Goal: Task Accomplishment & Management: Manage account settings

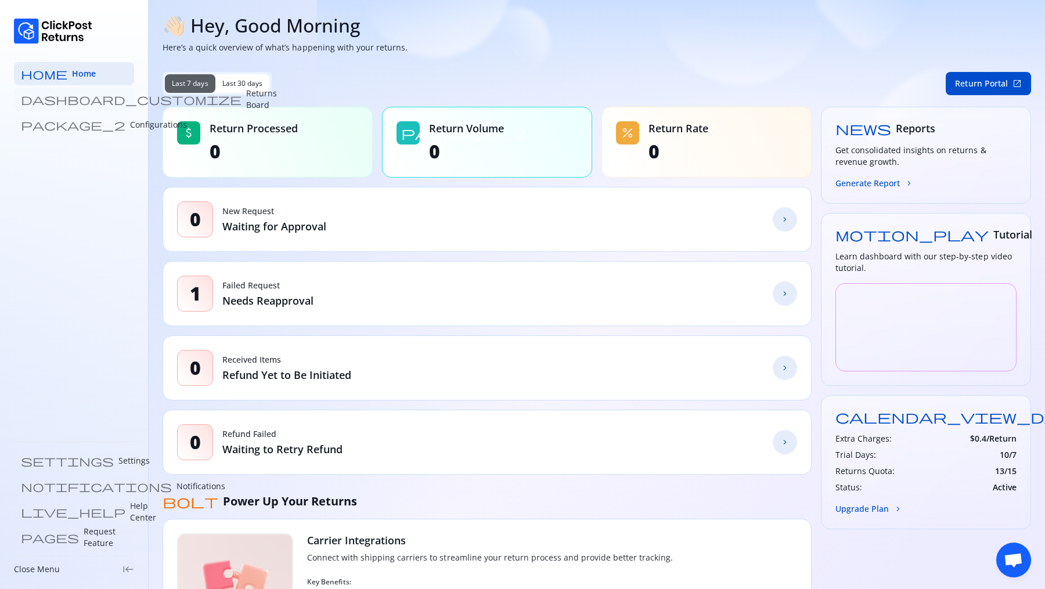
click at [246, 104] on p "Returns Board" at bounding box center [261, 99] width 31 height 23
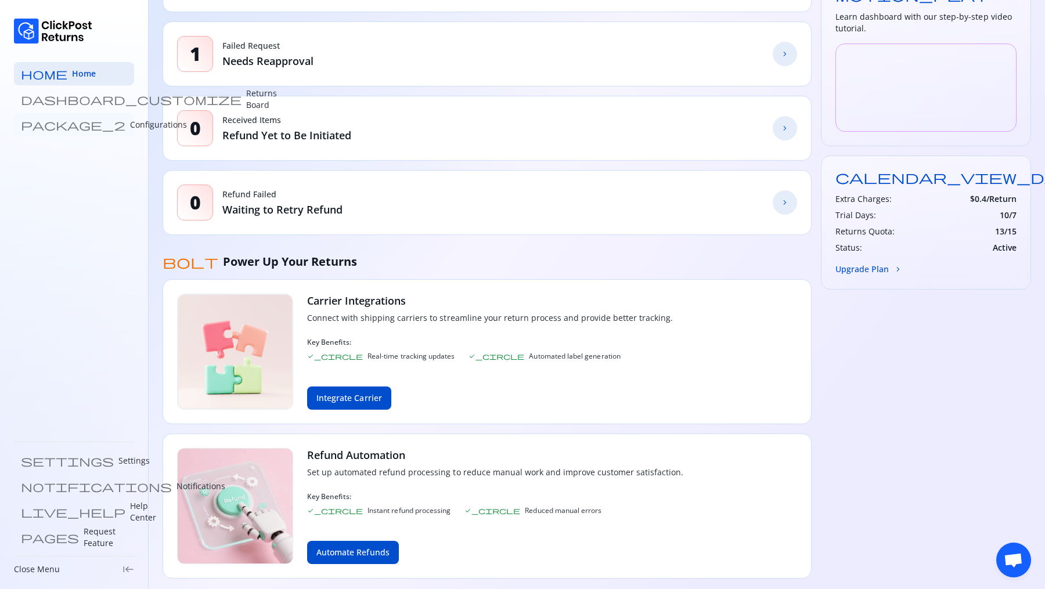
click at [130, 121] on p "Configurations" at bounding box center [158, 125] width 57 height 12
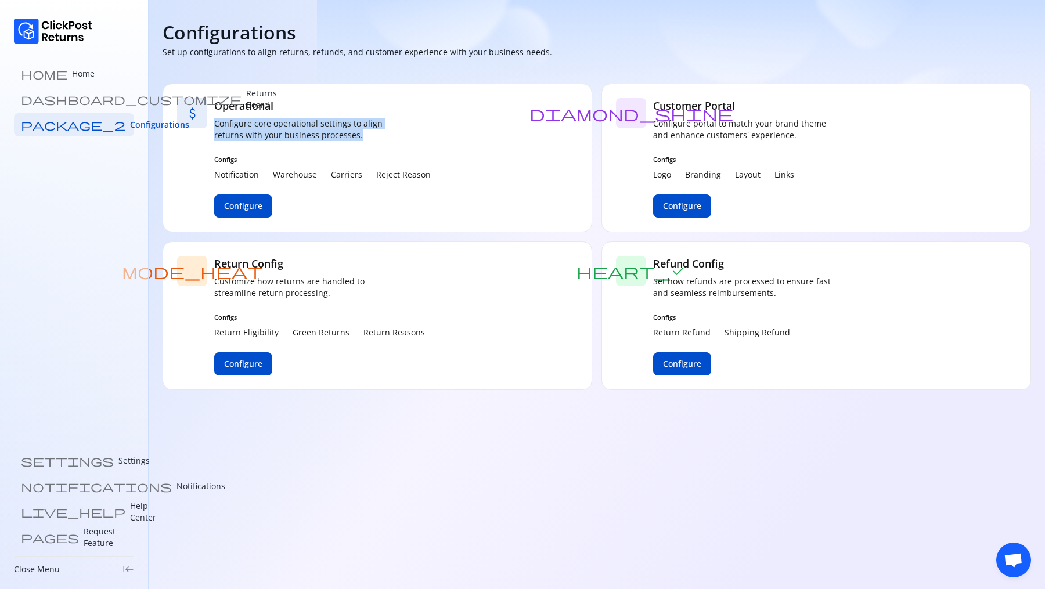
drag, startPoint x: 211, startPoint y: 125, endPoint x: 377, endPoint y: 135, distance: 165.7
click at [377, 135] on div "attach_money Operational Configure core operational settings to align returns w…" at bounding box center [378, 158] width 430 height 149
click at [254, 360] on span "Configure" at bounding box center [243, 364] width 38 height 12
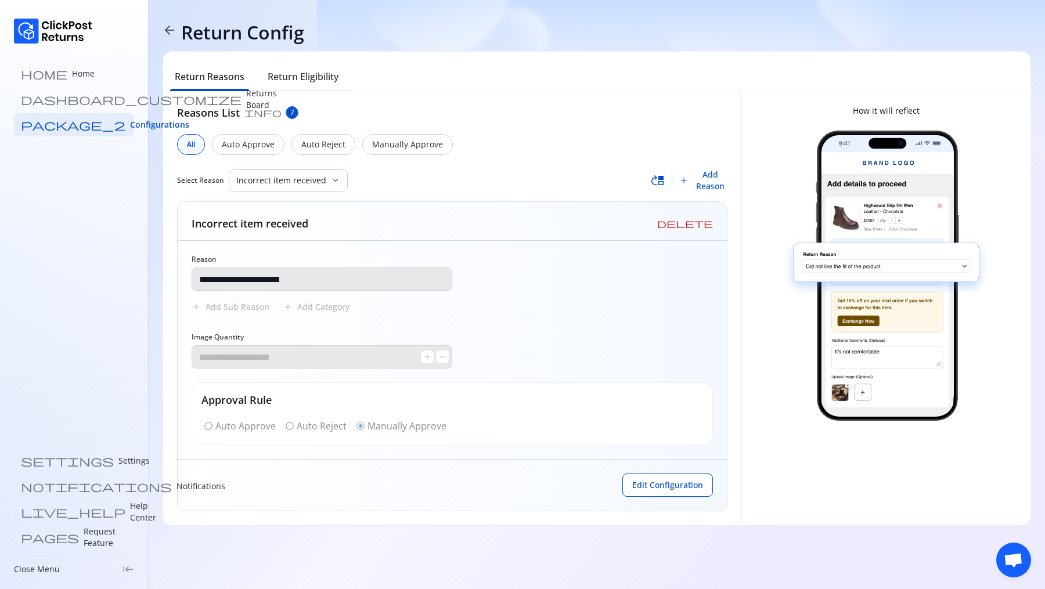
click at [316, 182] on p "Incorrect item received" at bounding box center [281, 181] width 90 height 12
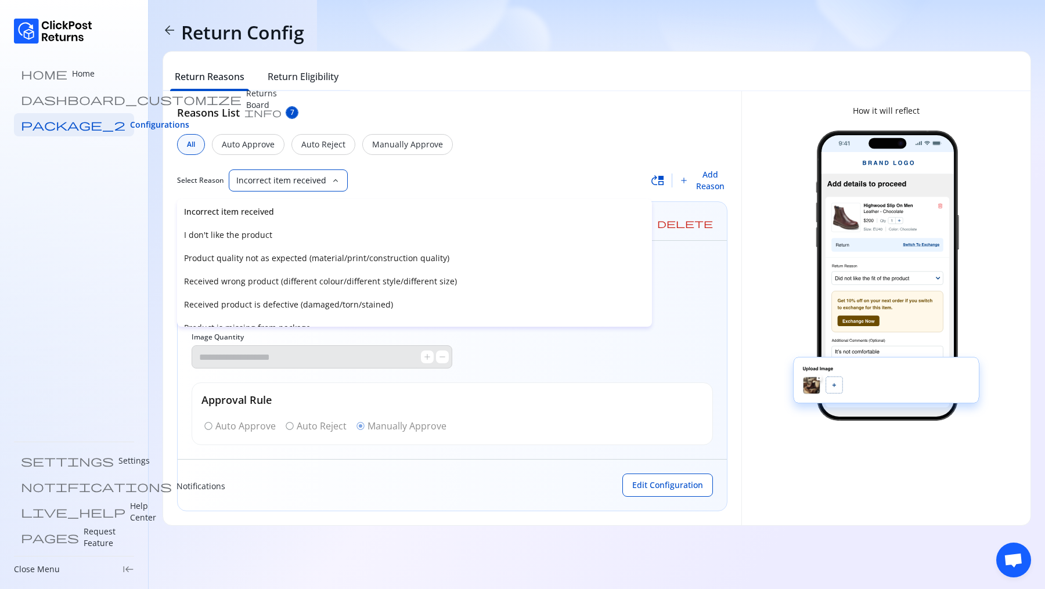
click at [403, 181] on div "Select Reason Incorrect item received keyboard_arrow_down" at bounding box center [414, 181] width 474 height 22
click at [453, 161] on div "**********" at bounding box center [452, 308] width 550 height 406
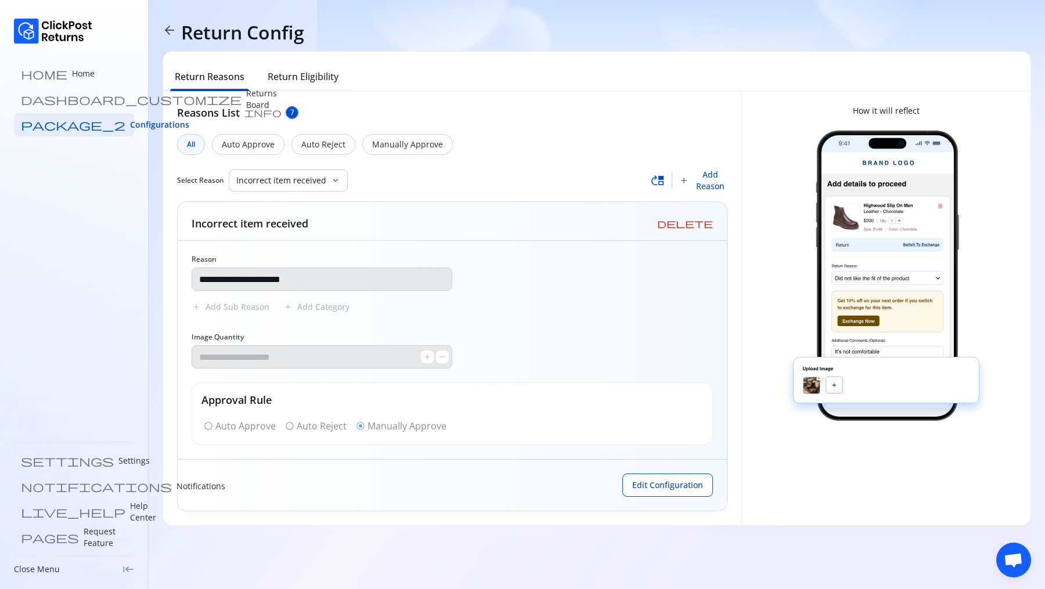
click at [194, 143] on div "All" at bounding box center [191, 144] width 28 height 21
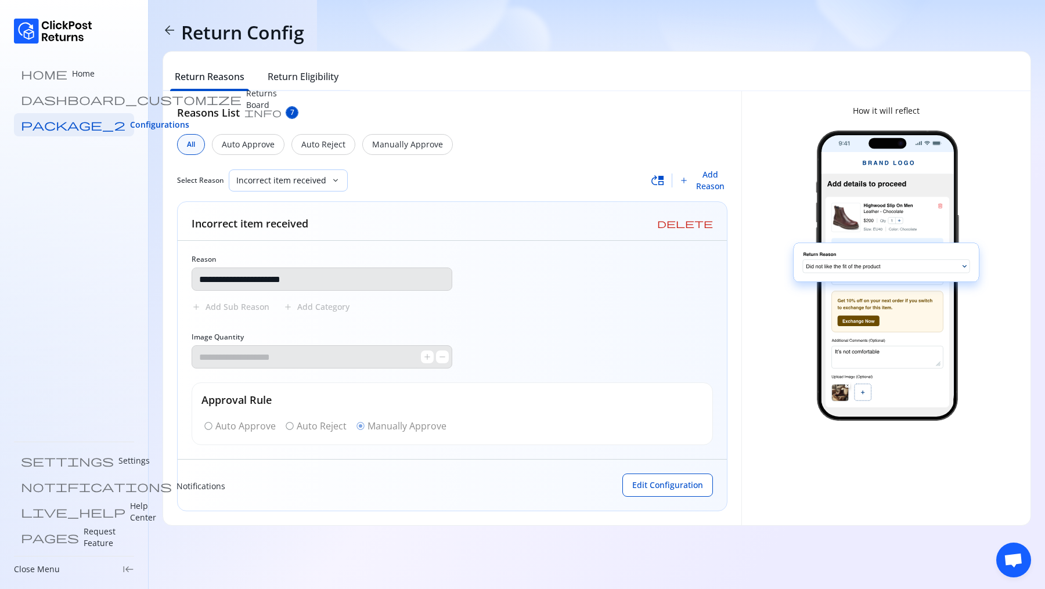
click at [308, 181] on p "Incorrect item received" at bounding box center [281, 181] width 90 height 12
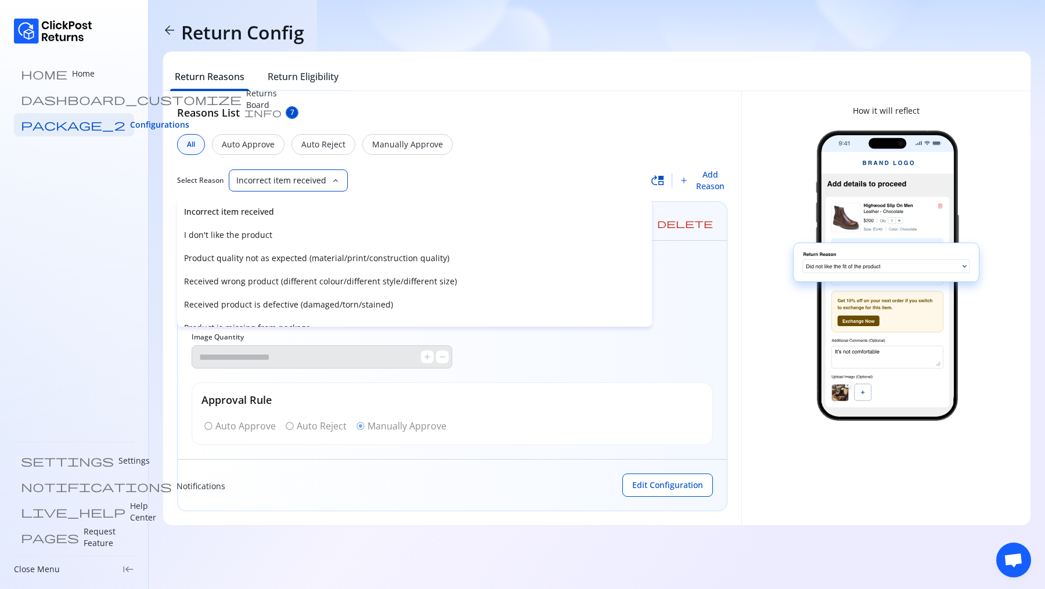
click at [662, 186] on span "move_up" at bounding box center [658, 181] width 14 height 14
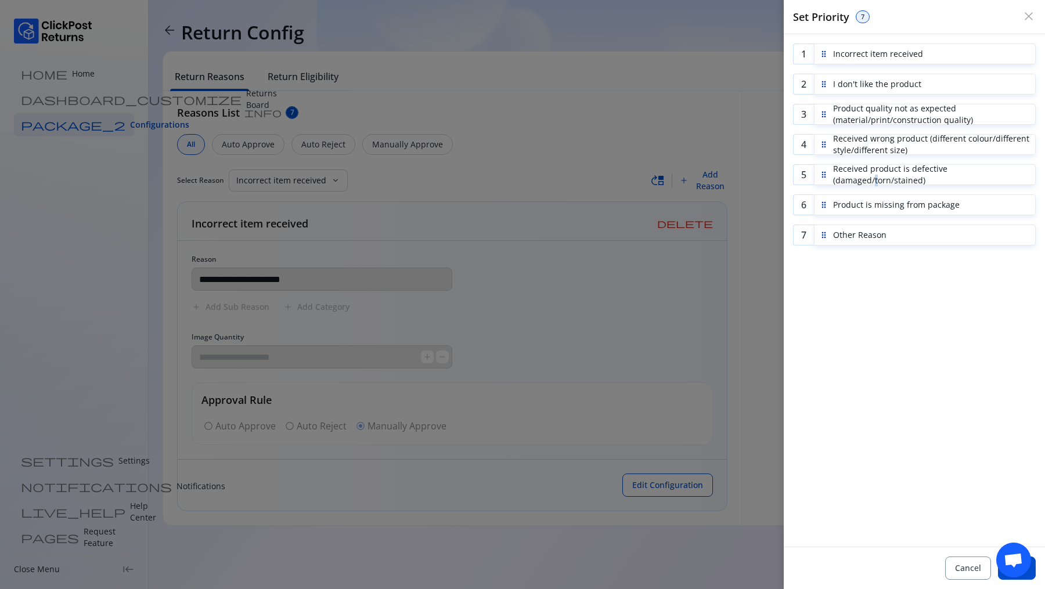
click at [873, 182] on p "Received product is defective (damaged/torn/stained)" at bounding box center [931, 174] width 197 height 23
click at [836, 182] on p "Received product is defective (damaged/torn/stained)" at bounding box center [931, 174] width 197 height 23
drag, startPoint x: 899, startPoint y: 185, endPoint x: 889, endPoint y: 179, distance: 11.2
click at [889, 179] on p "Received product is defective (damaged/torn/stained)" at bounding box center [931, 174] width 197 height 23
click at [892, 179] on p "Received product is defective (damaged/torn/stained)" at bounding box center [931, 174] width 197 height 23
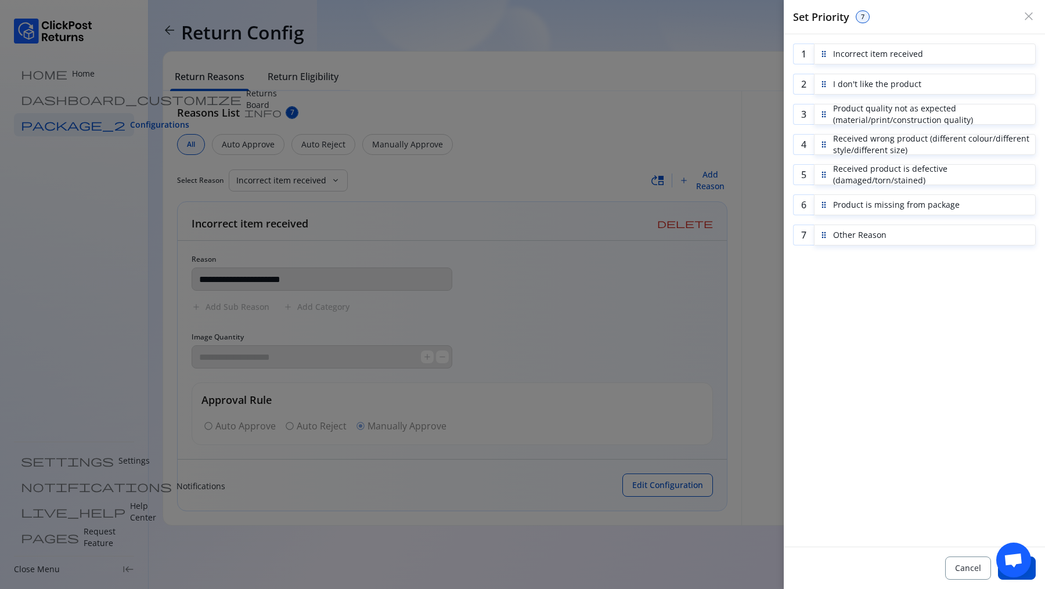
click at [892, 179] on p "Received product is defective (damaged/torn/stained)" at bounding box center [931, 174] width 197 height 23
click at [895, 181] on p "Received product is defective (damaged/torn/stained)" at bounding box center [931, 174] width 197 height 23
click at [895, 182] on p "Received product is defective (damaged/torn/stained)" at bounding box center [931, 174] width 197 height 23
drag, startPoint x: 841, startPoint y: 182, endPoint x: 833, endPoint y: 178, distance: 9.1
click at [833, 178] on p "Received product is defective (damaged/torn/stained)" at bounding box center [931, 174] width 197 height 23
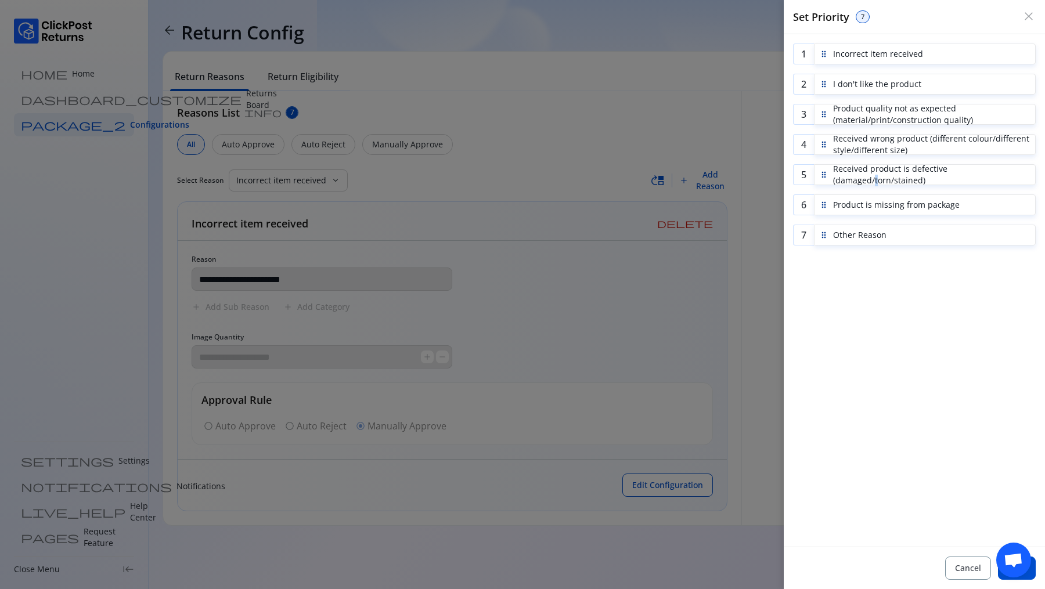
drag, startPoint x: 878, startPoint y: 179, endPoint x: 873, endPoint y: 179, distance: 5.8
click at [873, 179] on p "Received product is defective (damaged/torn/stained)" at bounding box center [931, 174] width 197 height 23
click at [893, 182] on p "Received product is defective (damaged/torn/stained)" at bounding box center [931, 174] width 197 height 23
click at [875, 269] on div "1 Incorrect item received 2 I don't like the product 3 Product quality not as e…" at bounding box center [914, 290] width 261 height 513
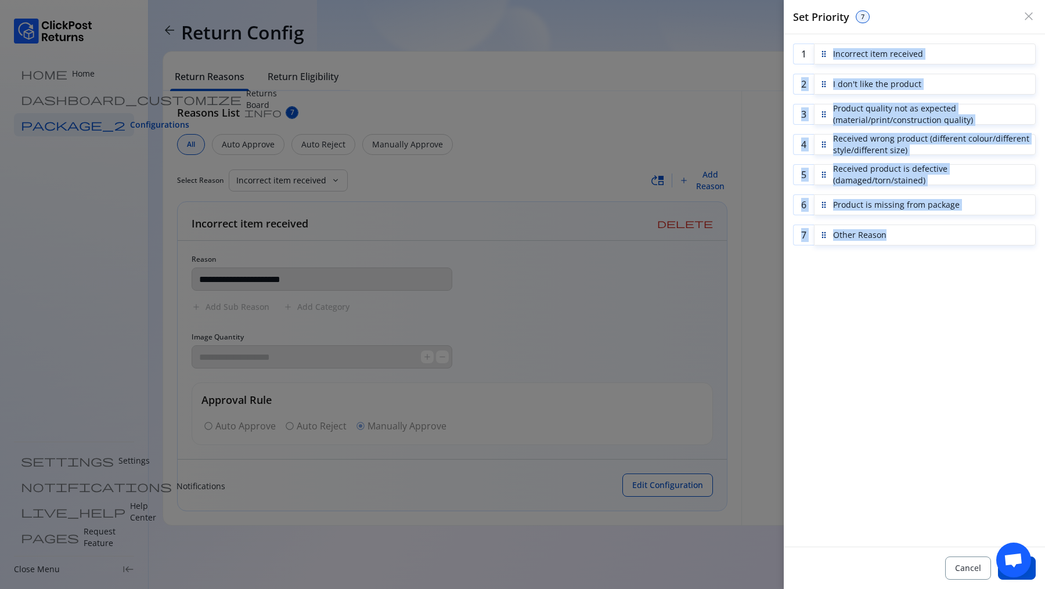
drag, startPoint x: 834, startPoint y: 50, endPoint x: 938, endPoint y: 248, distance: 223.8
click at [938, 248] on div "1 Incorrect item received 2 I don't like the product 3 Product quality not as e…" at bounding box center [914, 290] width 261 height 513
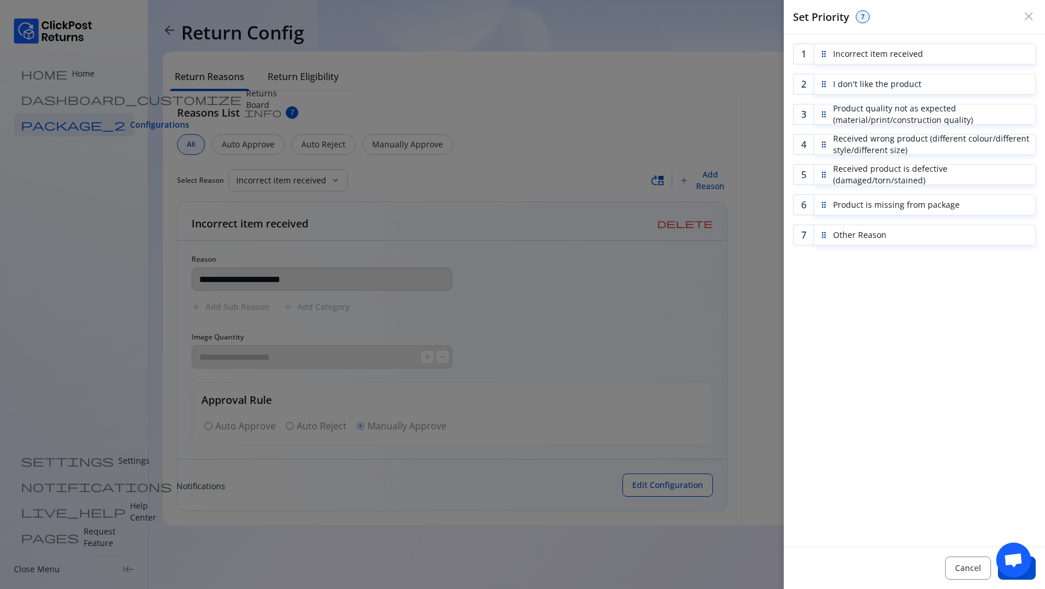
click at [1028, 21] on span "close" at bounding box center [1029, 16] width 14 height 14
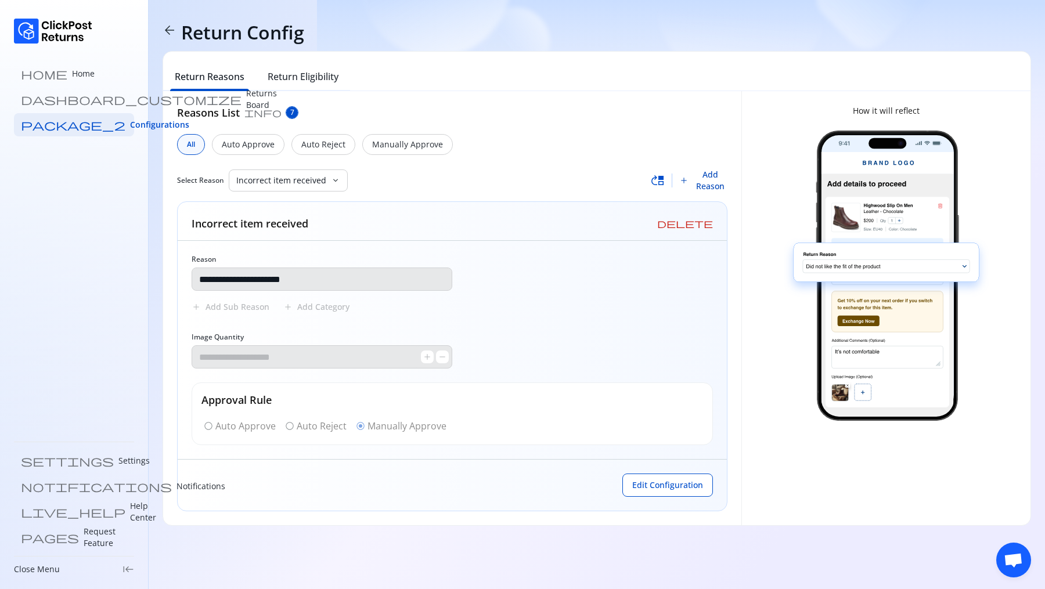
click at [706, 181] on span "Add Reason" at bounding box center [710, 180] width 34 height 23
type input "*"
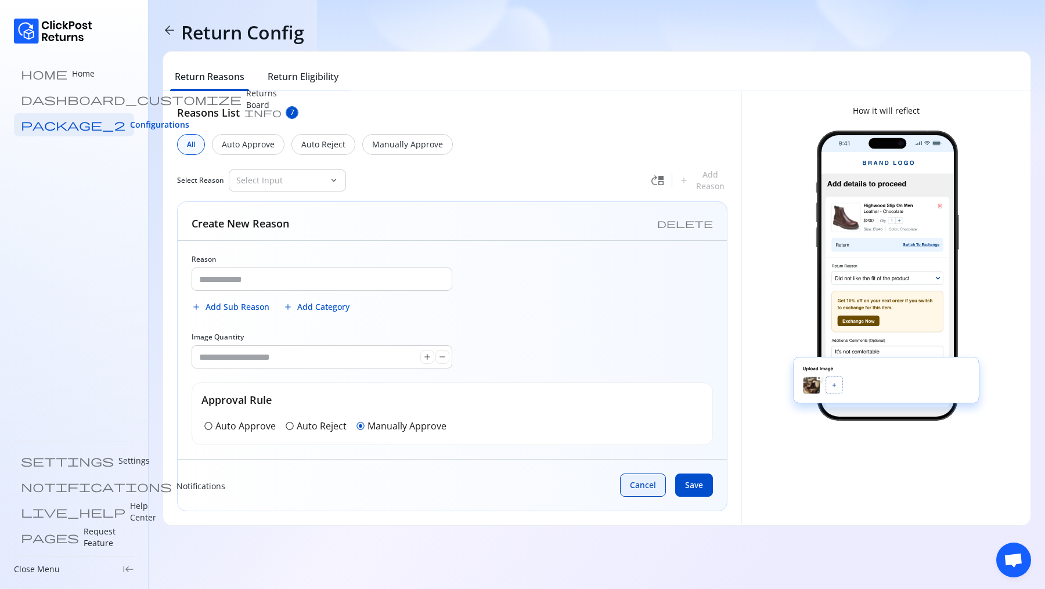
click at [633, 485] on span "Cancel" at bounding box center [643, 486] width 26 height 12
type input "**********"
type input "*"
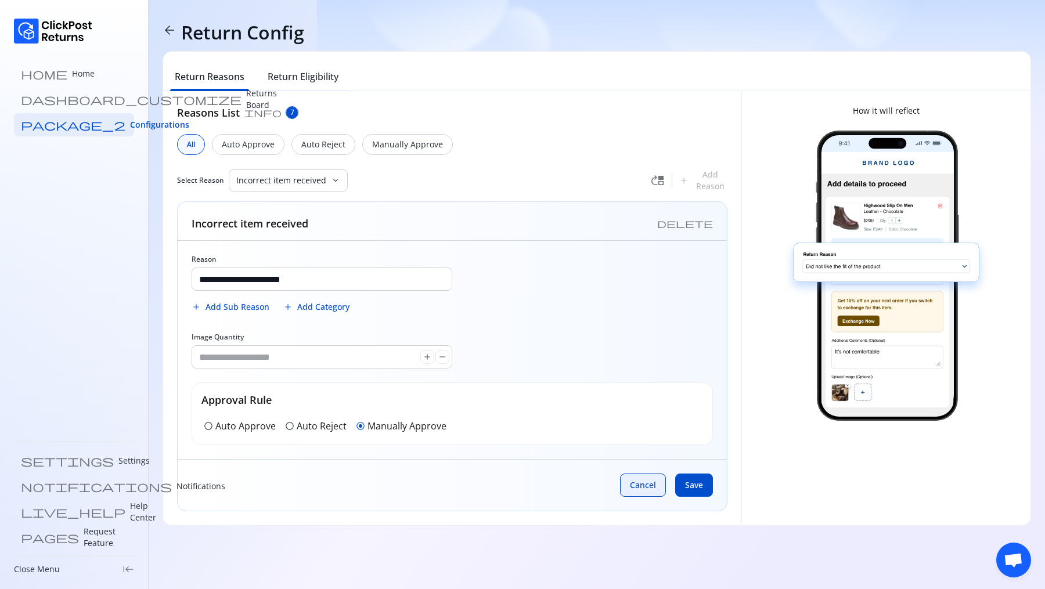
click at [637, 485] on span "Cancel" at bounding box center [643, 486] width 26 height 12
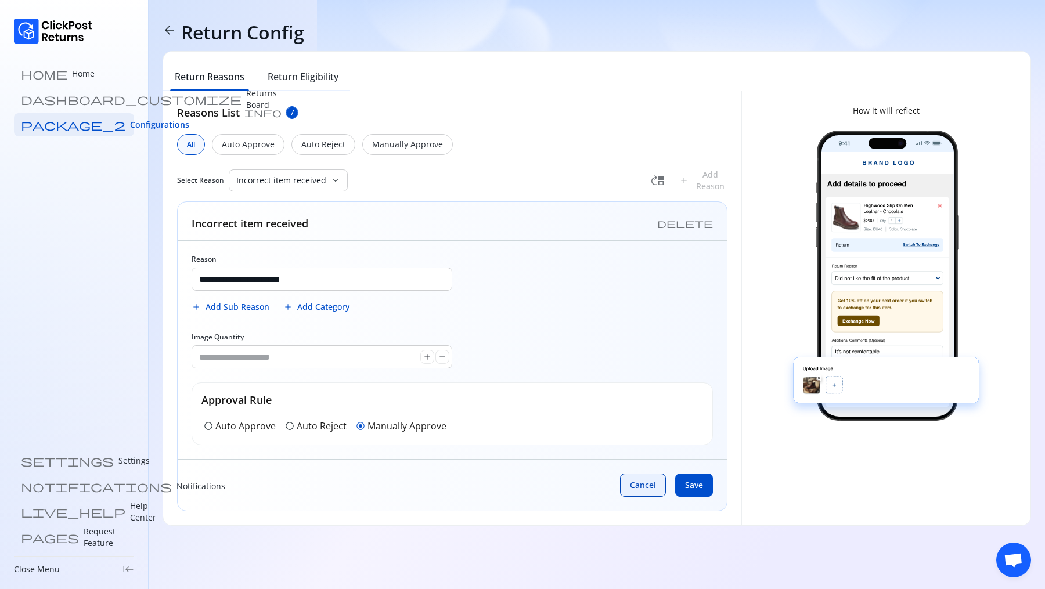
click at [654, 482] on span "Cancel" at bounding box center [643, 486] width 26 height 12
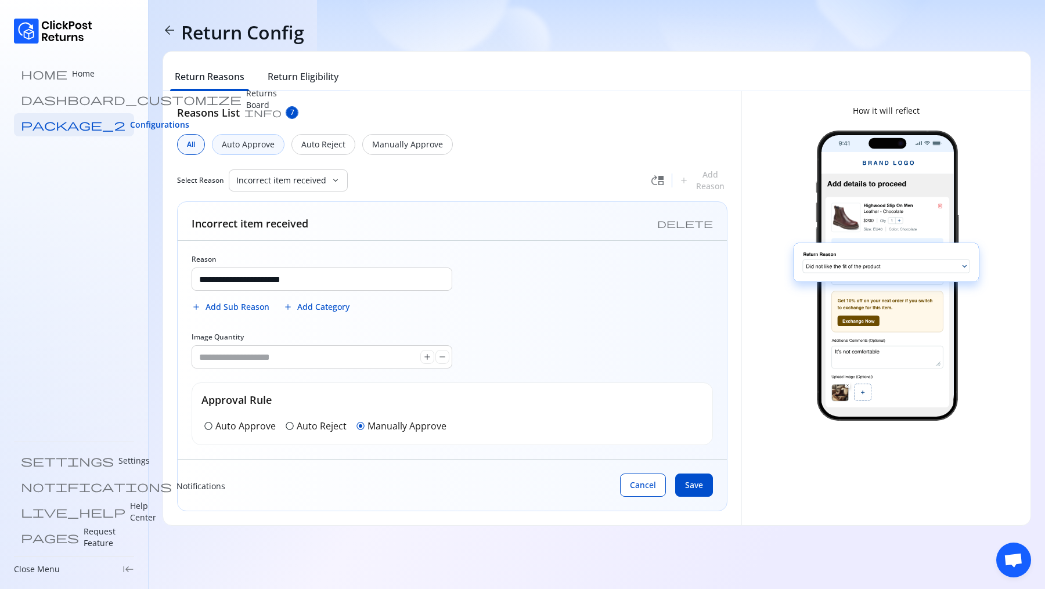
click at [244, 135] on div "Auto Approve" at bounding box center [248, 144] width 73 height 21
click at [190, 148] on p "All" at bounding box center [192, 145] width 10 height 12
click at [309, 287] on input "**********" at bounding box center [321, 279] width 259 height 22
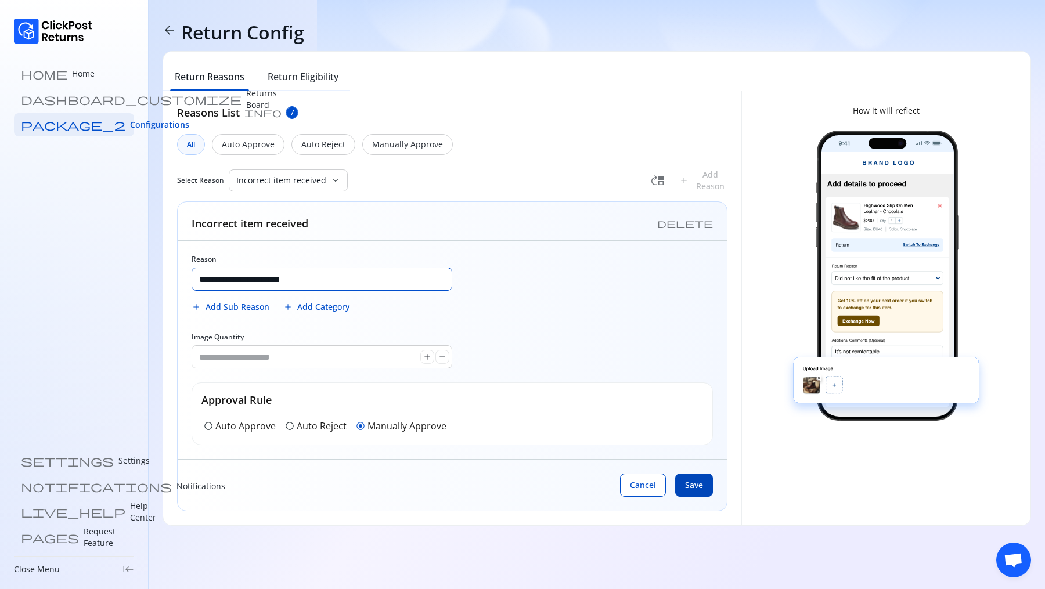
click at [696, 480] on span "Save" at bounding box center [694, 486] width 18 height 12
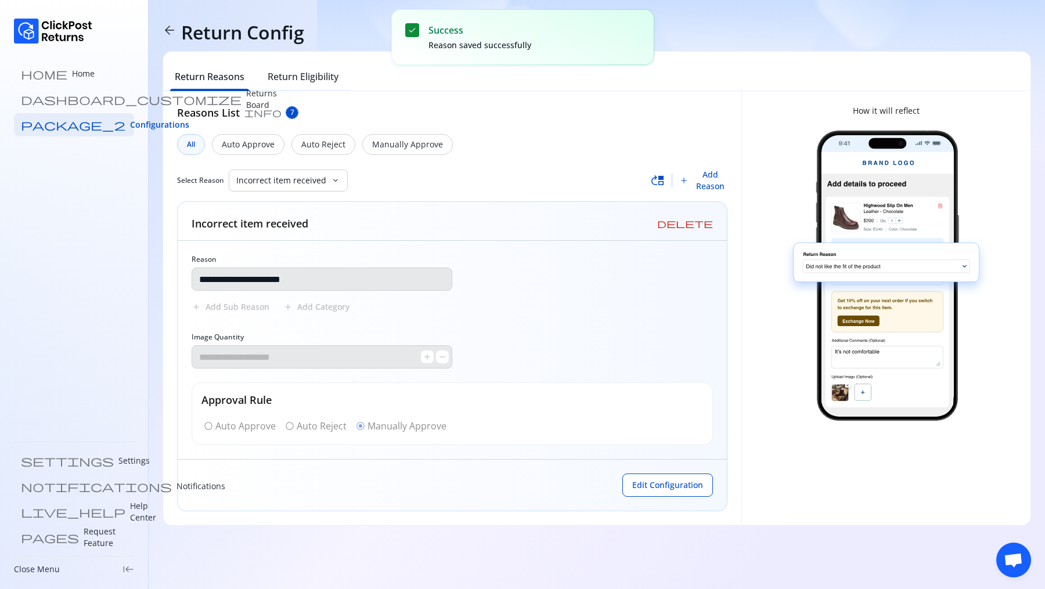
click at [193, 141] on span "All" at bounding box center [191, 144] width 8 height 9
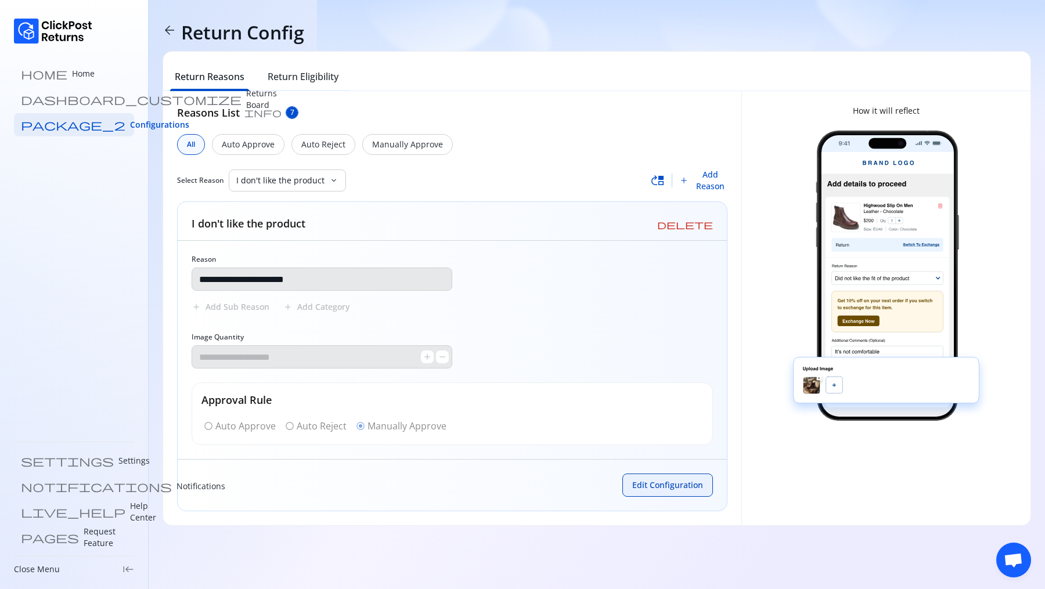
click at [670, 482] on span "Edit Configuration" at bounding box center [667, 486] width 71 height 12
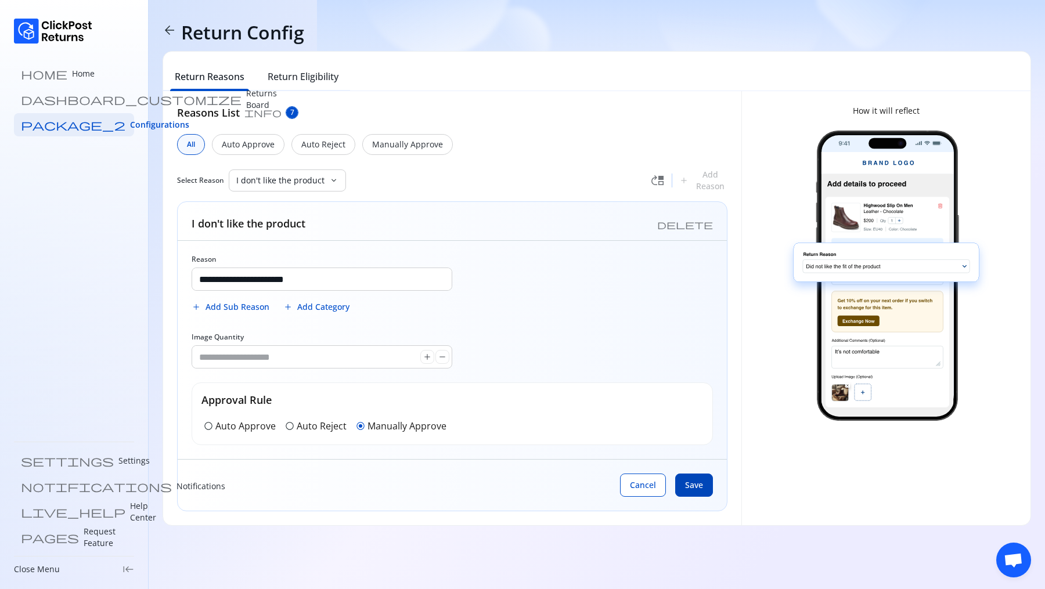
click at [698, 480] on span "Save" at bounding box center [694, 486] width 18 height 12
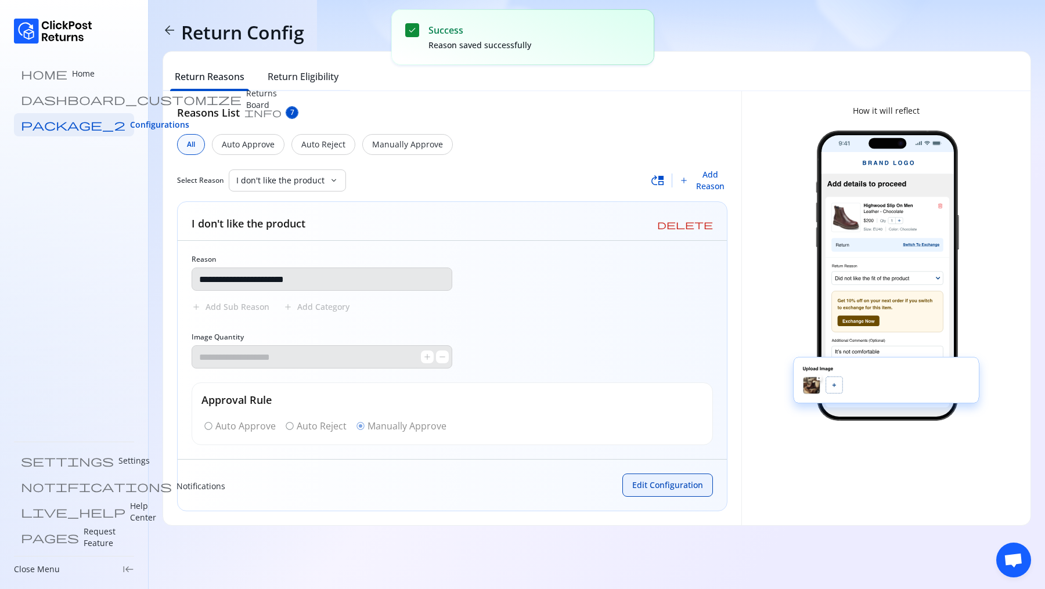
click at [644, 490] on button "Edit Configuration" at bounding box center [667, 485] width 91 height 23
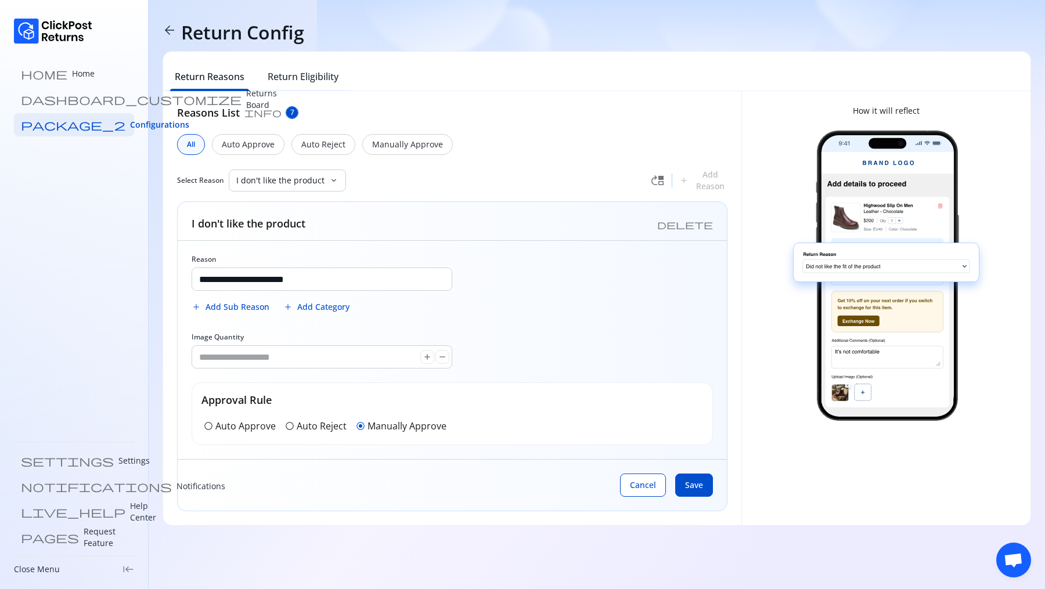
click at [660, 181] on span "move_up" at bounding box center [658, 181] width 14 height 14
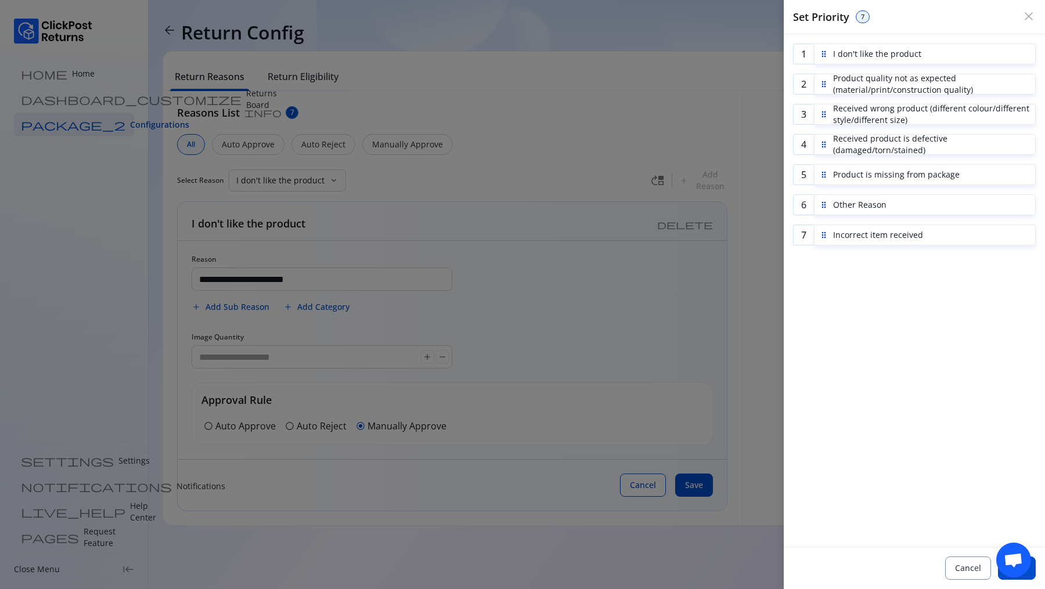
click at [679, 97] on div at bounding box center [522, 294] width 1045 height 589
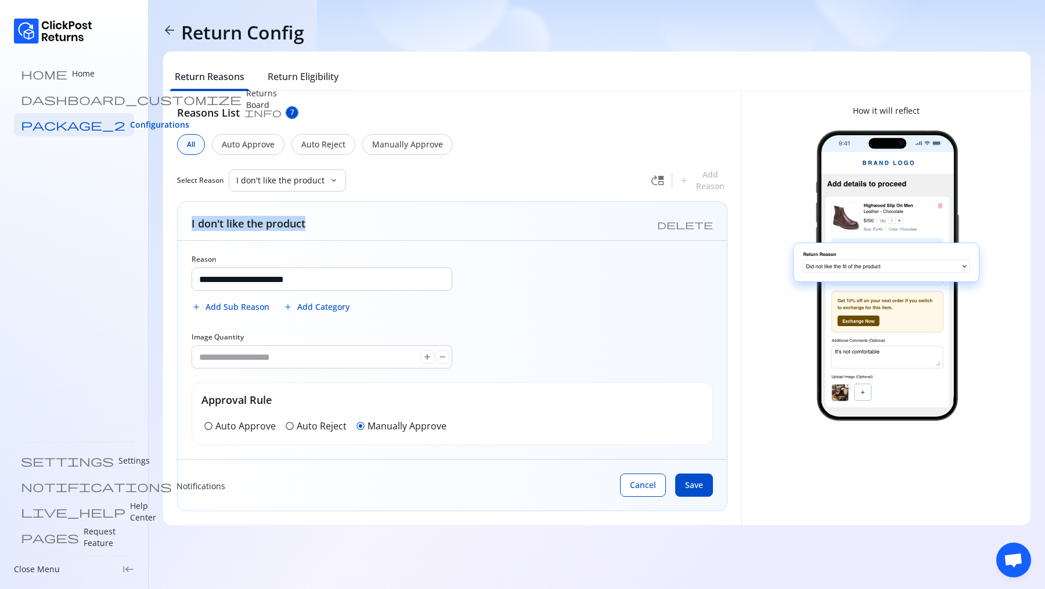
drag, startPoint x: 187, startPoint y: 221, endPoint x: 330, endPoint y: 222, distance: 142.8
click at [330, 222] on div "I don't like the product delete" at bounding box center [452, 221] width 549 height 39
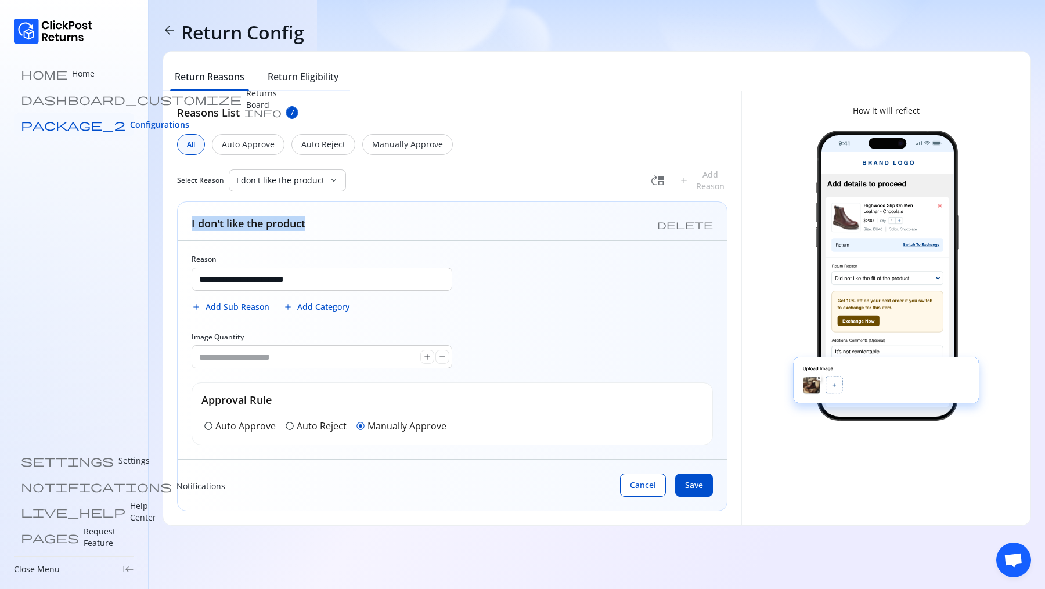
click at [130, 122] on span "Configurations" at bounding box center [159, 125] width 59 height 12
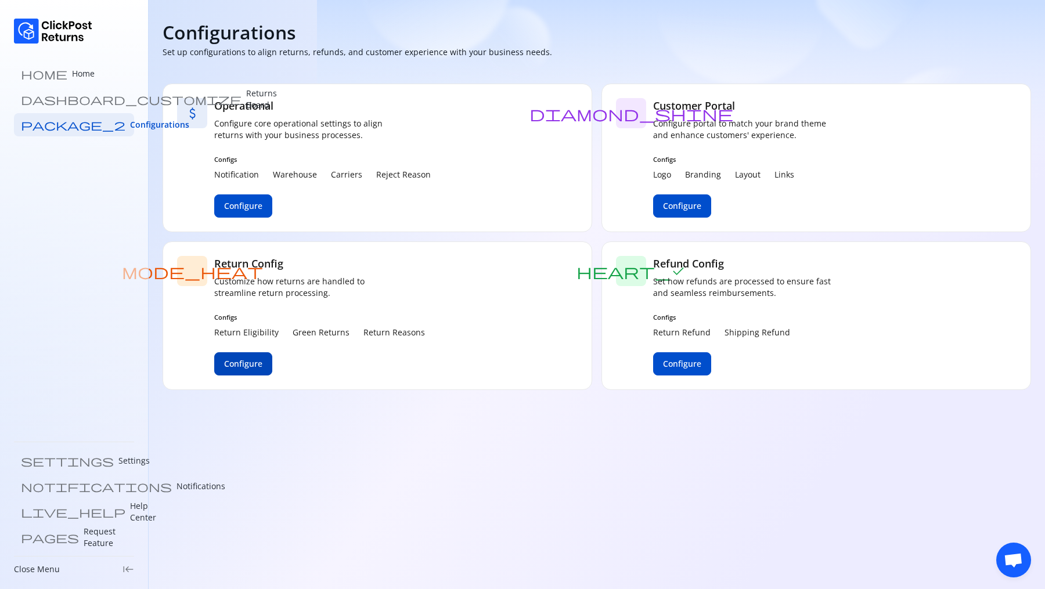
click at [234, 369] on button "Configure" at bounding box center [243, 363] width 58 height 23
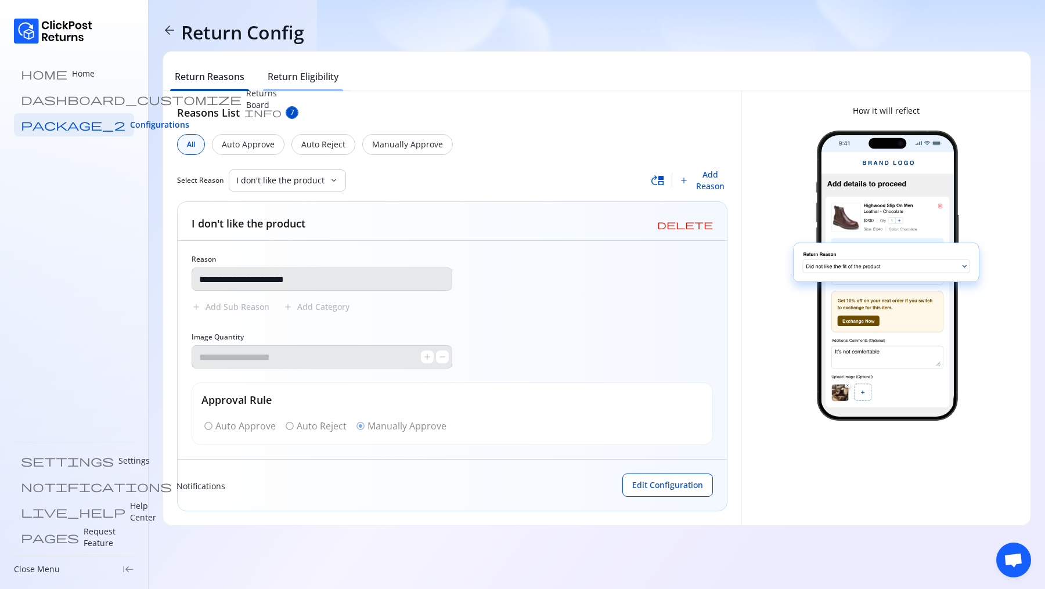
click at [297, 80] on h6 "Return Eligibility" at bounding box center [303, 77] width 71 height 14
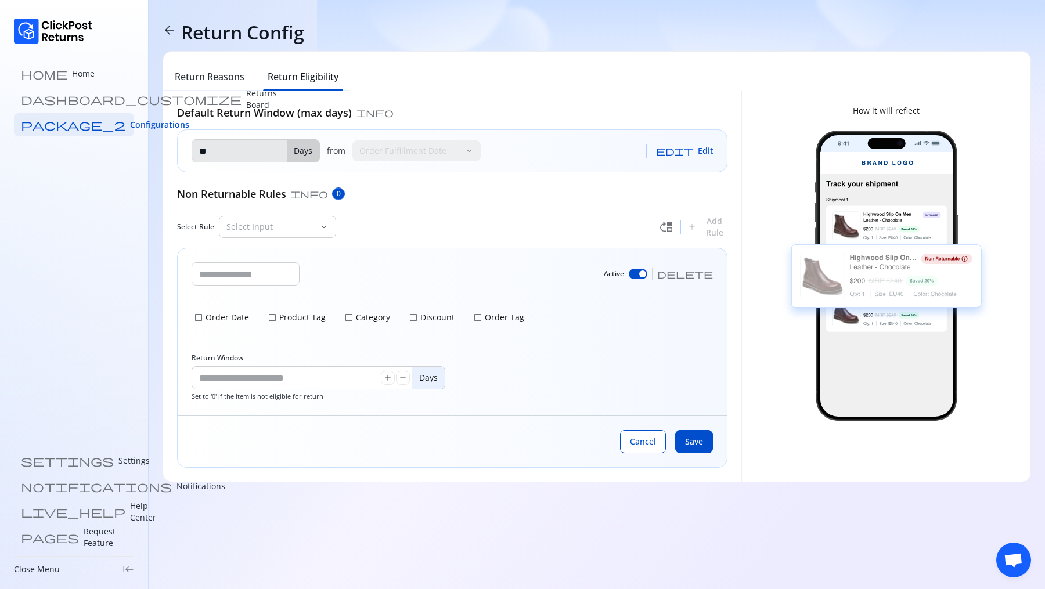
click at [193, 198] on h5 "Non Returnable Rules" at bounding box center [231, 193] width 109 height 15
click at [401, 219] on div "Select Rule Select Input keyboard_arrow_down" at bounding box center [418, 227] width 482 height 22
click at [252, 230] on p "Select Input" at bounding box center [270, 227] width 88 height 12
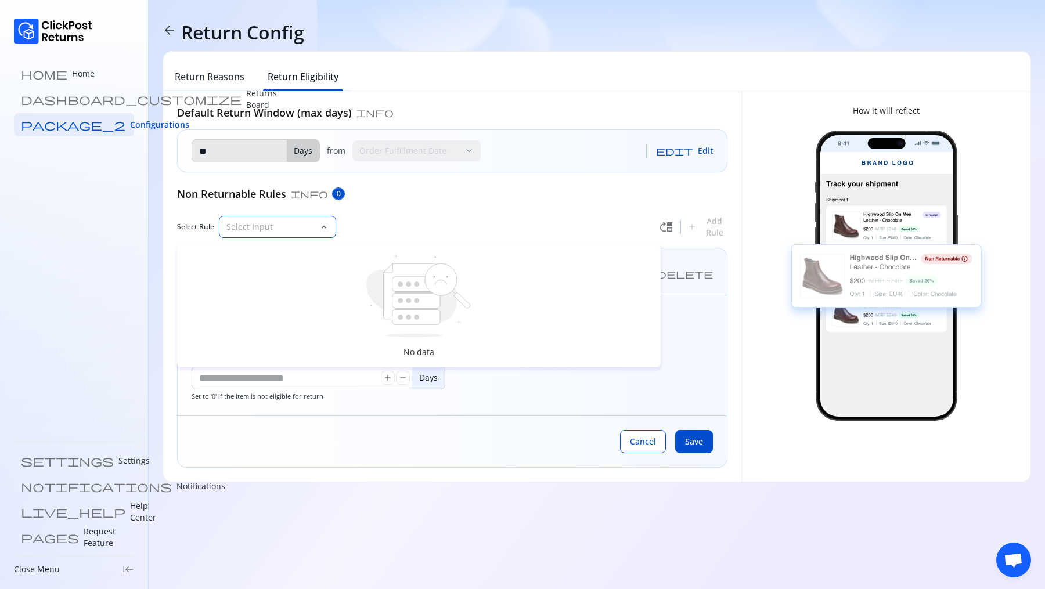
click at [435, 210] on div "Default Return Window (max days) info ** Days from Order Fulfillment Date keybo…" at bounding box center [452, 286] width 550 height 363
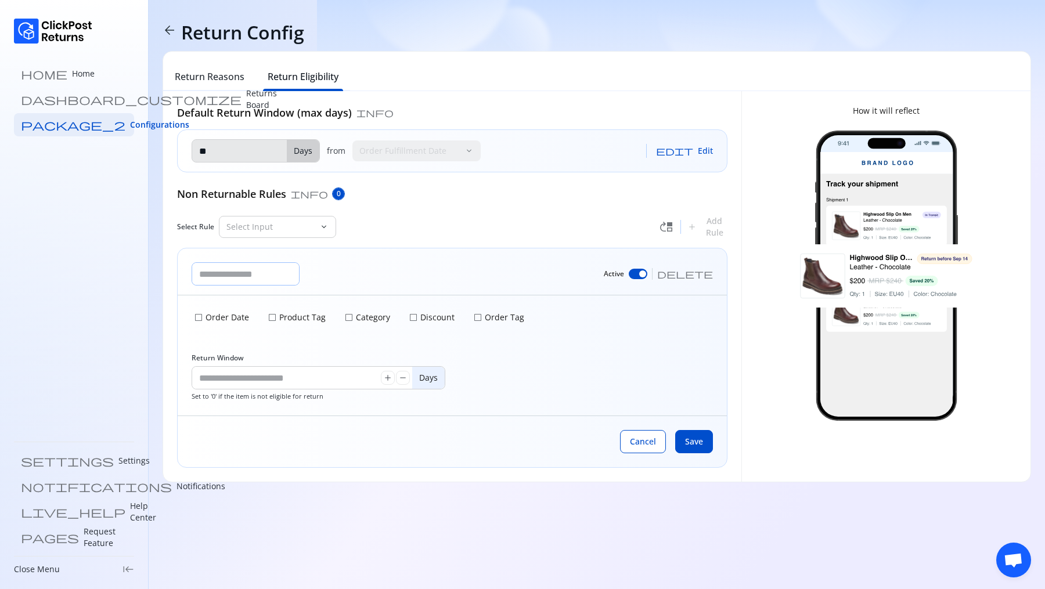
click at [251, 276] on input "text" at bounding box center [245, 274] width 107 height 22
type input "*****"
click at [335, 277] on div "***** Active delete" at bounding box center [452, 271] width 549 height 47
click at [384, 287] on div "***** Active delete" at bounding box center [452, 271] width 549 height 47
click at [203, 316] on p "Order Date" at bounding box center [226, 318] width 46 height 12
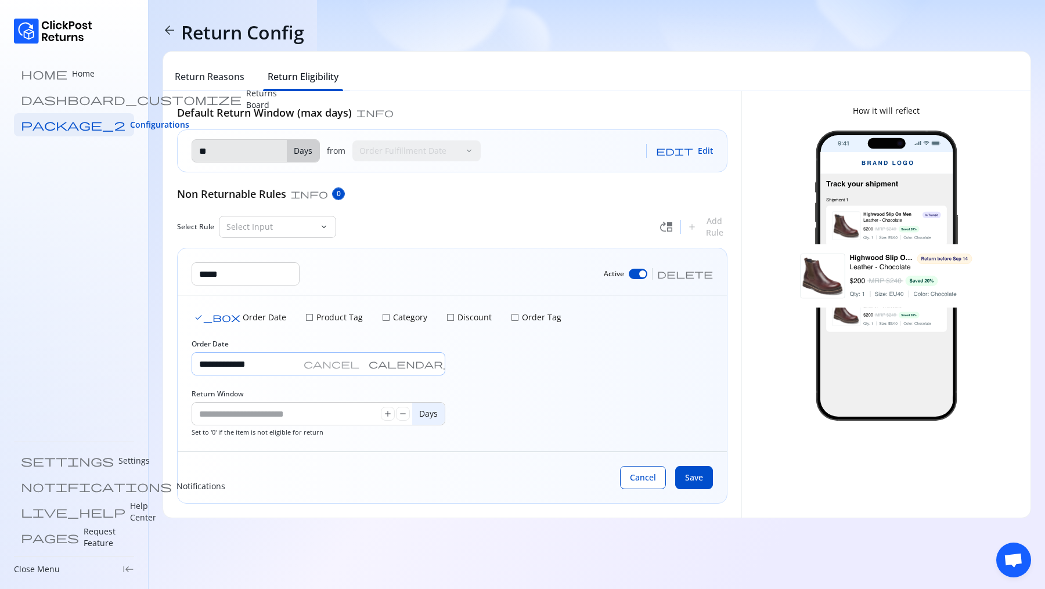
click at [264, 362] on input "**********" at bounding box center [245, 364] width 107 height 22
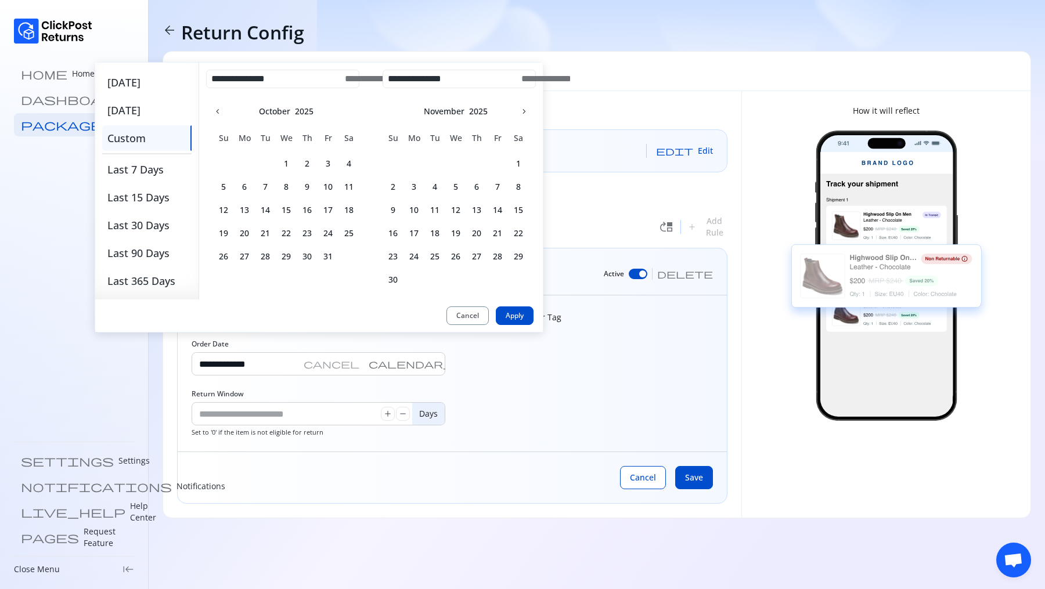
click at [394, 186] on h6 "2" at bounding box center [393, 187] width 21 height 12
click at [416, 207] on h6 "10" at bounding box center [413, 210] width 21 height 12
click at [700, 475] on span "Save" at bounding box center [694, 478] width 18 height 12
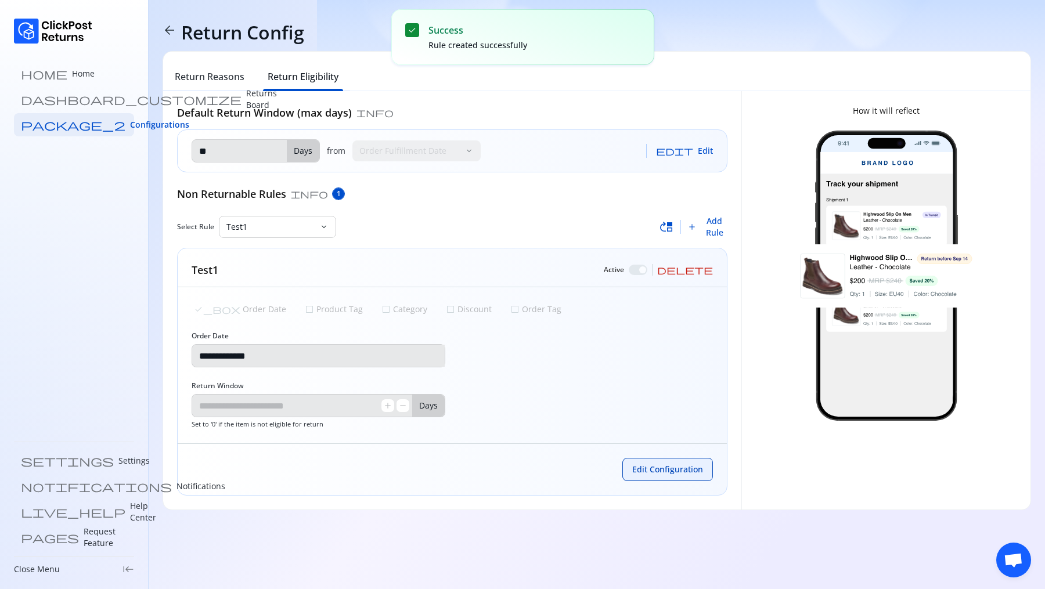
click at [664, 470] on span "Edit Configuration" at bounding box center [667, 470] width 71 height 12
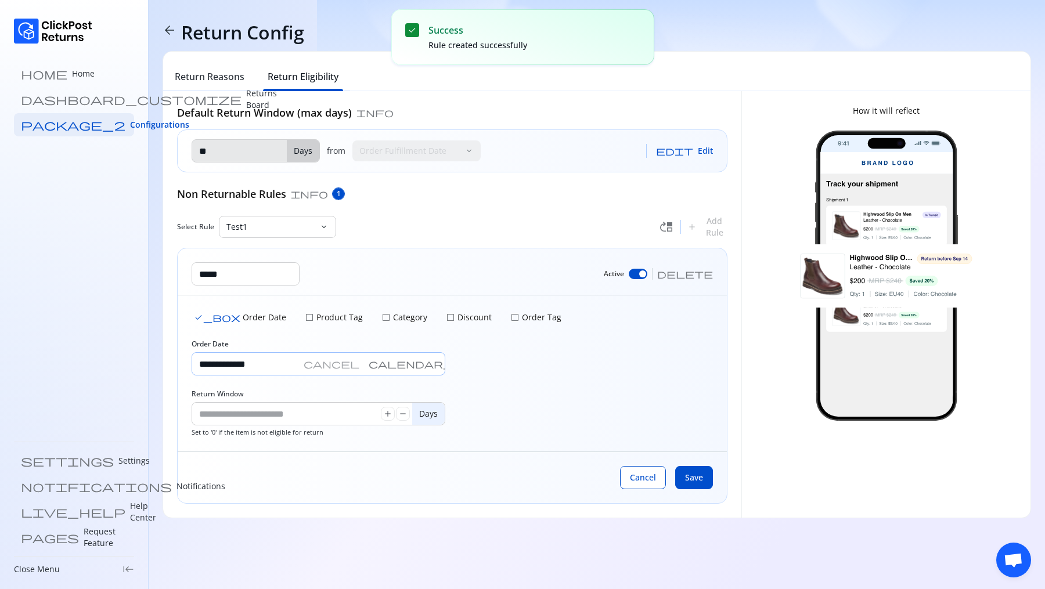
click at [299, 362] on input "**********" at bounding box center [245, 364] width 107 height 22
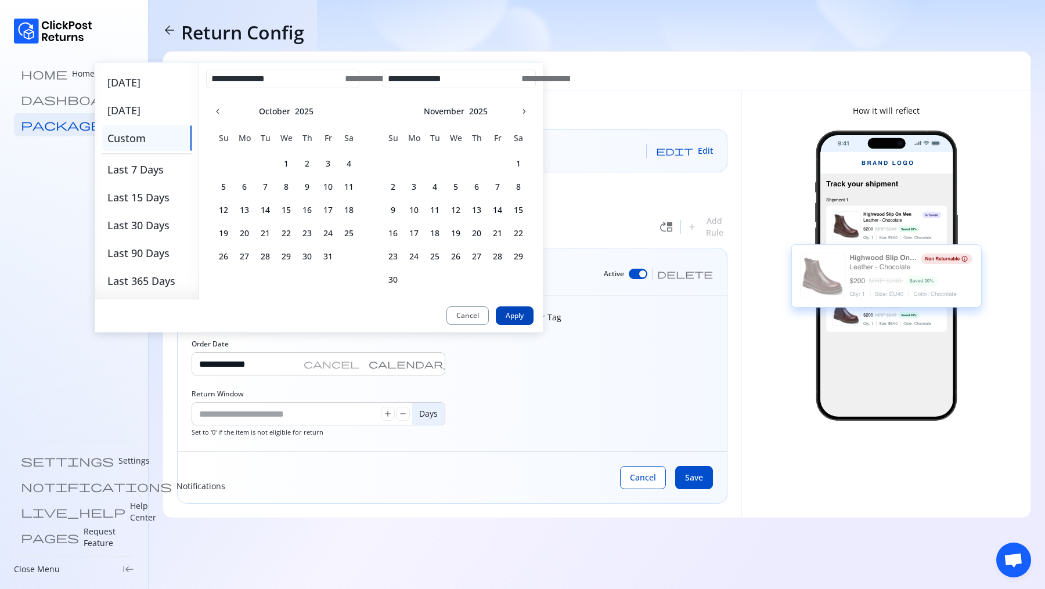
click at [513, 320] on button "Apply" at bounding box center [515, 316] width 38 height 19
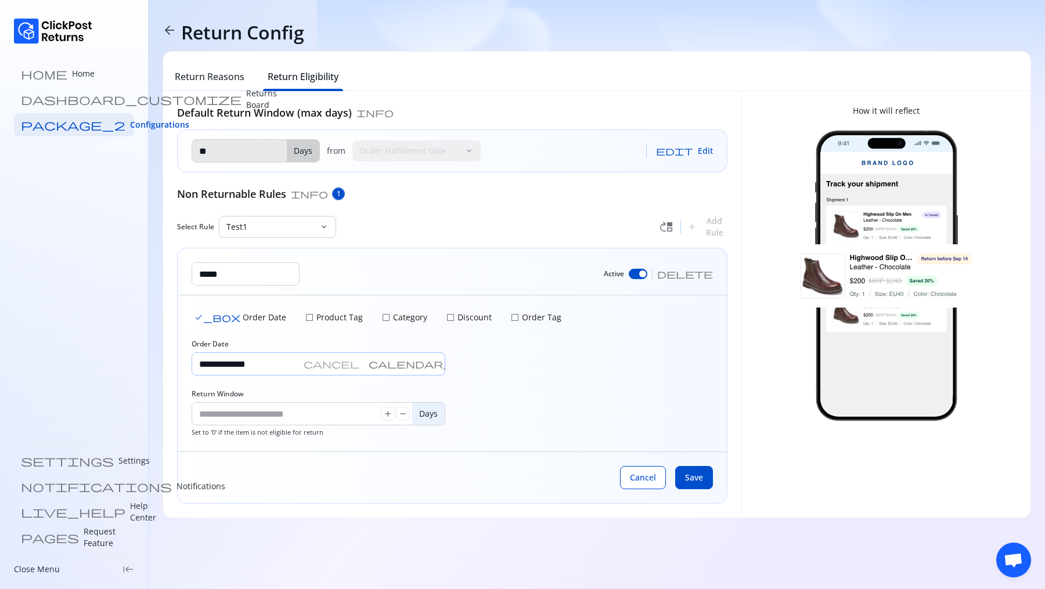
click at [276, 365] on input "**********" at bounding box center [245, 364] width 107 height 22
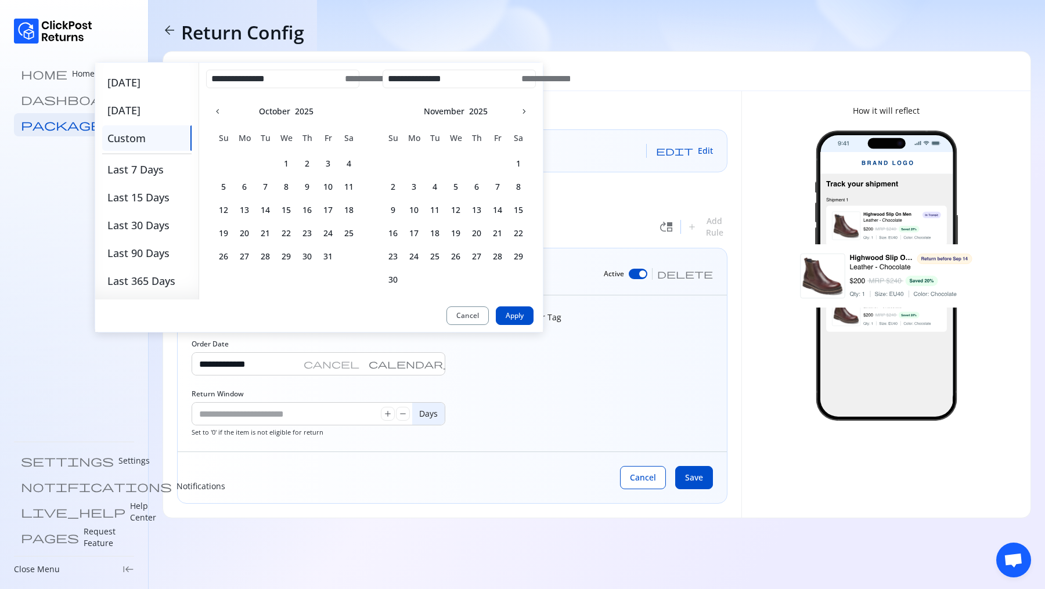
click at [271, 181] on h6 "7" at bounding box center [265, 187] width 21 height 12
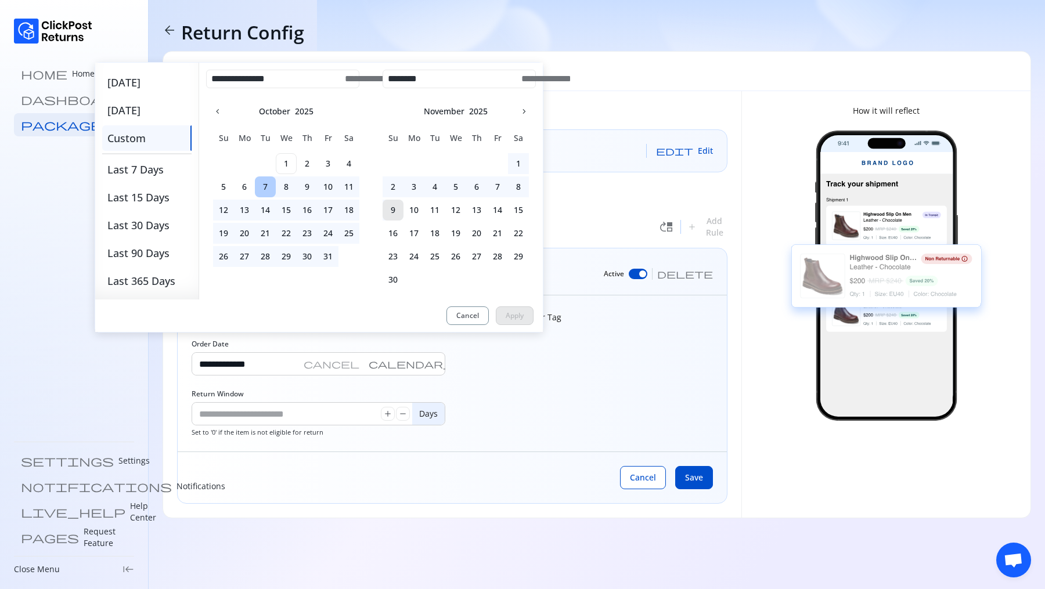
click at [385, 210] on h6 "9" at bounding box center [393, 210] width 21 height 12
click at [526, 313] on button "Apply" at bounding box center [515, 316] width 38 height 19
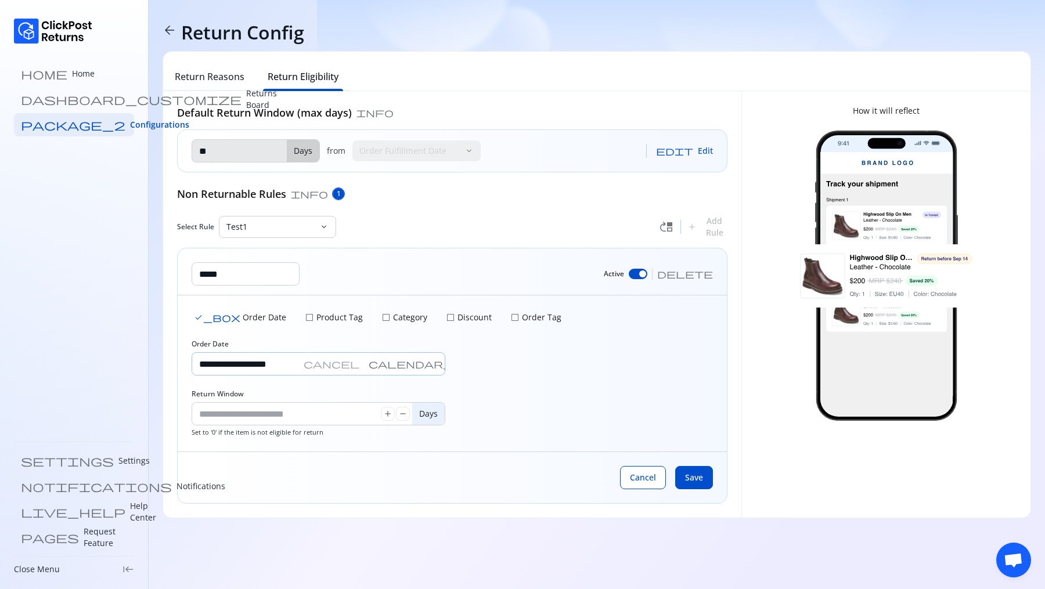
click at [271, 366] on input "**********" at bounding box center [245, 364] width 107 height 22
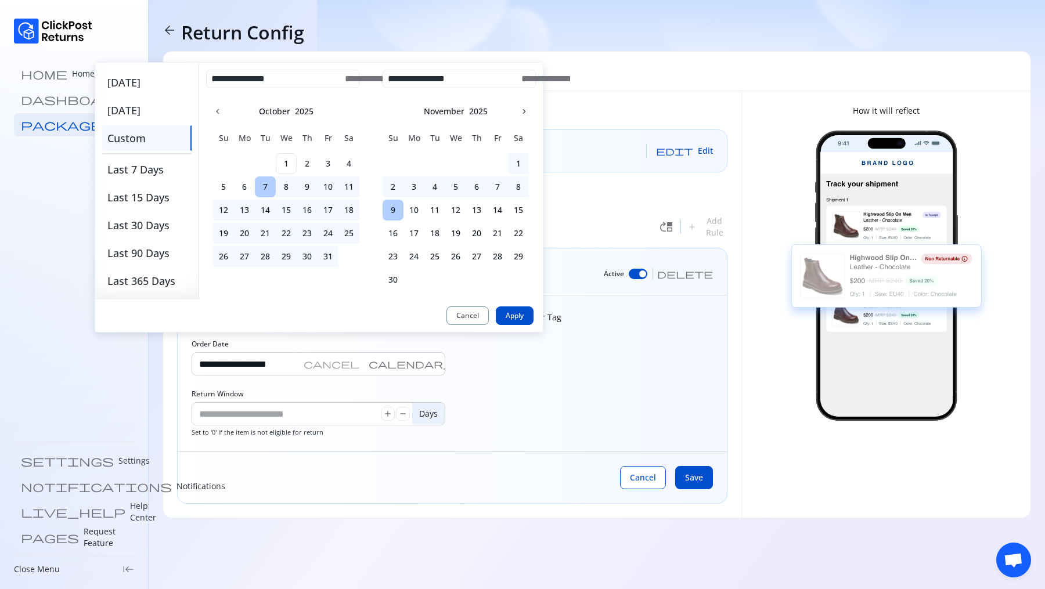
click at [394, 214] on h6 "9" at bounding box center [393, 210] width 21 height 12
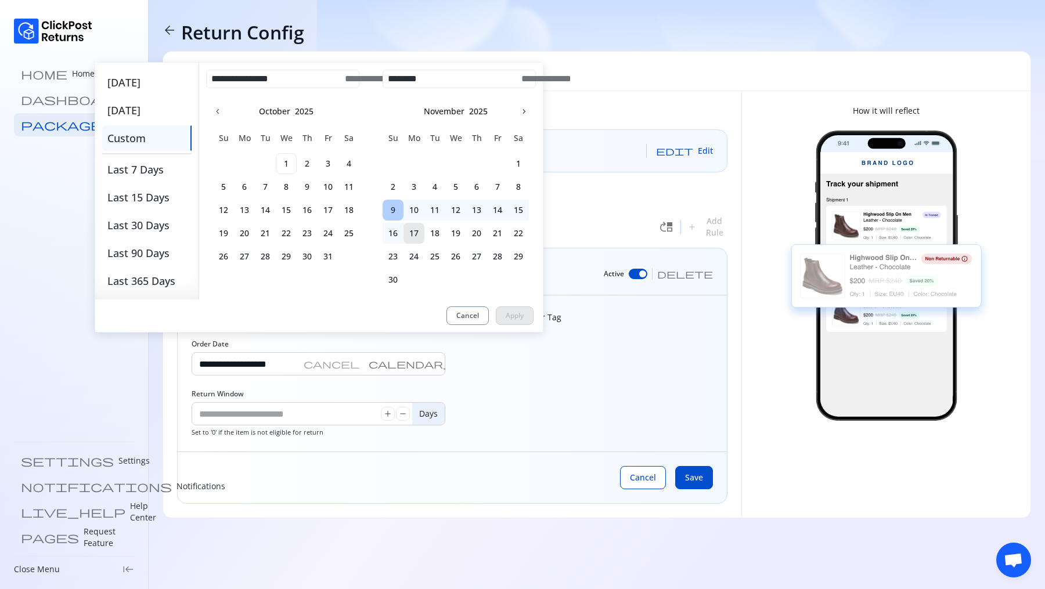
click at [417, 233] on h6 "17" at bounding box center [413, 234] width 21 height 12
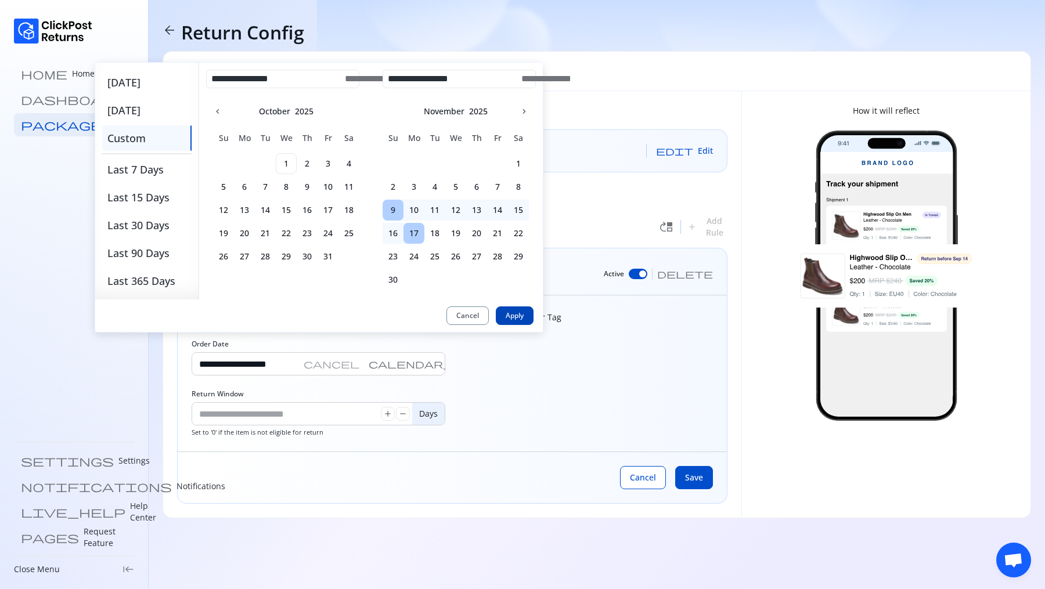
click at [514, 318] on span "Apply" at bounding box center [515, 315] width 18 height 9
type input "**********"
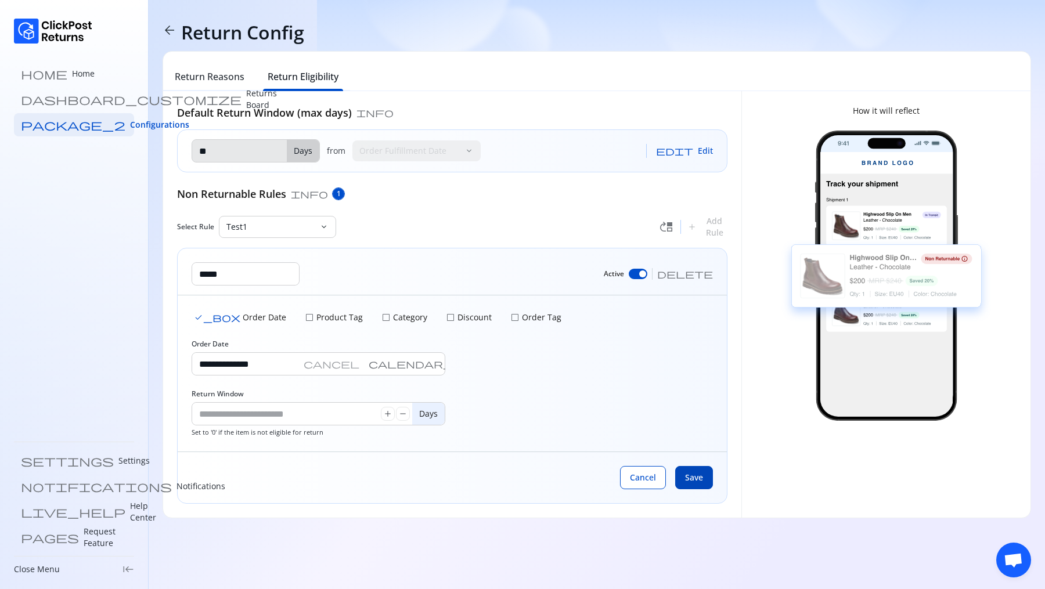
click at [692, 468] on button "Save" at bounding box center [694, 477] width 38 height 23
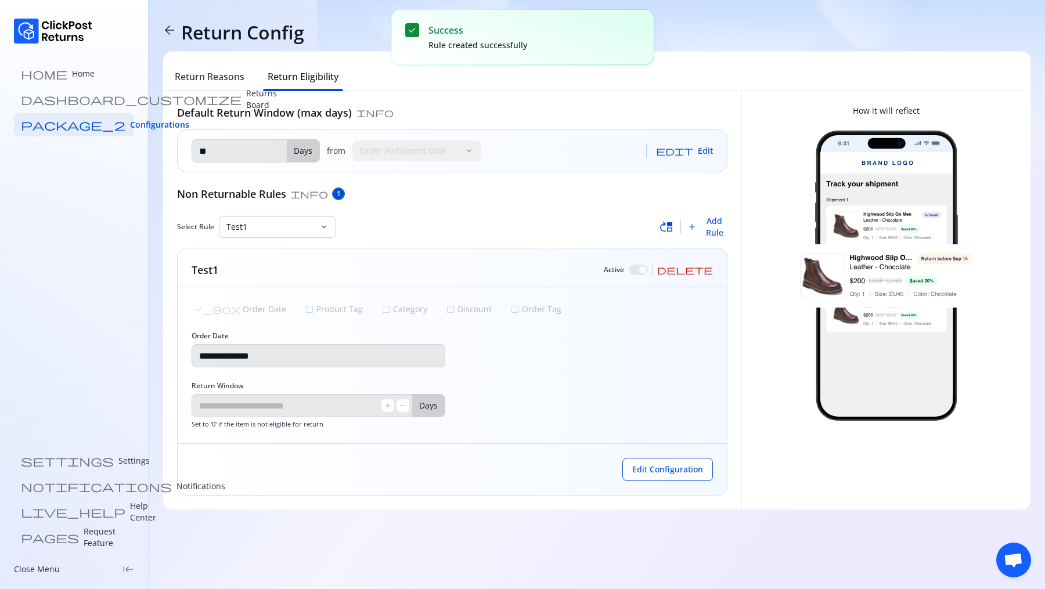
click at [248, 221] on p "Test1" at bounding box center [270, 227] width 88 height 12
click at [250, 225] on p "Test1" at bounding box center [270, 227] width 88 height 12
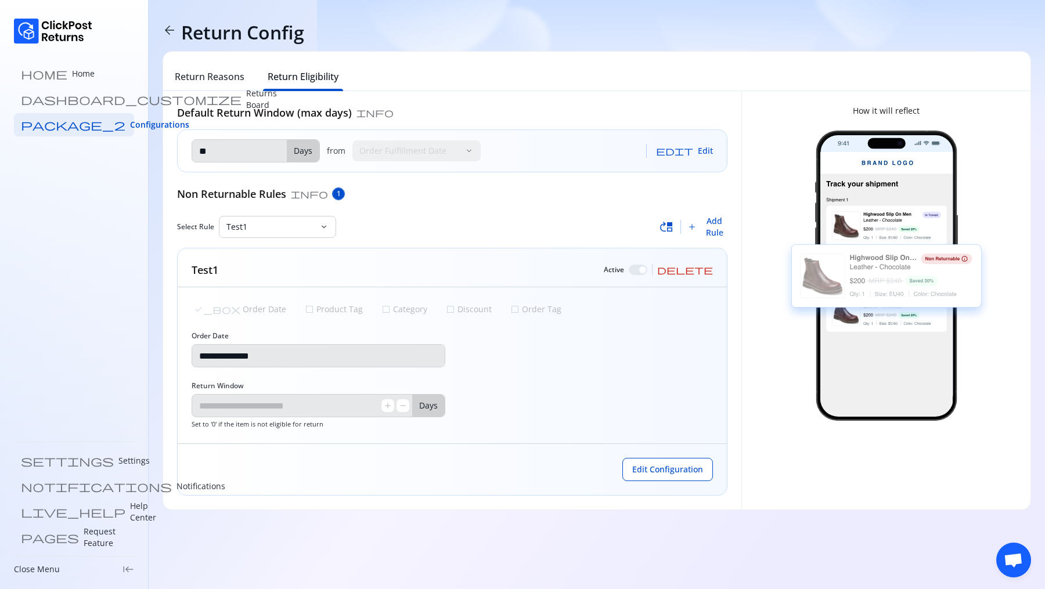
click at [646, 270] on div at bounding box center [642, 269] width 7 height 7
click at [647, 265] on div at bounding box center [638, 270] width 19 height 10
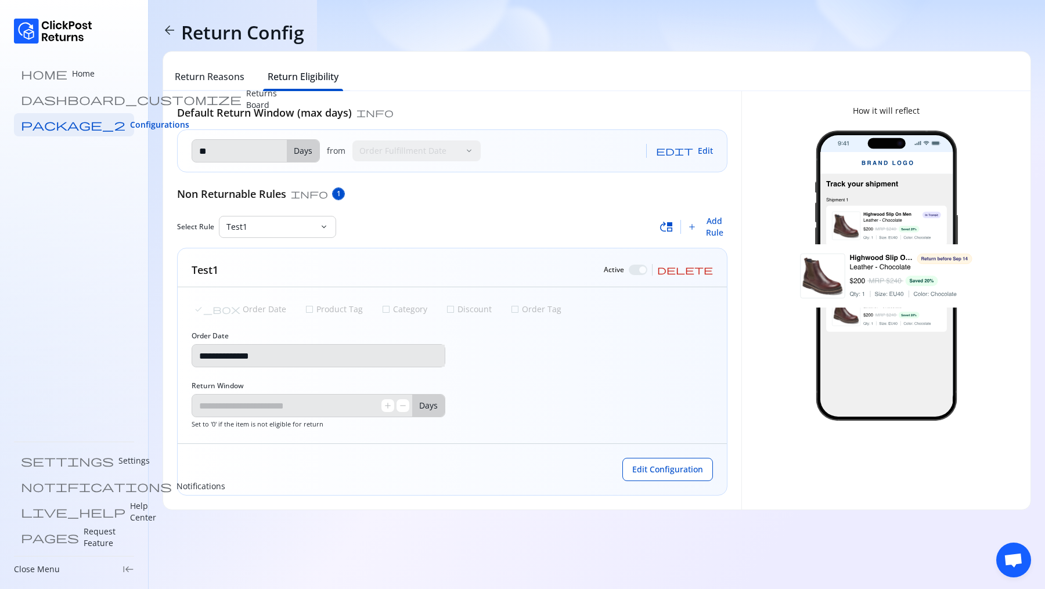
click at [647, 265] on div at bounding box center [638, 270] width 19 height 10
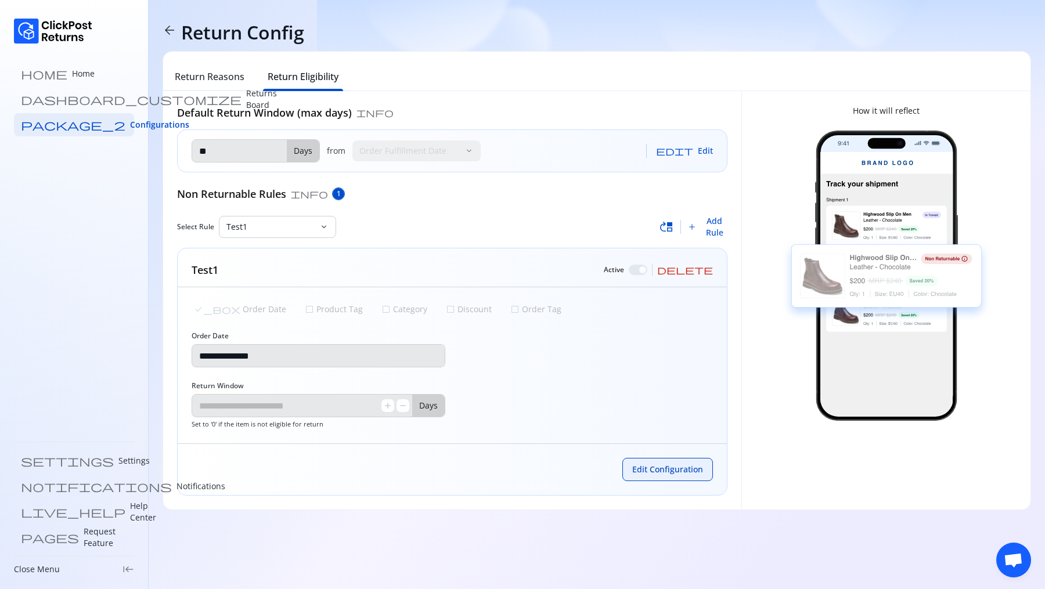
click at [659, 470] on span "Edit Configuration" at bounding box center [667, 470] width 71 height 12
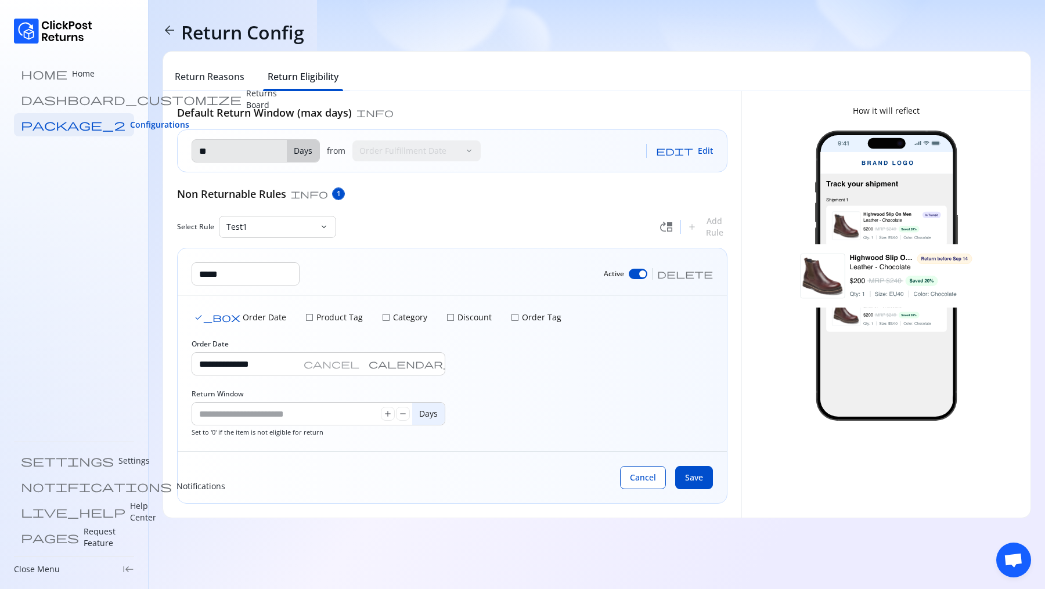
click at [647, 272] on div at bounding box center [638, 274] width 19 height 10
click at [700, 477] on span "Save" at bounding box center [694, 478] width 18 height 12
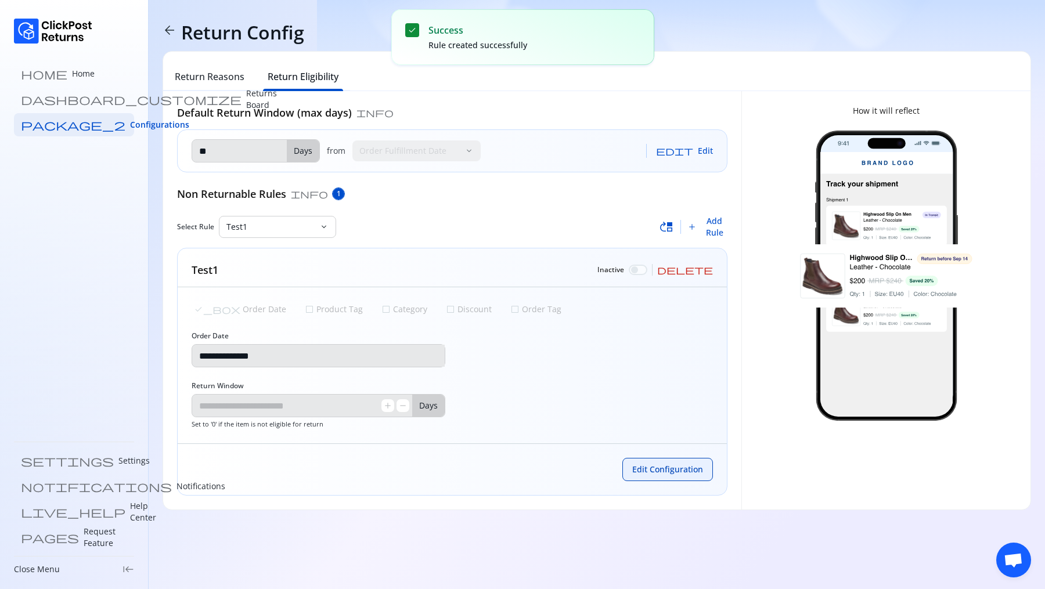
click at [654, 467] on span "Edit Configuration" at bounding box center [667, 470] width 71 height 12
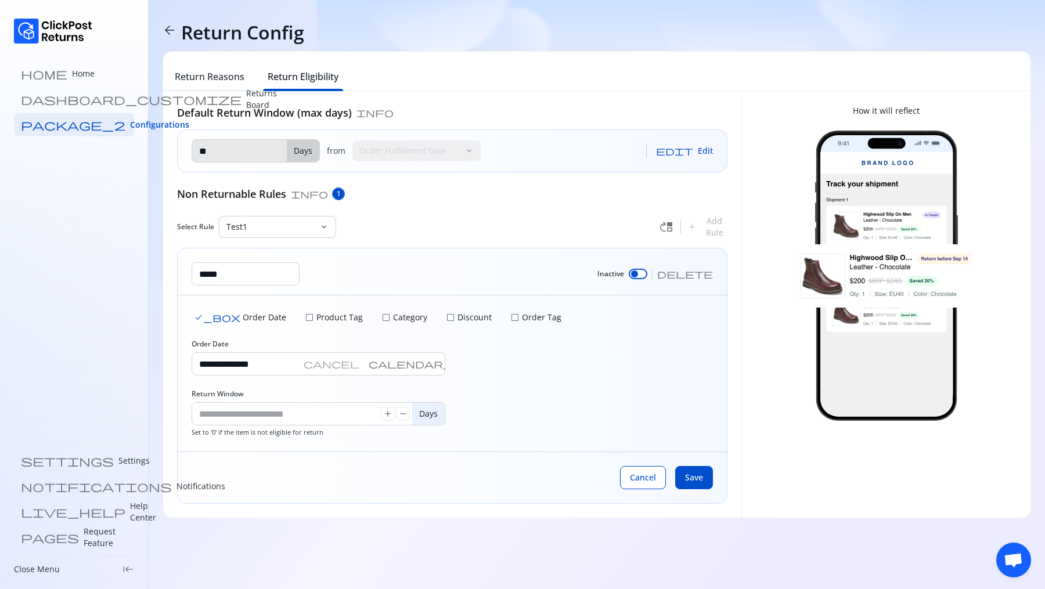
click at [663, 230] on span "move_up" at bounding box center [666, 227] width 14 height 14
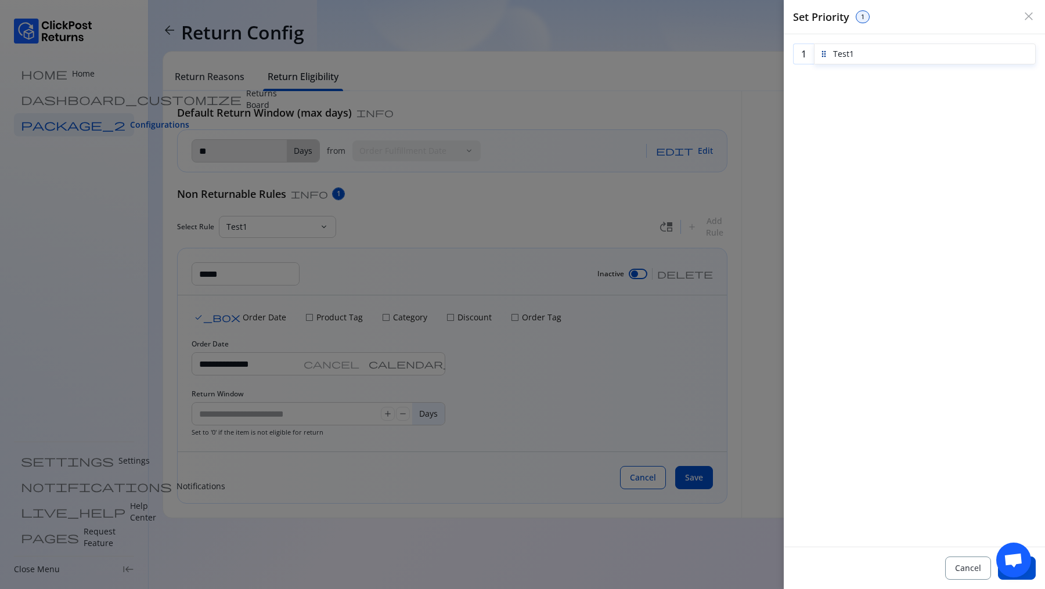
click at [334, 229] on div at bounding box center [522, 294] width 1045 height 589
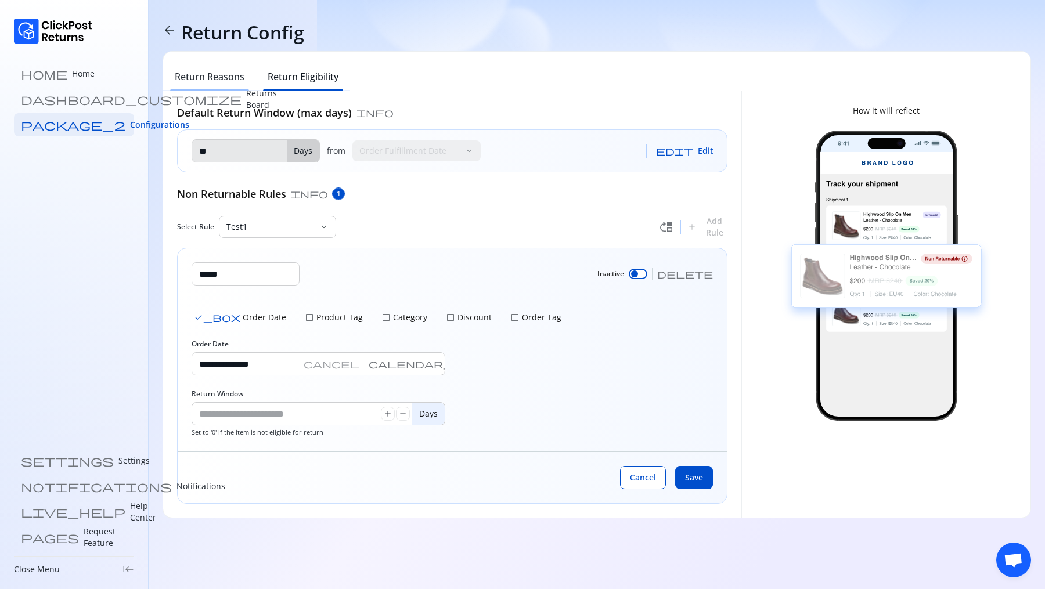
click at [237, 77] on h6 "Return Reasons" at bounding box center [210, 77] width 70 height 14
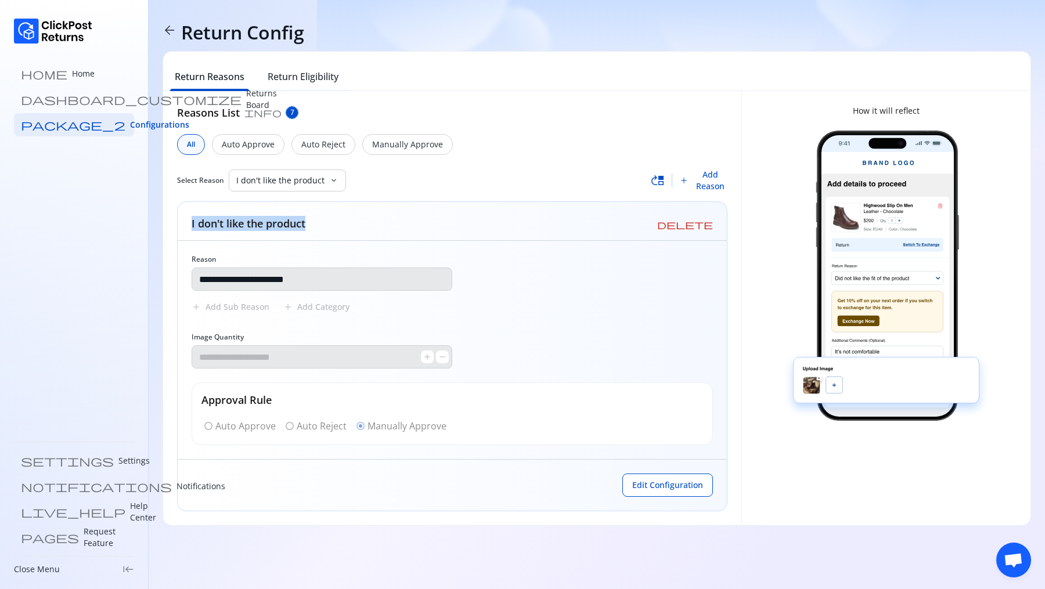
drag, startPoint x: 188, startPoint y: 220, endPoint x: 376, endPoint y: 221, distance: 187.5
click at [376, 221] on div "I don't like the product delete" at bounding box center [452, 221] width 549 height 39
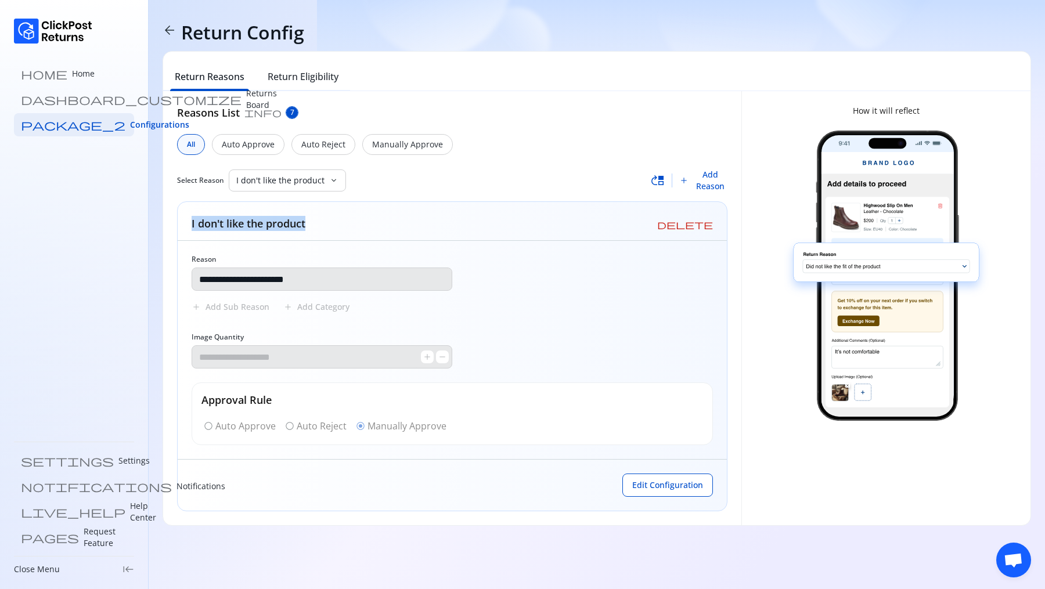
click at [257, 226] on h5 "I don't like the product" at bounding box center [249, 223] width 114 height 15
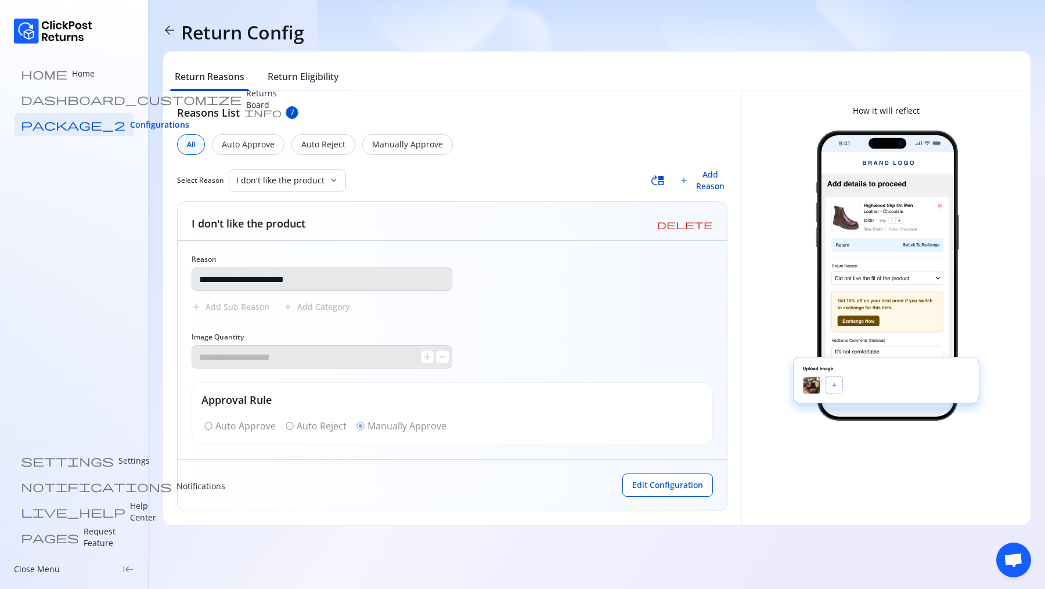
click at [257, 226] on h5 "I don't like the product" at bounding box center [249, 223] width 114 height 15
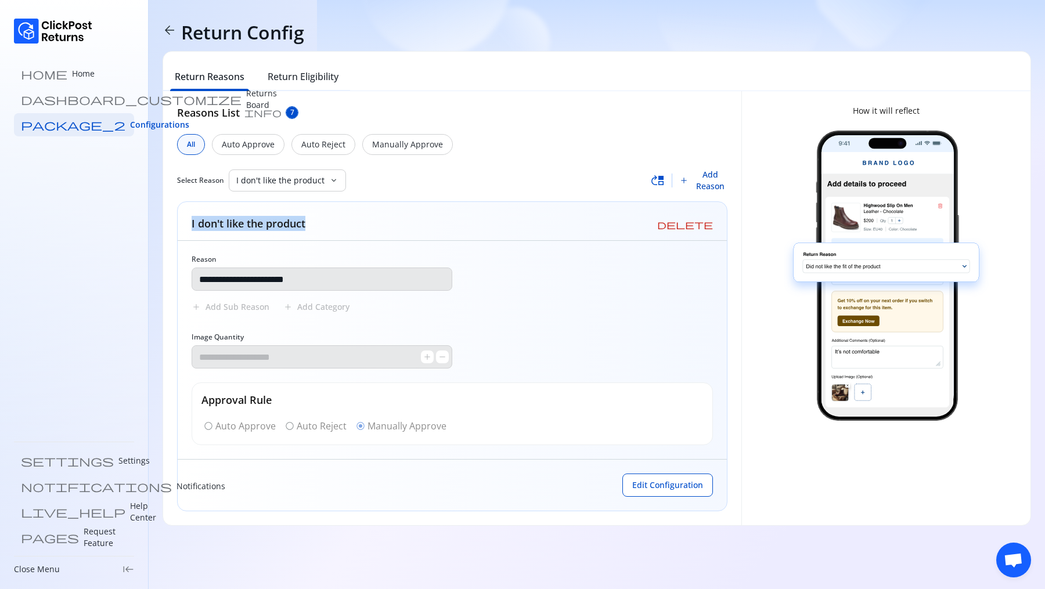
click at [702, 183] on span "Add Reason" at bounding box center [710, 180] width 34 height 23
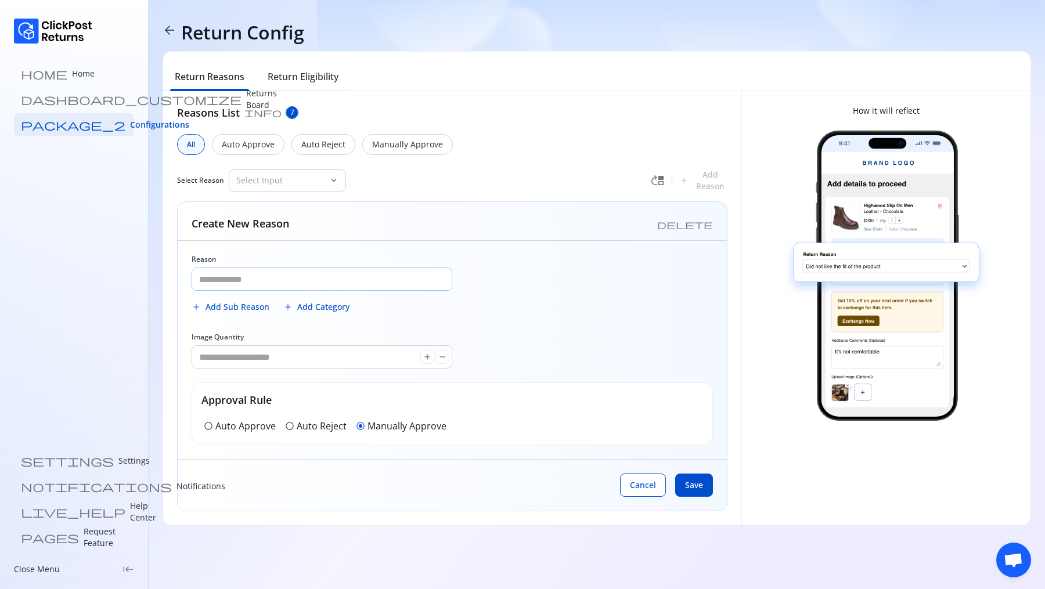
click at [246, 272] on input "Reason" at bounding box center [321, 279] width 259 height 22
type input "****"
click at [234, 347] on input "*" at bounding box center [306, 357] width 228 height 22
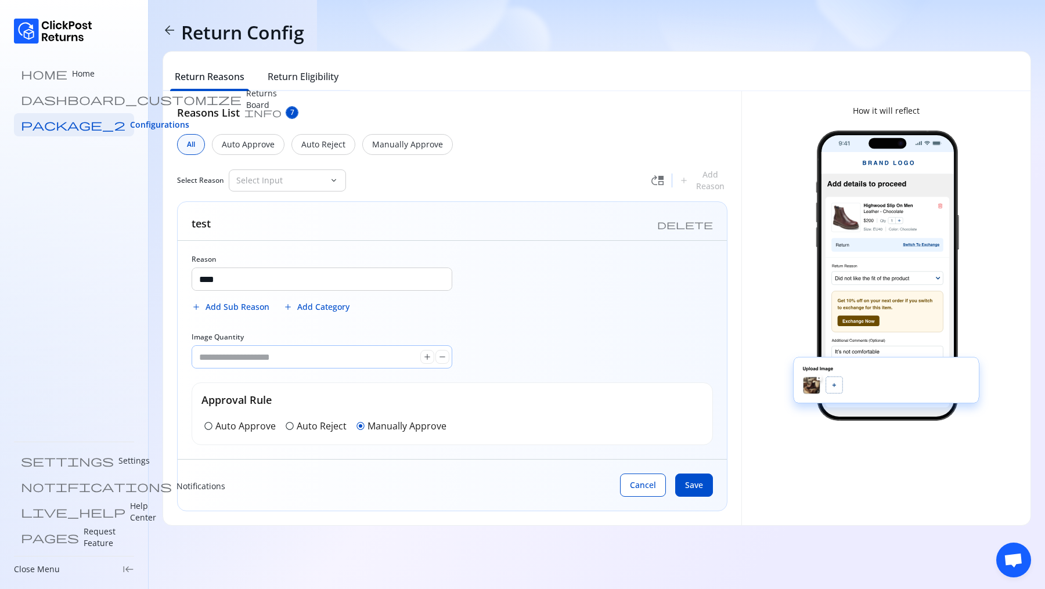
click at [230, 360] on input "***" at bounding box center [306, 357] width 228 height 22
type input "*"
click at [273, 359] on input "Image Quantity" at bounding box center [306, 357] width 228 height 22
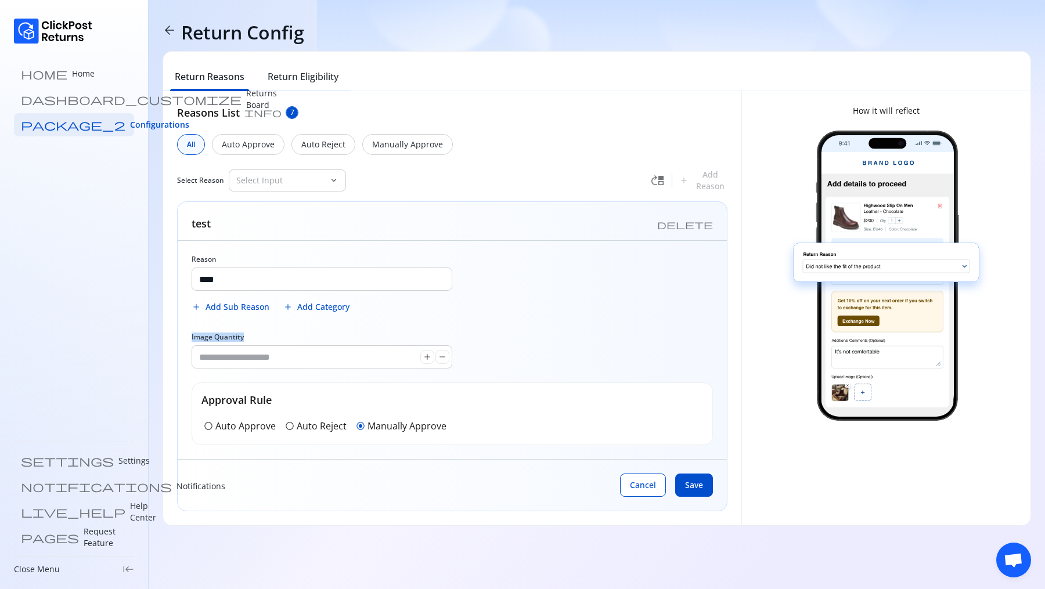
drag, startPoint x: 187, startPoint y: 330, endPoint x: 301, endPoint y: 333, distance: 113.8
click at [301, 333] on div "Reason **** add Add Sub Reason add Add Category Image Quantity add remove Appro…" at bounding box center [452, 350] width 549 height 218
click at [256, 352] on input "Image Quantity" at bounding box center [306, 357] width 228 height 22
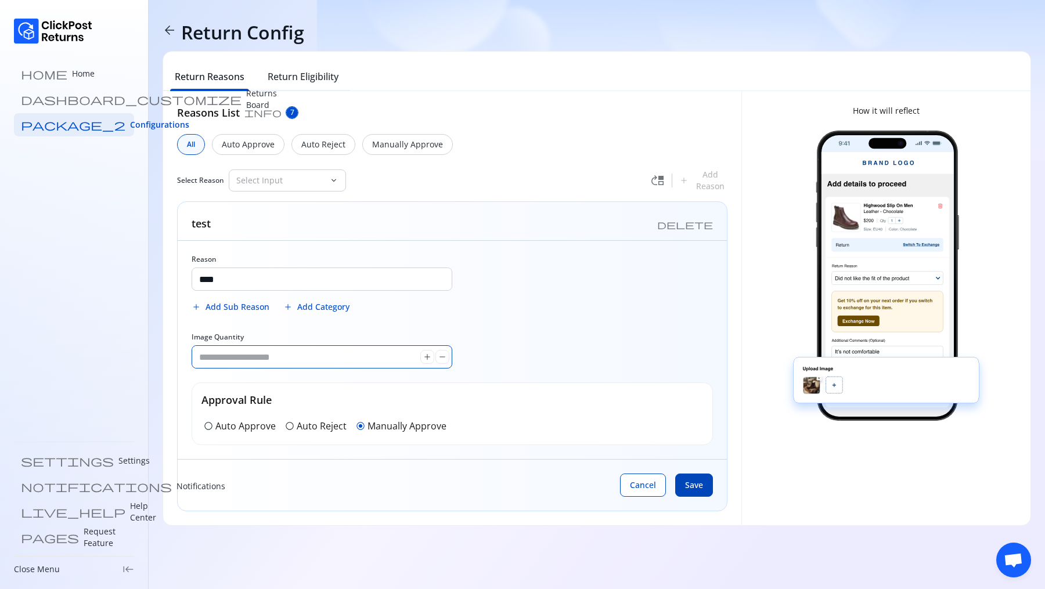
type input "*"
click at [693, 480] on span "Save" at bounding box center [694, 486] width 18 height 12
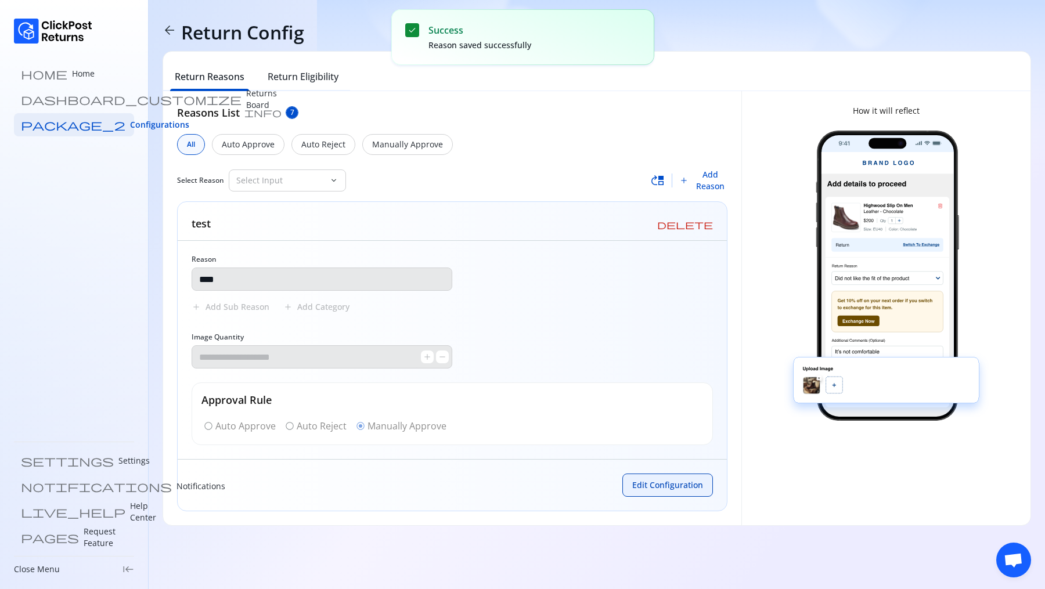
click at [662, 488] on span "Edit Configuration" at bounding box center [667, 486] width 71 height 12
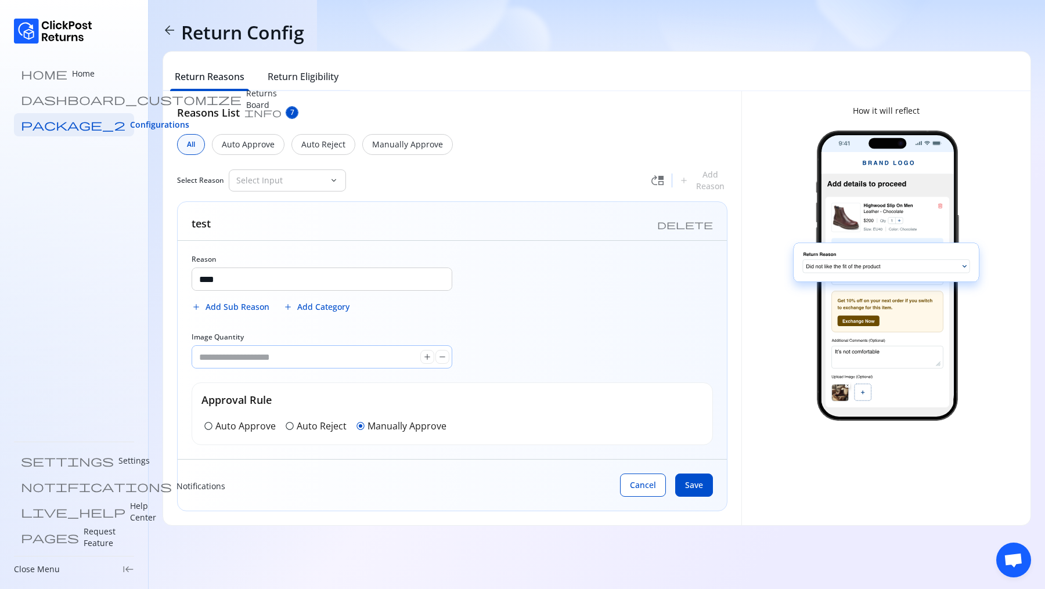
click at [244, 352] on input "*" at bounding box center [306, 357] width 228 height 22
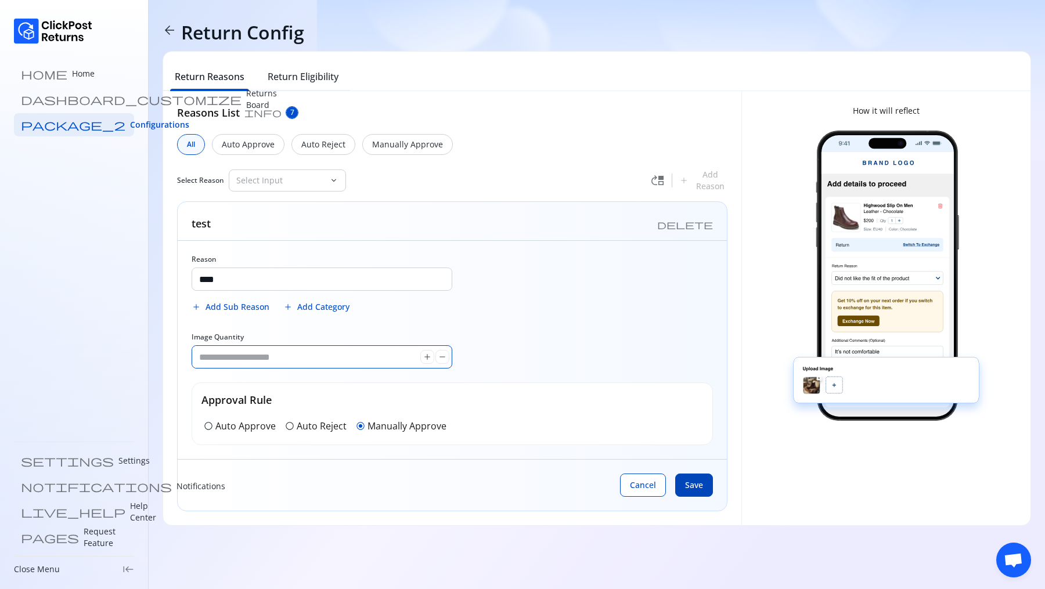
click at [687, 486] on span "Save" at bounding box center [694, 486] width 18 height 12
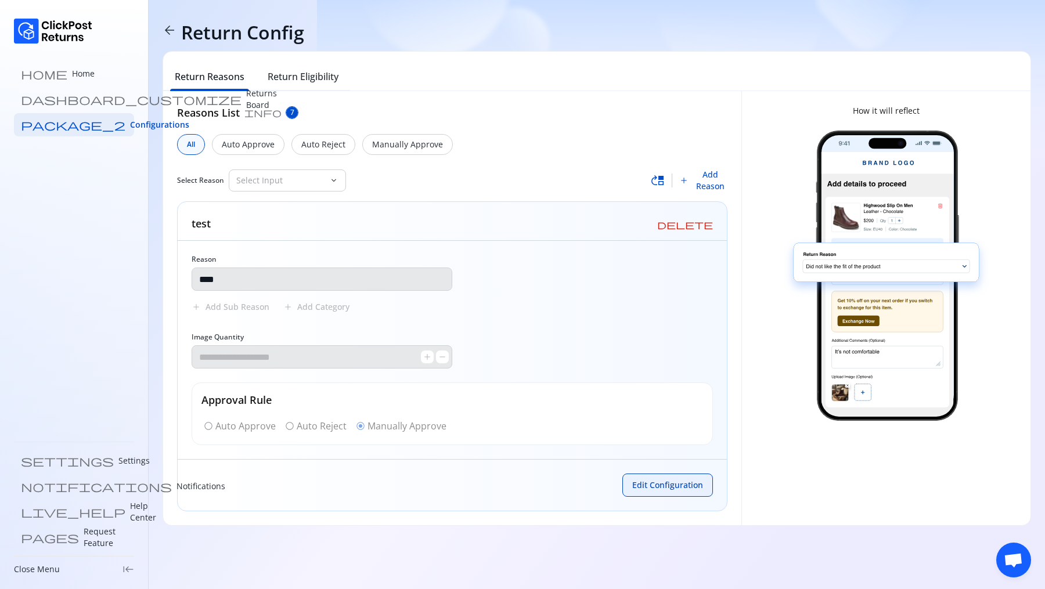
click at [642, 480] on span "Edit Configuration" at bounding box center [667, 486] width 71 height 12
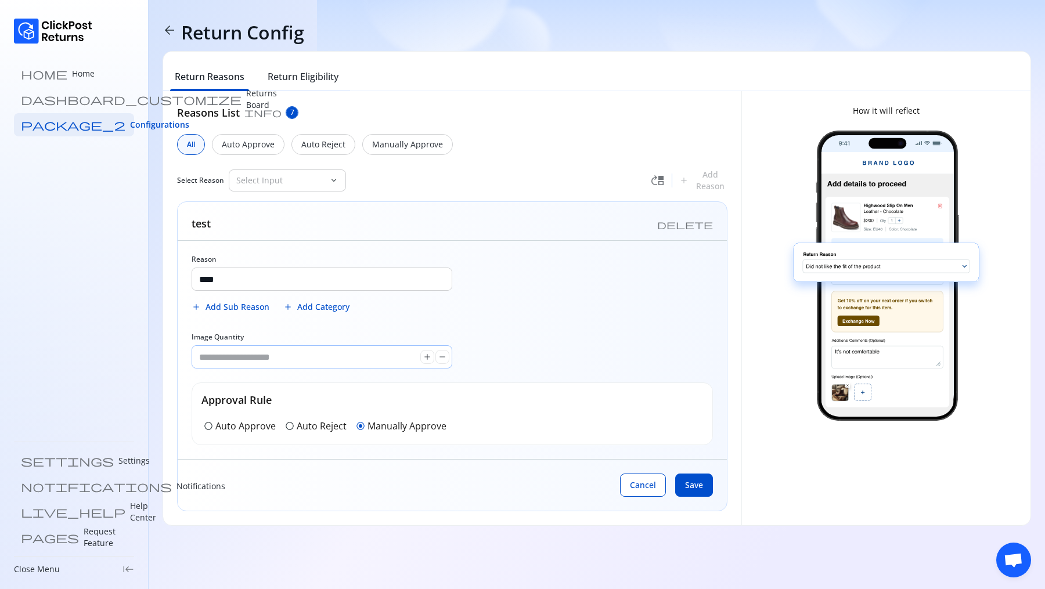
click at [269, 356] on input "***" at bounding box center [306, 357] width 228 height 22
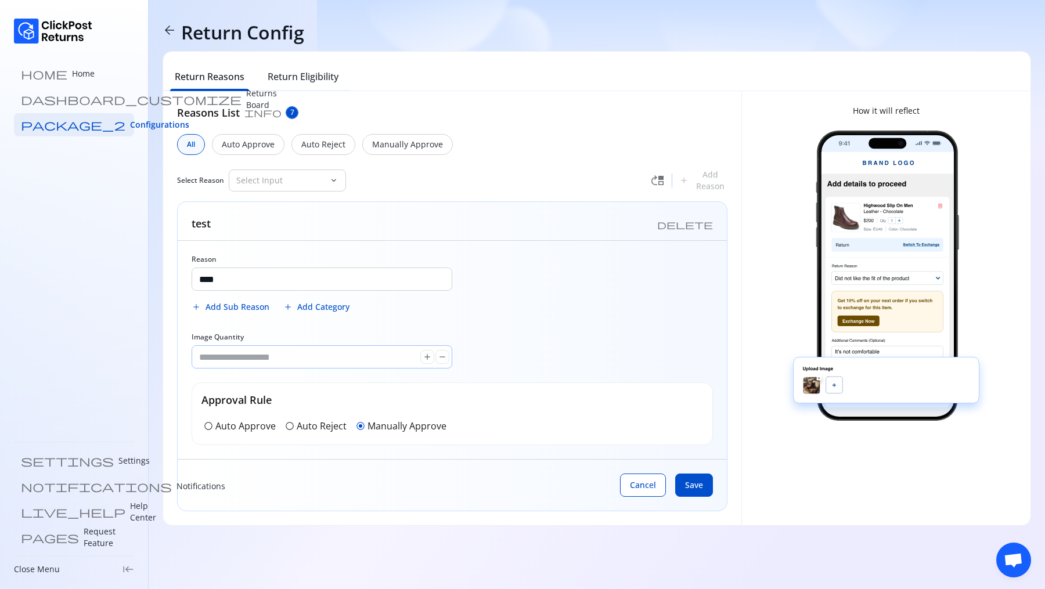
type input "*"
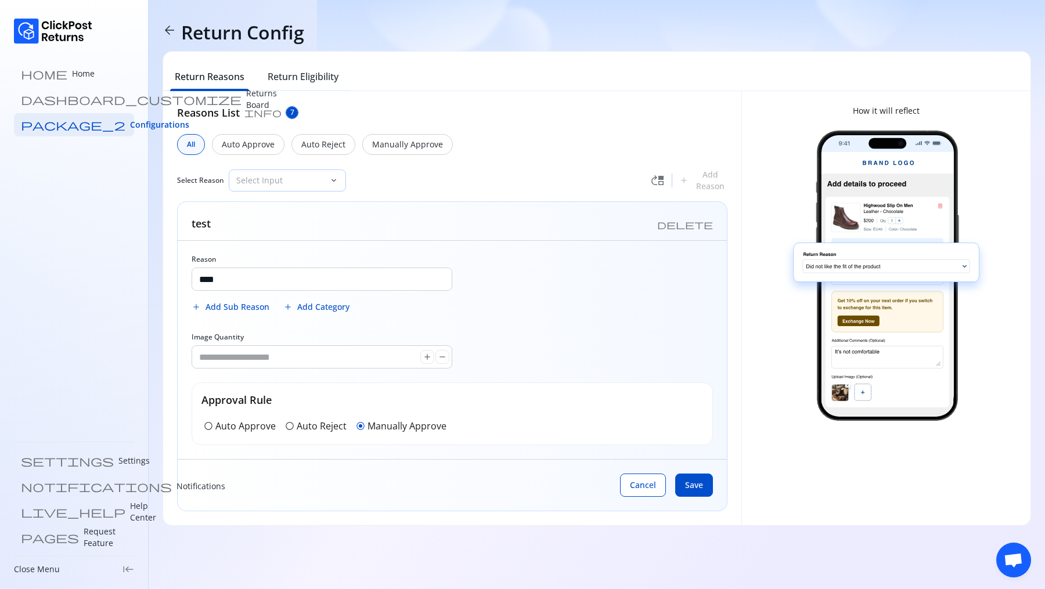
click at [262, 182] on p "Select Input" at bounding box center [280, 181] width 88 height 12
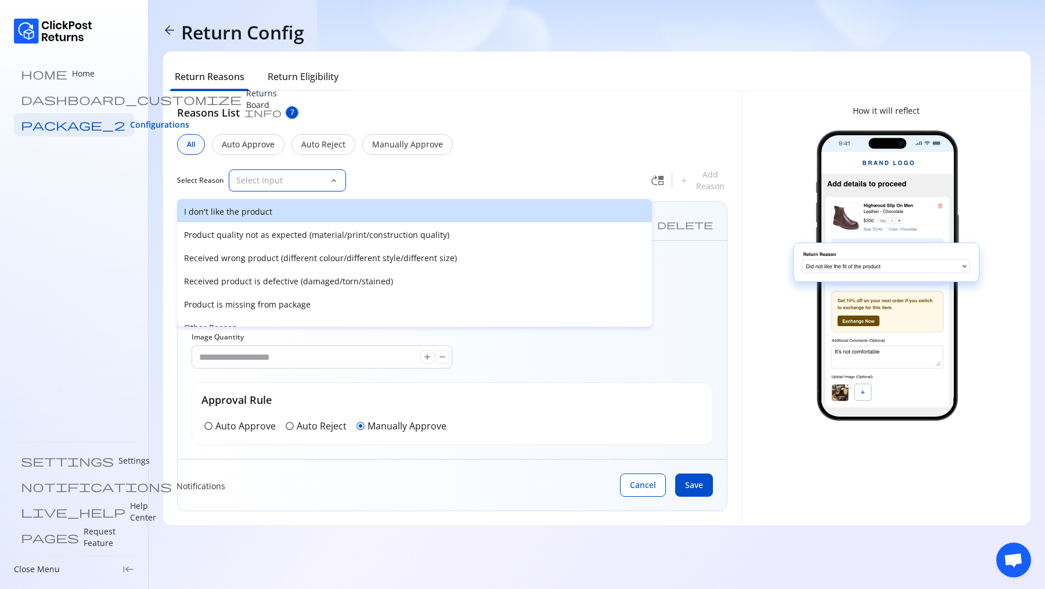
click at [258, 216] on p "I don't like the product" at bounding box center [414, 212] width 461 height 12
type input "**********"
type input "*"
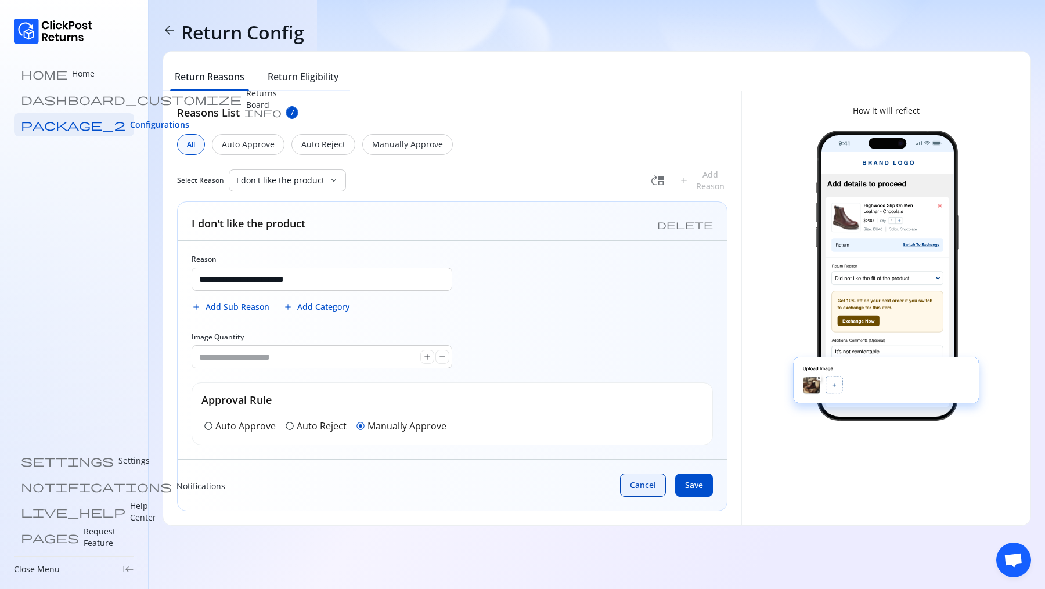
click at [639, 482] on span "Cancel" at bounding box center [643, 486] width 26 height 12
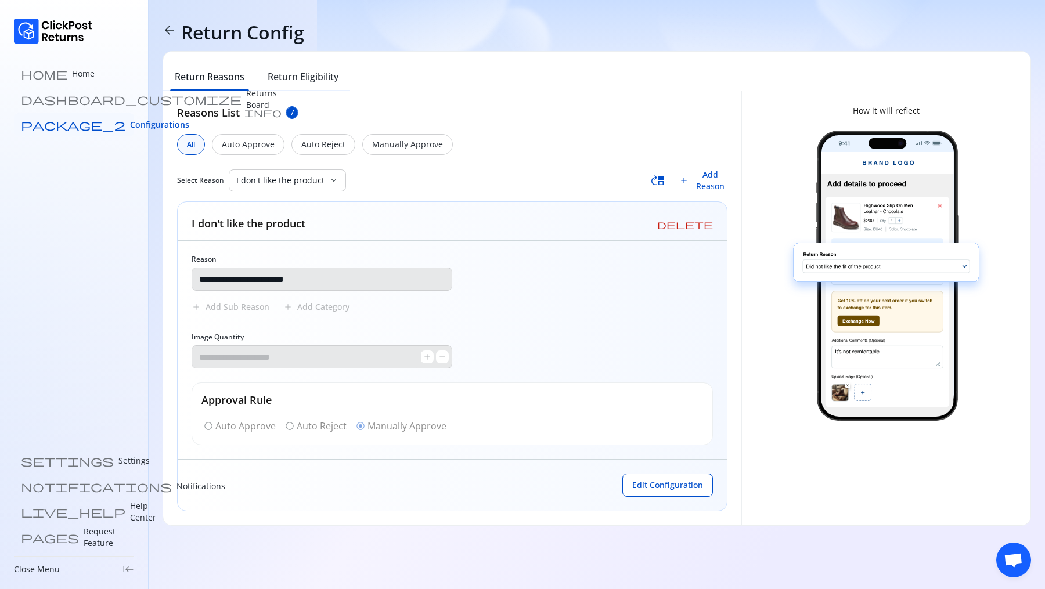
click at [130, 127] on span "Configurations" at bounding box center [159, 125] width 59 height 12
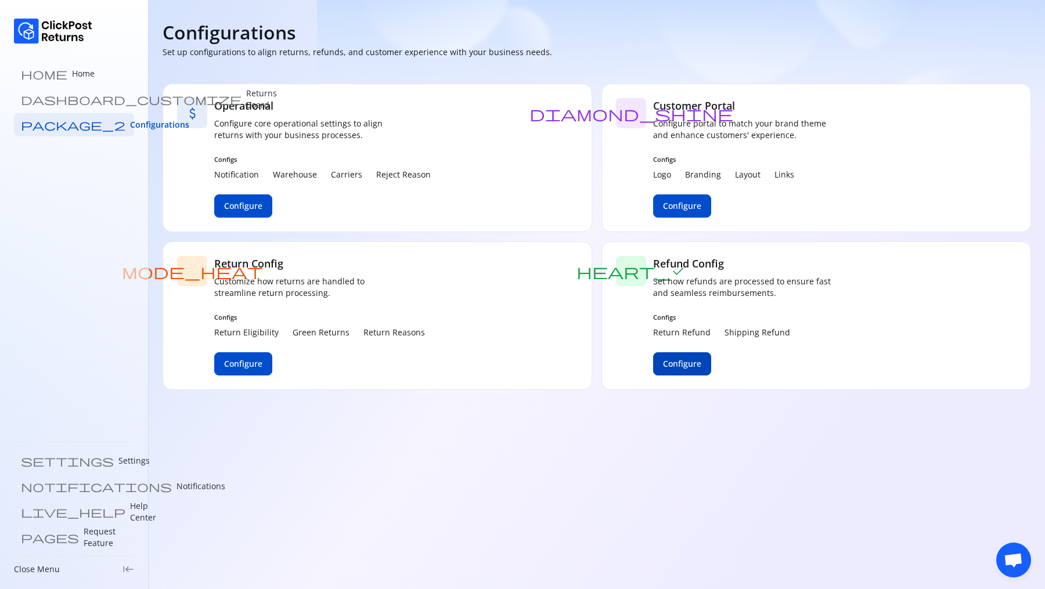
click at [669, 352] on button "Configure" at bounding box center [682, 363] width 58 height 23
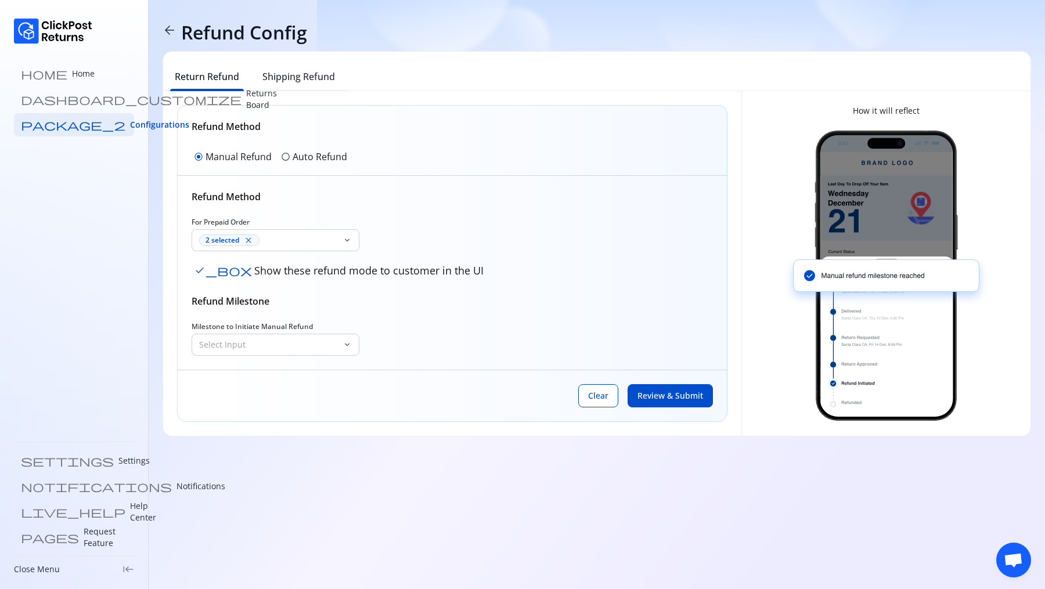
click at [297, 153] on p "Auto Refund" at bounding box center [320, 157] width 55 height 14
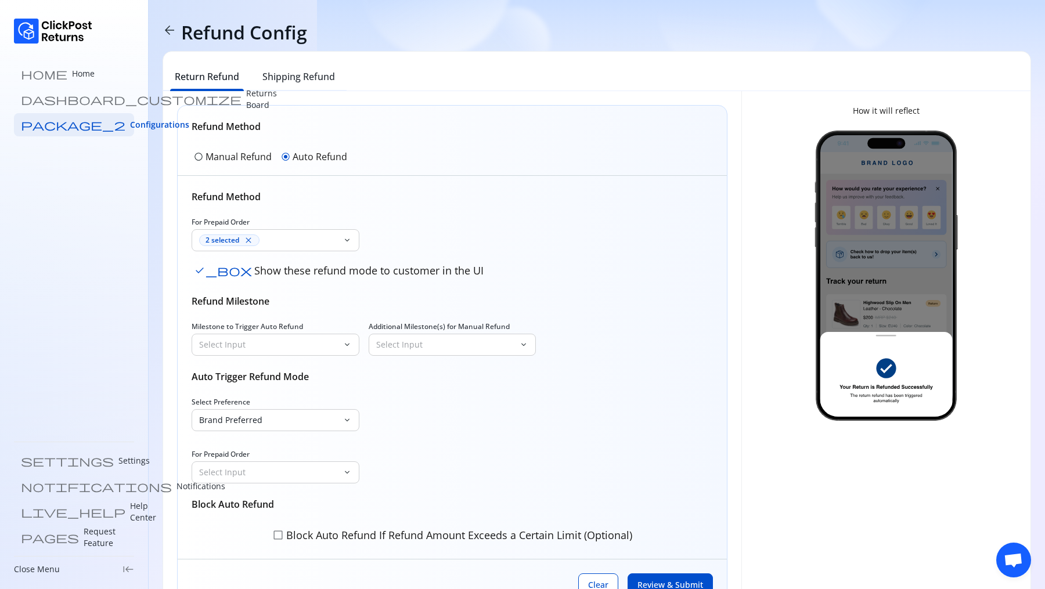
click at [239, 148] on div "radio_button_unchecked Manual Refund" at bounding box center [233, 156] width 82 height 19
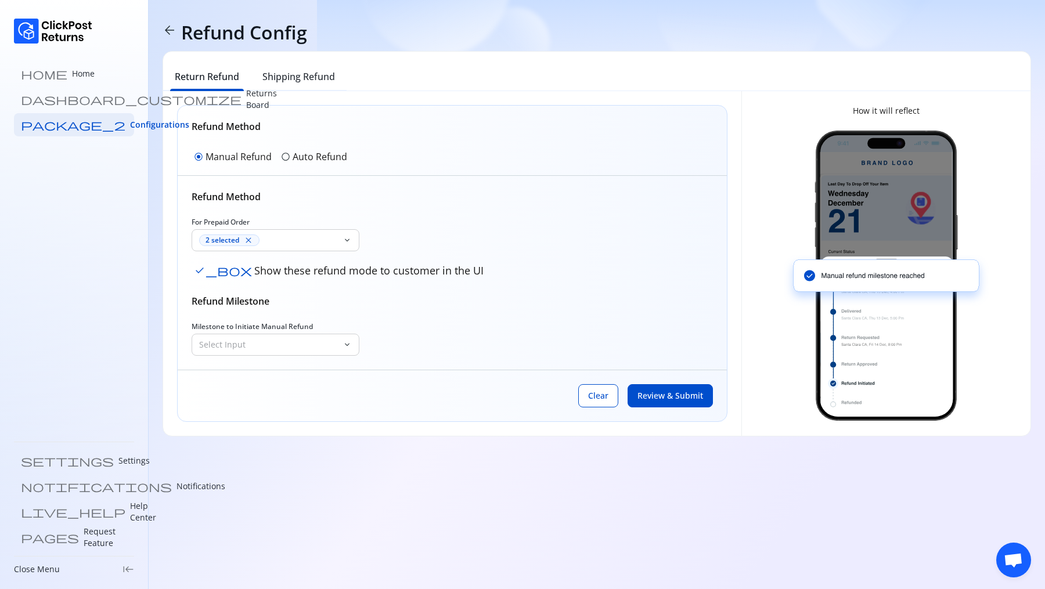
click at [186, 477] on div "home Home dashboard_customize Returns Board package_2 Configurations settings S…" at bounding box center [522, 294] width 1045 height 589
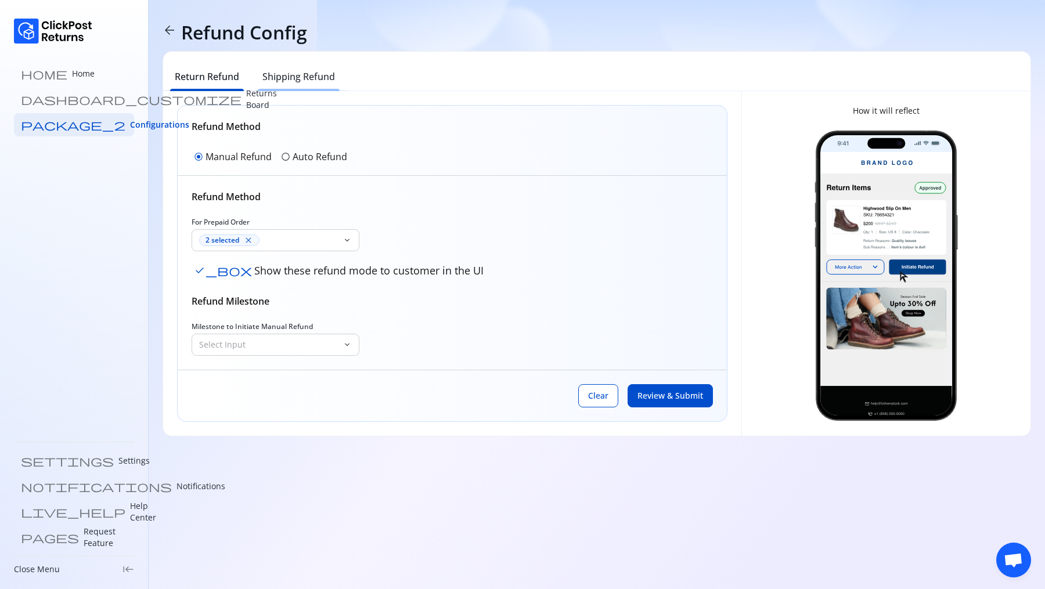
click at [301, 75] on h6 "Shipping Refund" at bounding box center [298, 77] width 73 height 14
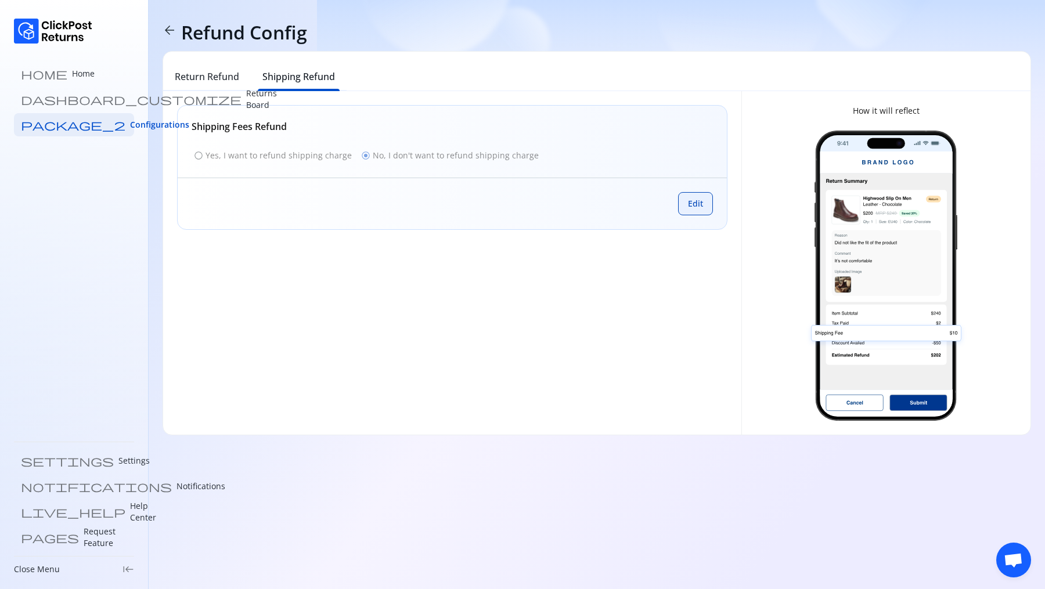
click at [704, 201] on button "Edit" at bounding box center [695, 203] width 35 height 23
click at [258, 154] on p "Yes, I want to refund shipping charge" at bounding box center [279, 156] width 146 height 12
click at [662, 202] on span "Review & Submit" at bounding box center [670, 204] width 66 height 12
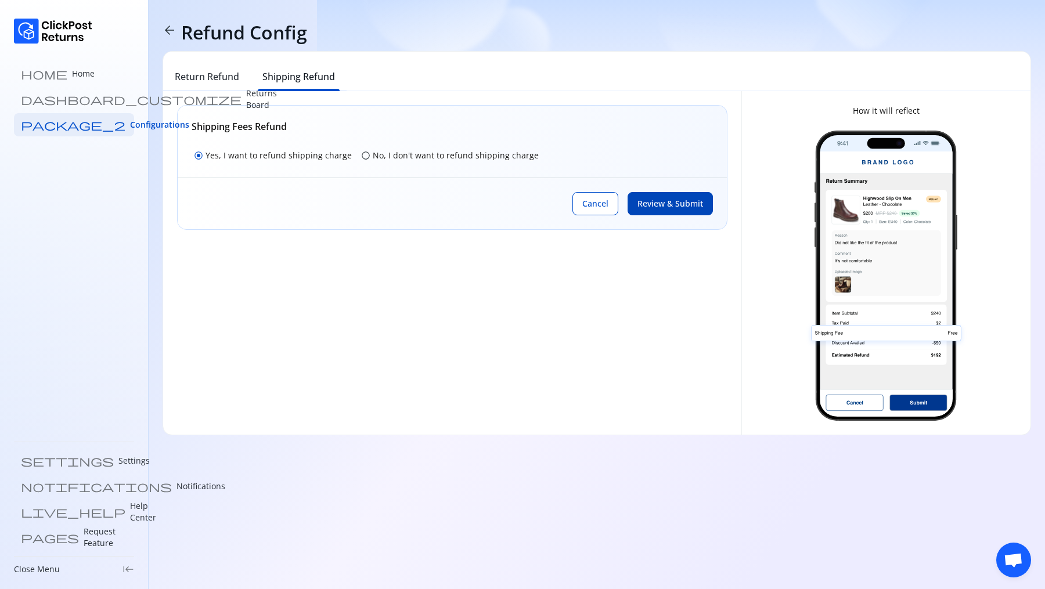
click at [662, 202] on span "Review & Submit" at bounding box center [670, 204] width 66 height 12
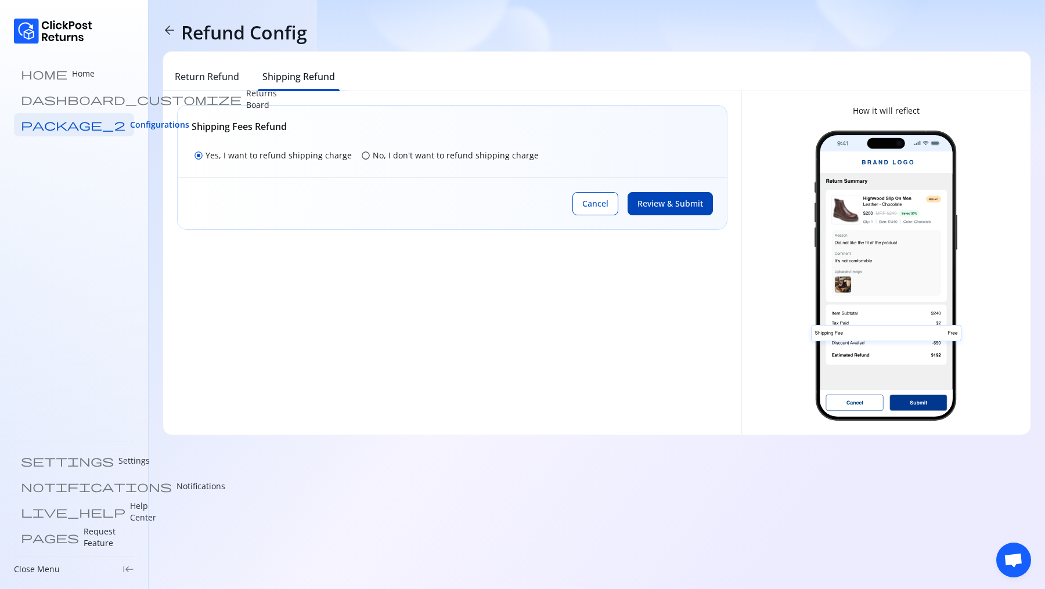
click at [662, 202] on span "Review & Submit" at bounding box center [670, 204] width 66 height 12
click at [199, 74] on h6 "Return Refund" at bounding box center [207, 77] width 64 height 14
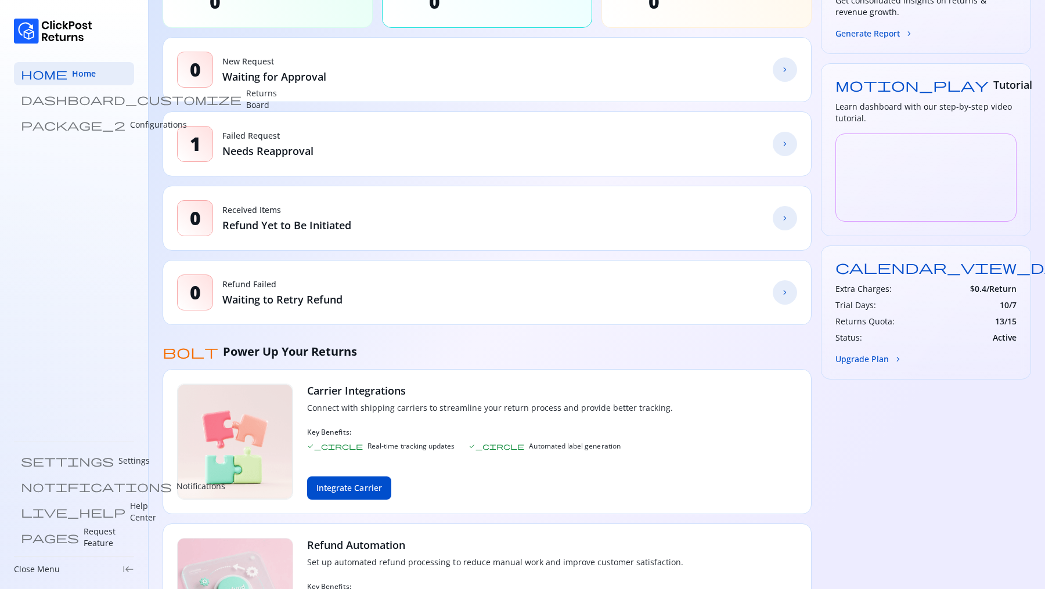
scroll to position [240, 0]
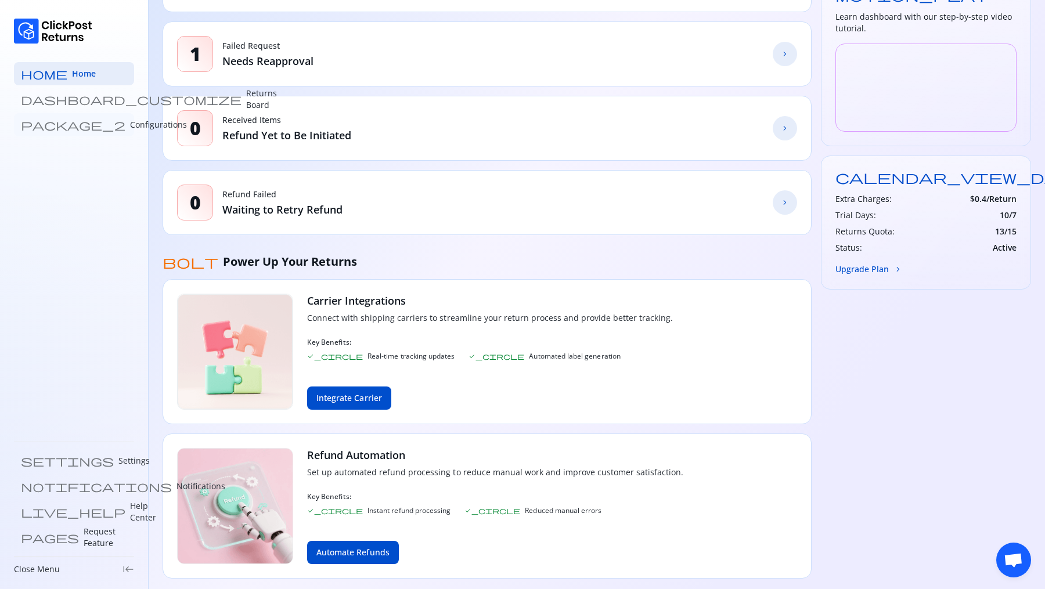
click at [130, 128] on p "Configurations" at bounding box center [158, 125] width 57 height 12
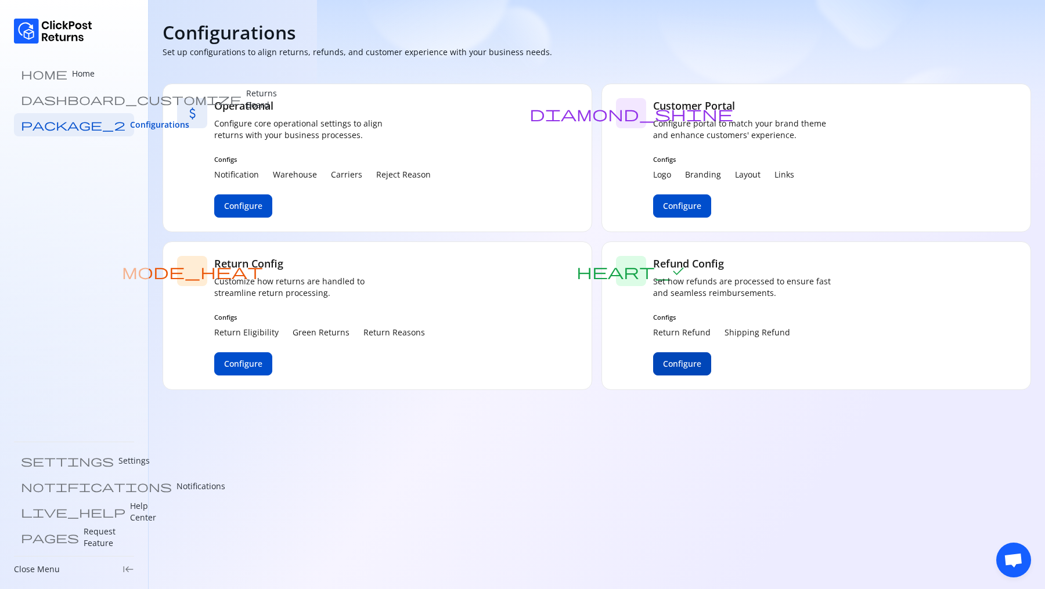
click at [683, 362] on span "Configure" at bounding box center [682, 364] width 38 height 12
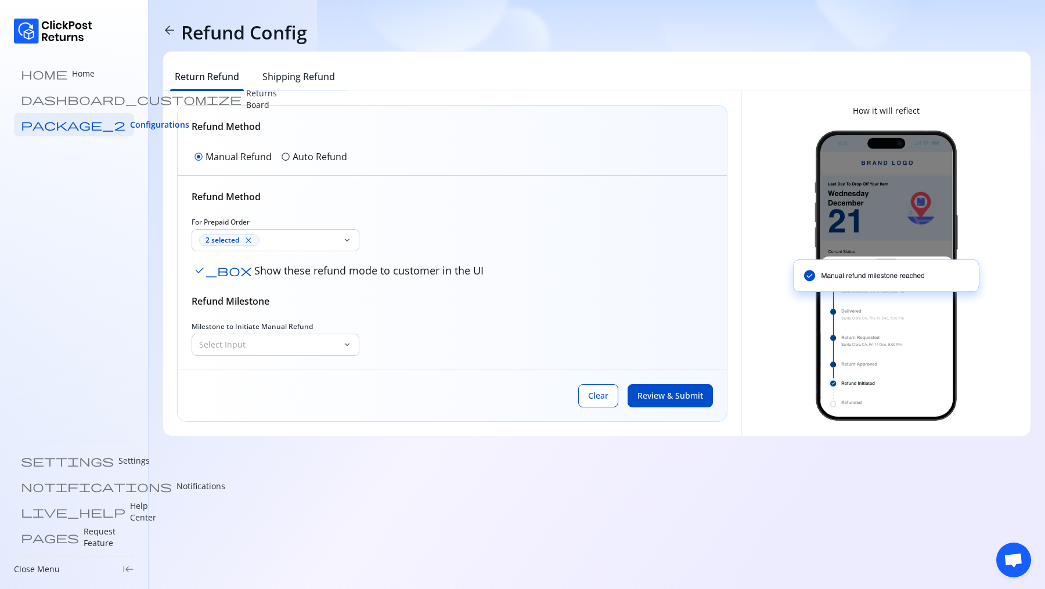
click at [204, 266] on span "check_box" at bounding box center [223, 271] width 58 height 12
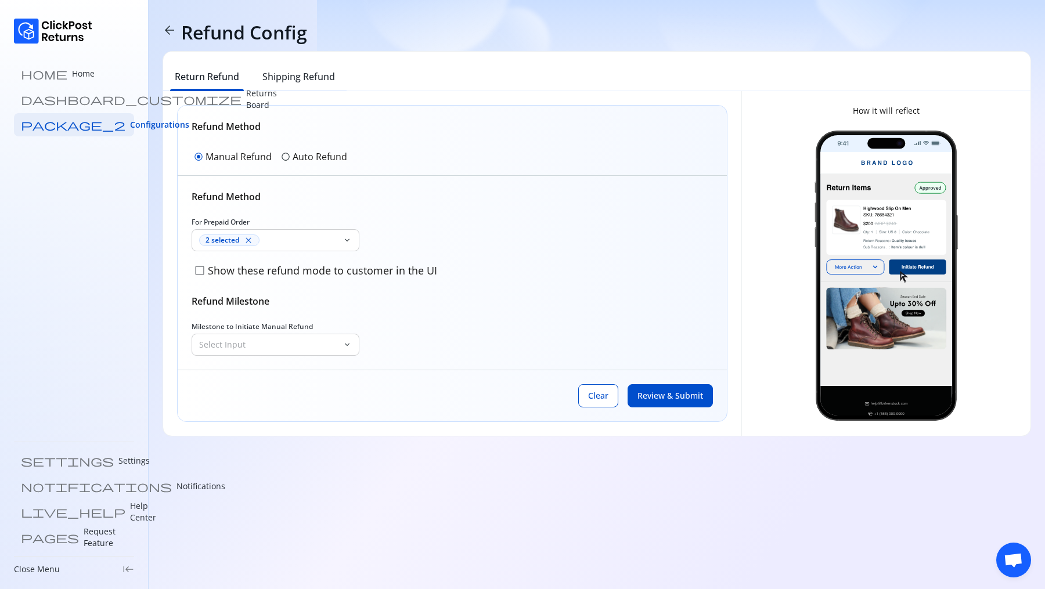
click at [285, 152] on span "radio_button_unchecked" at bounding box center [285, 156] width 9 height 9
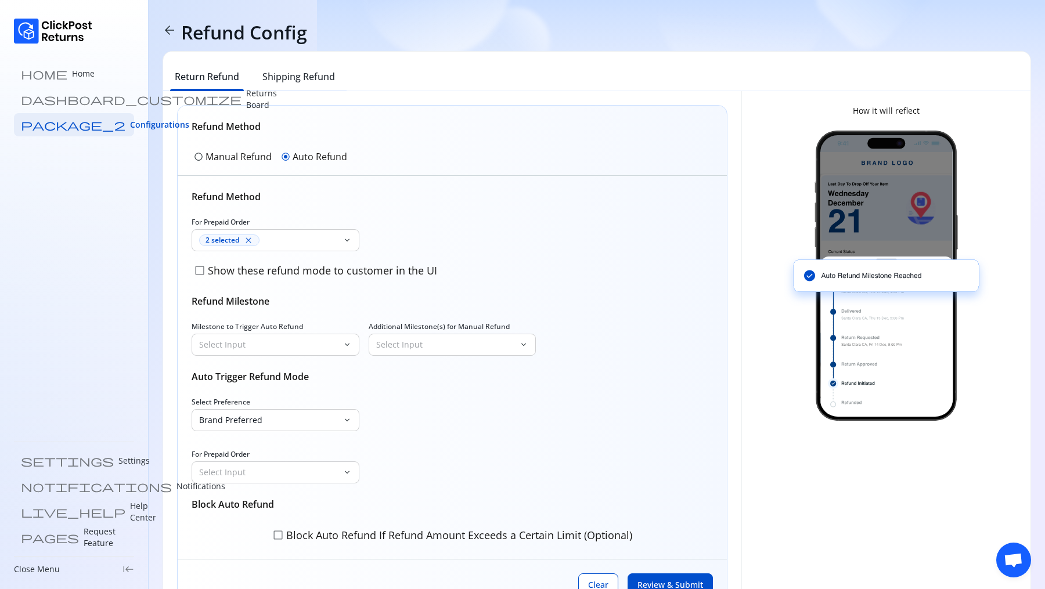
click at [232, 160] on p "Manual Refund" at bounding box center [239, 157] width 66 height 14
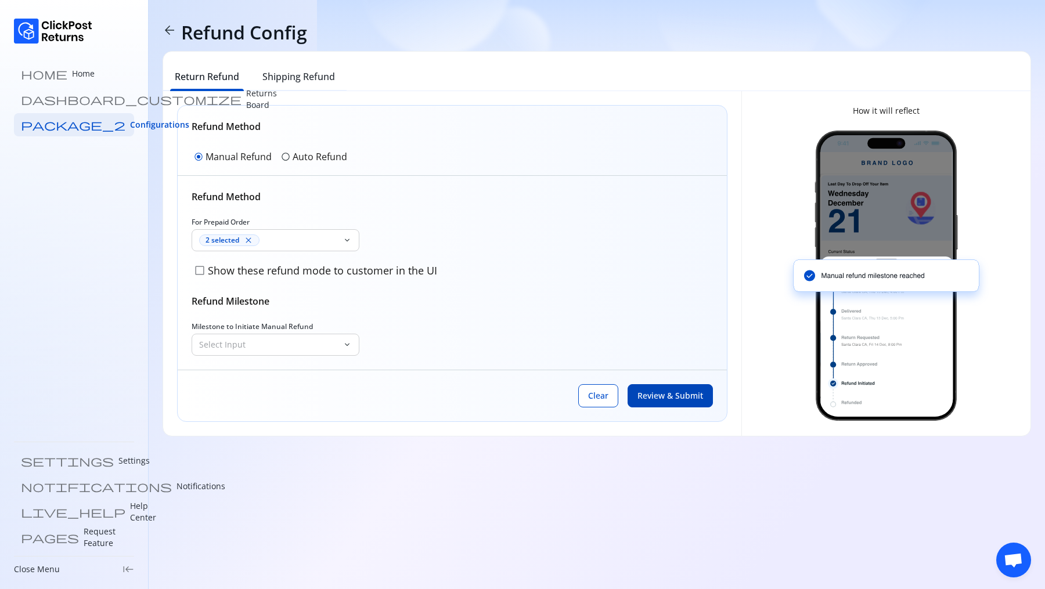
click at [688, 395] on span "Review & Submit" at bounding box center [670, 396] width 66 height 12
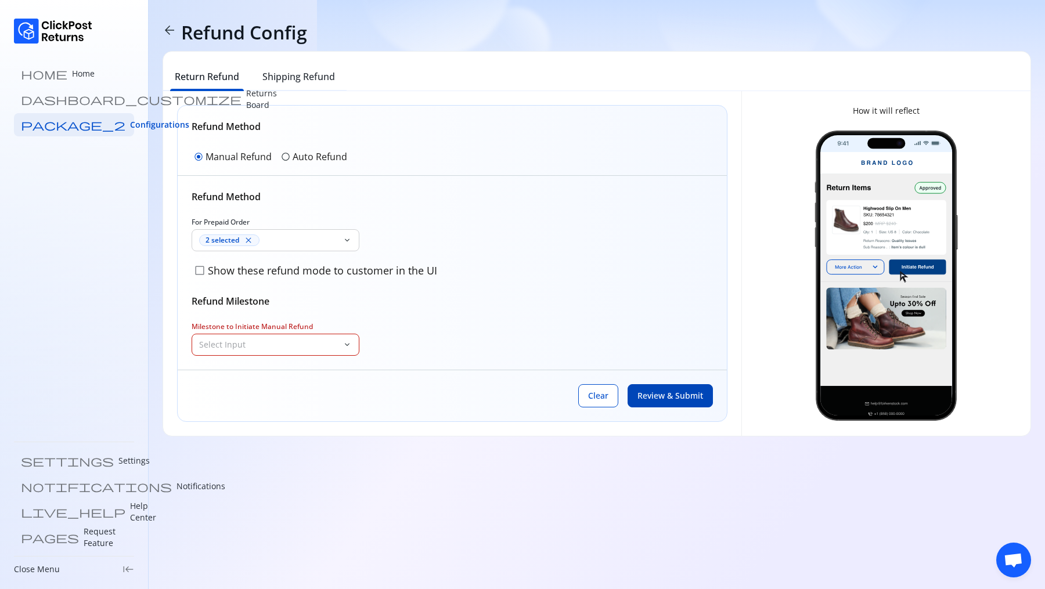
click at [327, 339] on p "Select Input" at bounding box center [268, 345] width 139 height 12
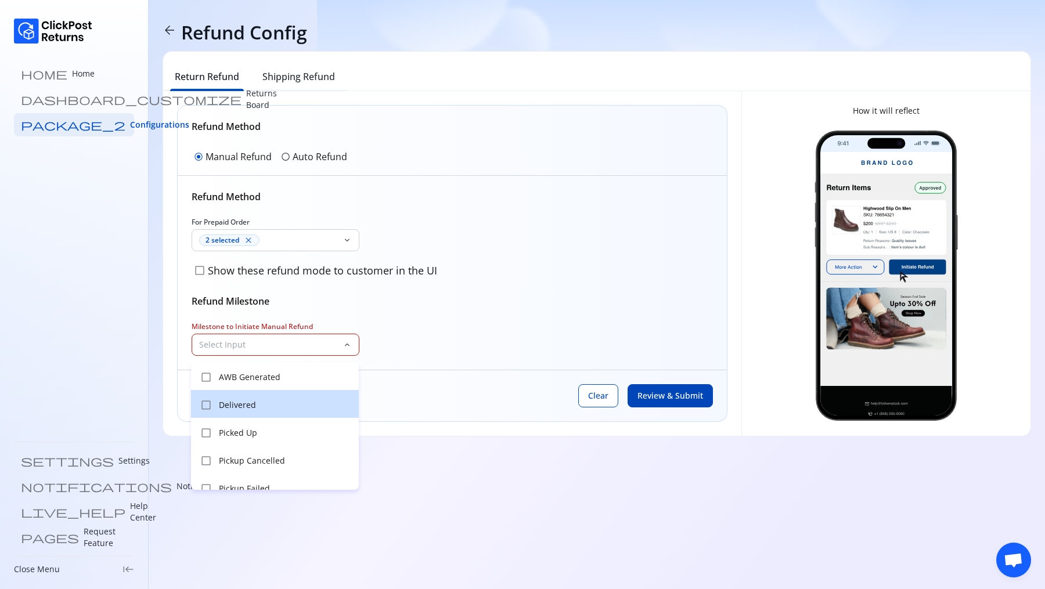
click at [268, 398] on div "check_box_outline_blank Delivered" at bounding box center [275, 404] width 168 height 28
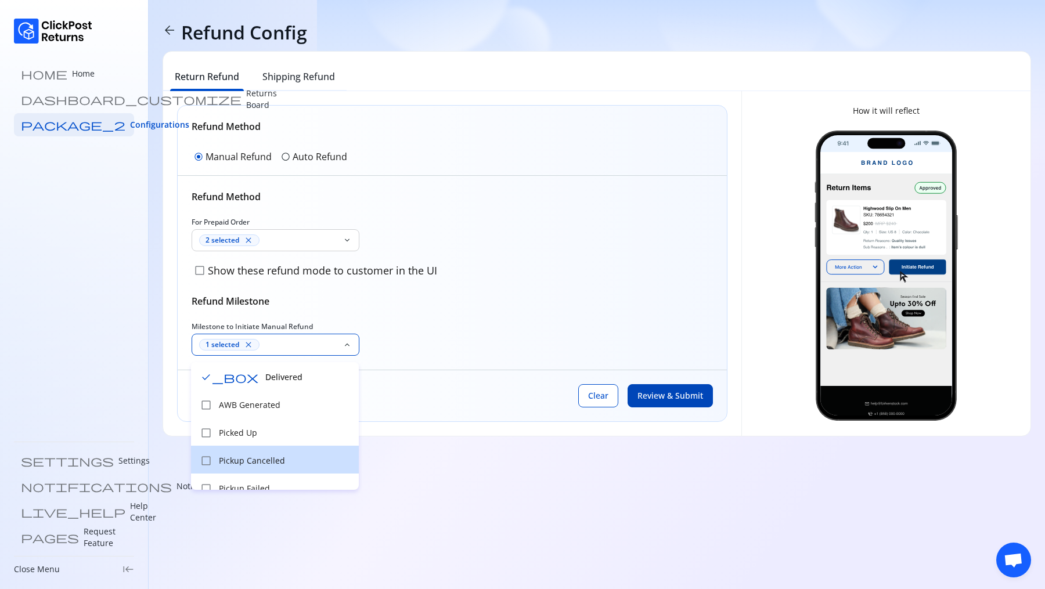
scroll to position [12, 0]
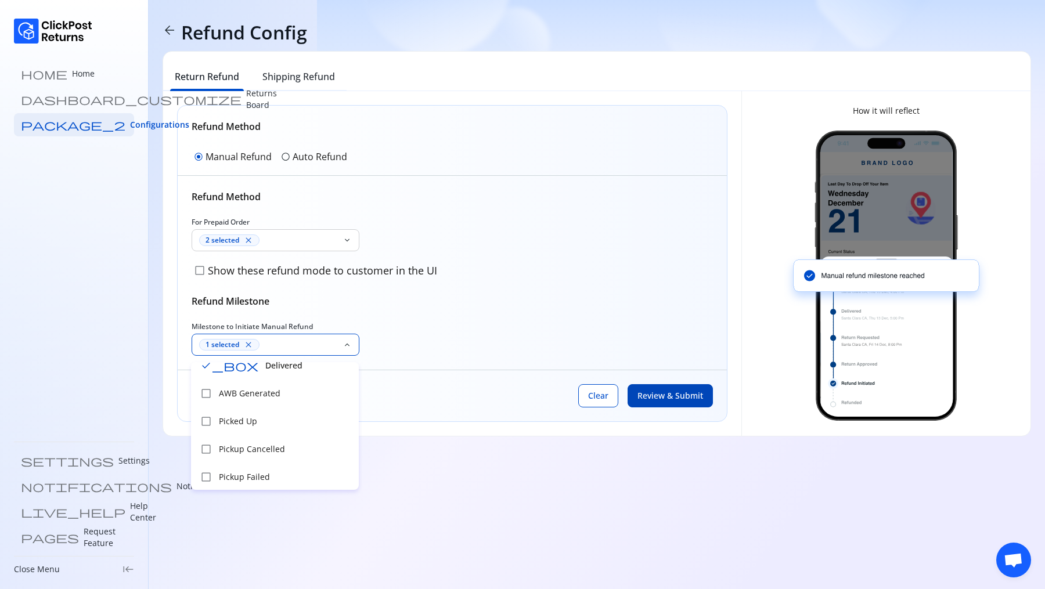
click at [218, 273] on p "Show these refund mode to customer in the UI" at bounding box center [322, 270] width 232 height 15
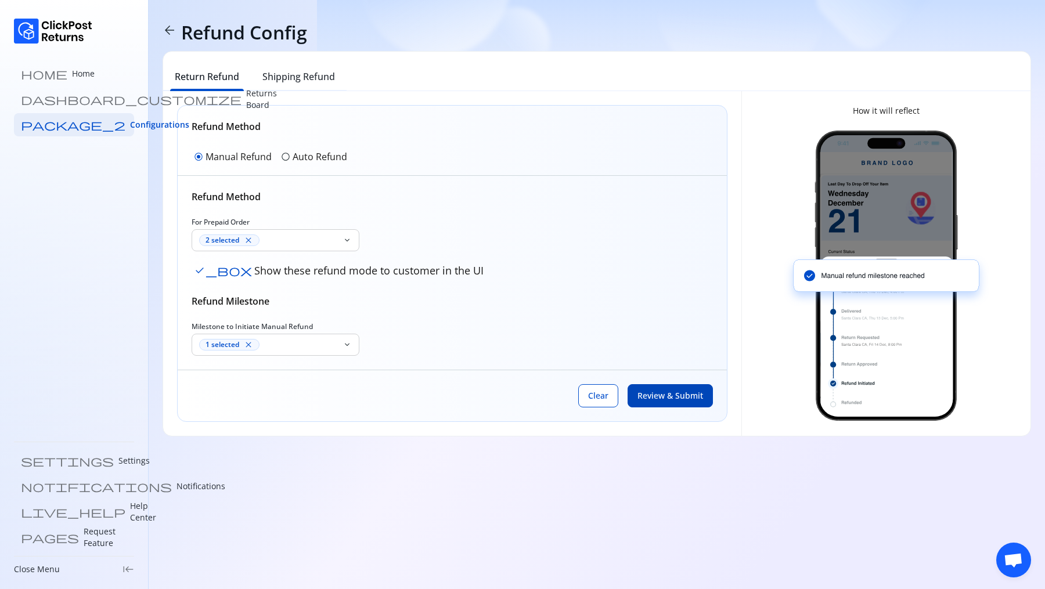
click at [252, 273] on p "Show these refund mode to customer in the UI" at bounding box center [368, 270] width 232 height 15
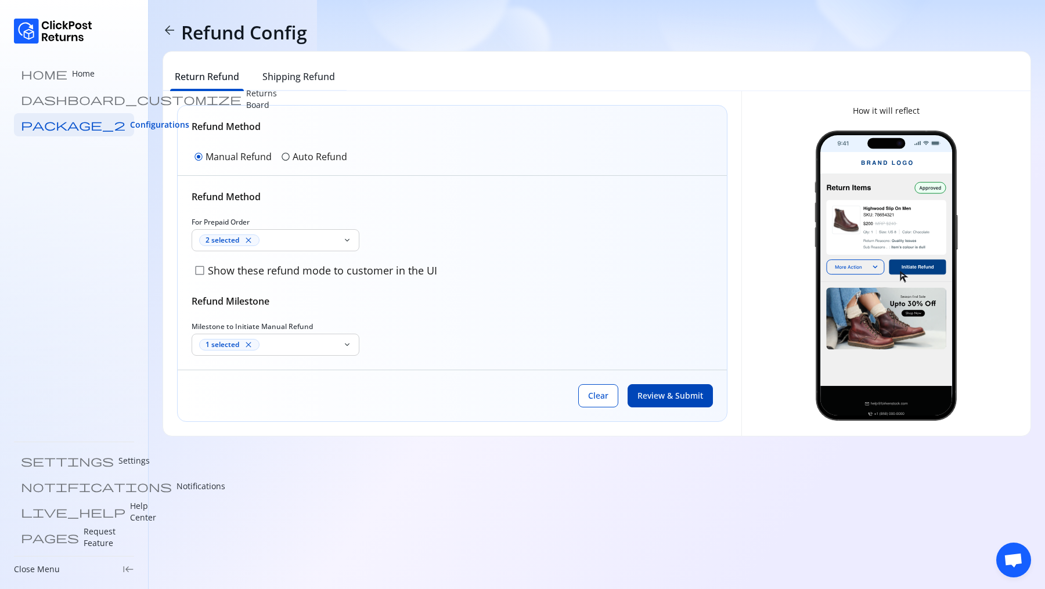
click at [662, 395] on span "Review & Submit" at bounding box center [670, 396] width 66 height 12
click at [277, 75] on h6 "Shipping Refund" at bounding box center [298, 77] width 73 height 14
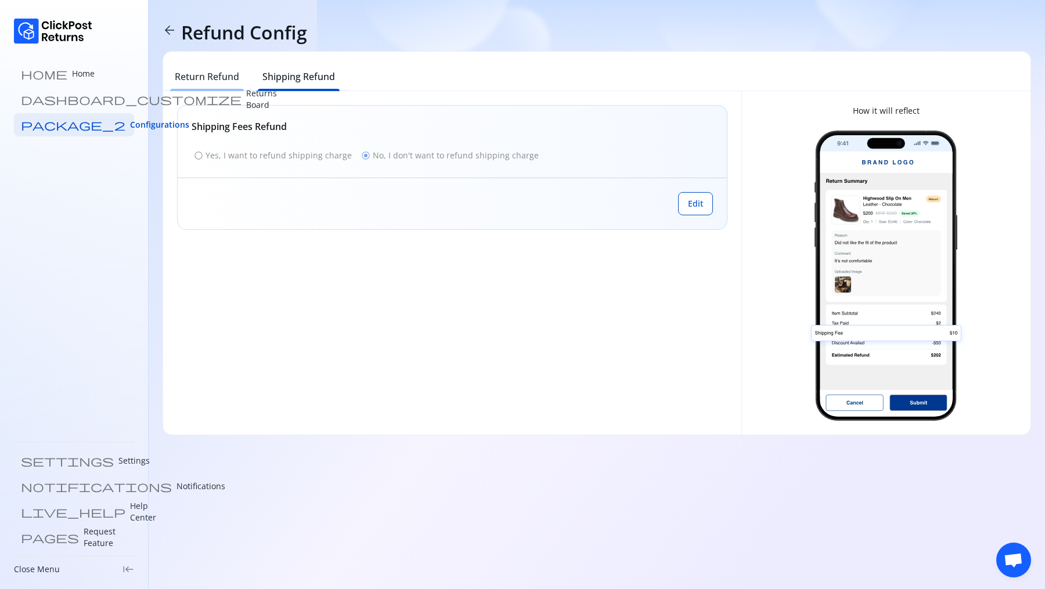
click at [212, 75] on h6 "Return Refund" at bounding box center [207, 77] width 64 height 14
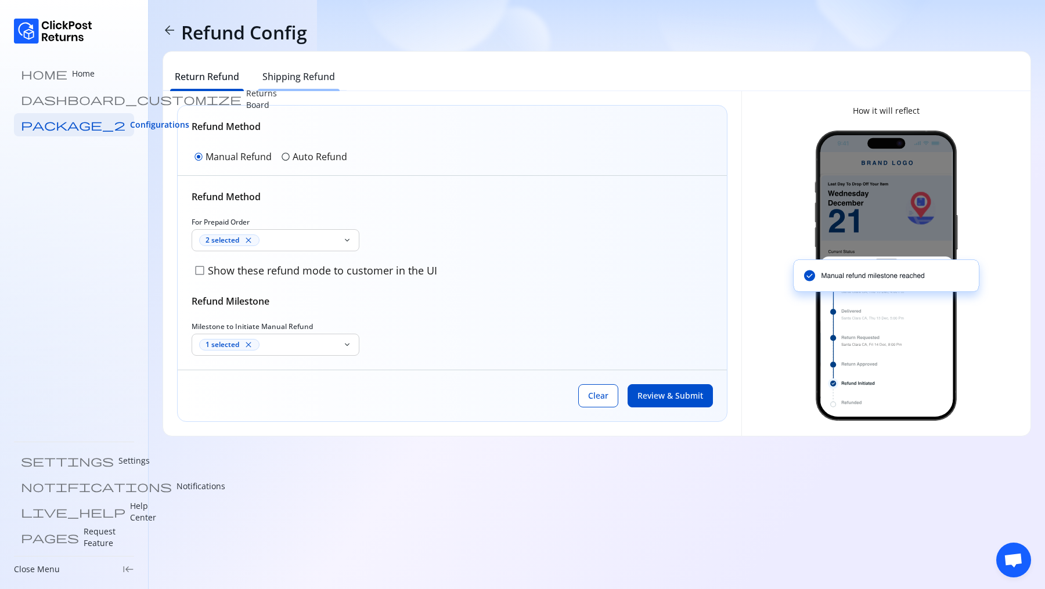
click at [291, 81] on h6 "Shipping Refund" at bounding box center [298, 77] width 73 height 14
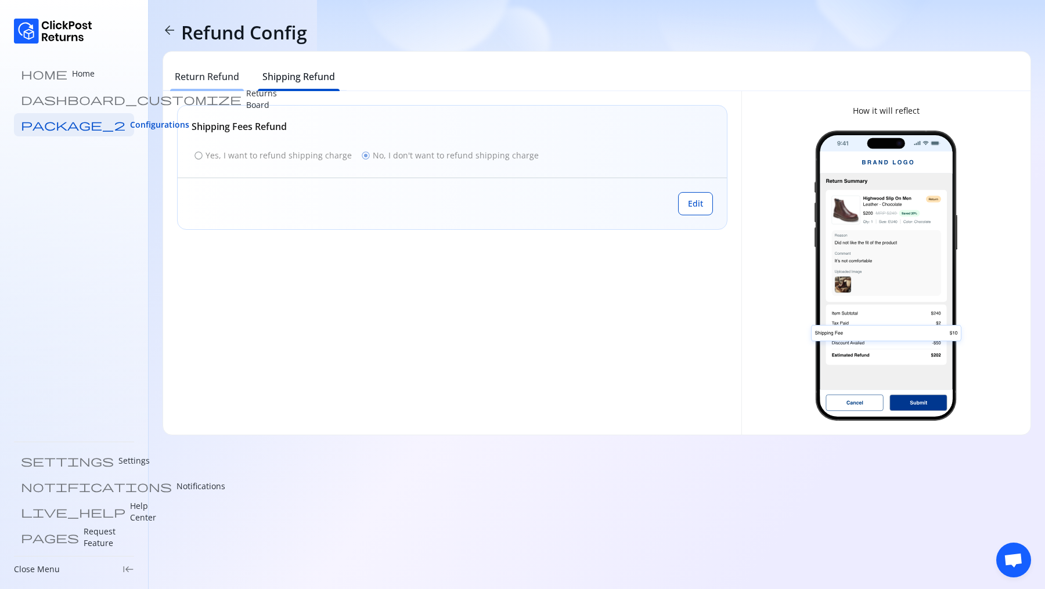
click at [214, 73] on h6 "Return Refund" at bounding box center [207, 77] width 64 height 14
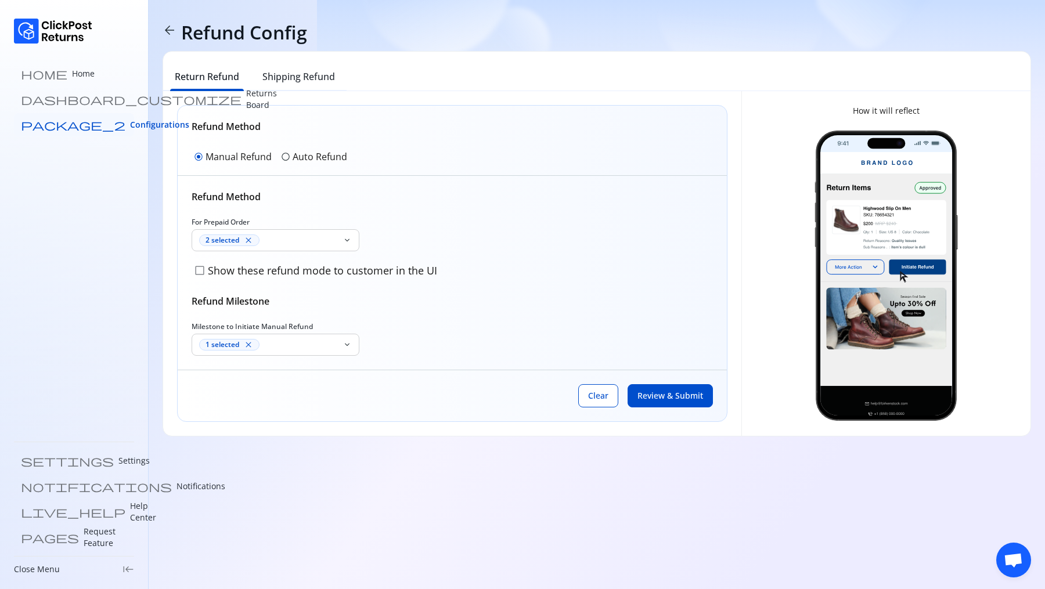
click at [130, 128] on span "Configurations" at bounding box center [159, 125] width 59 height 12
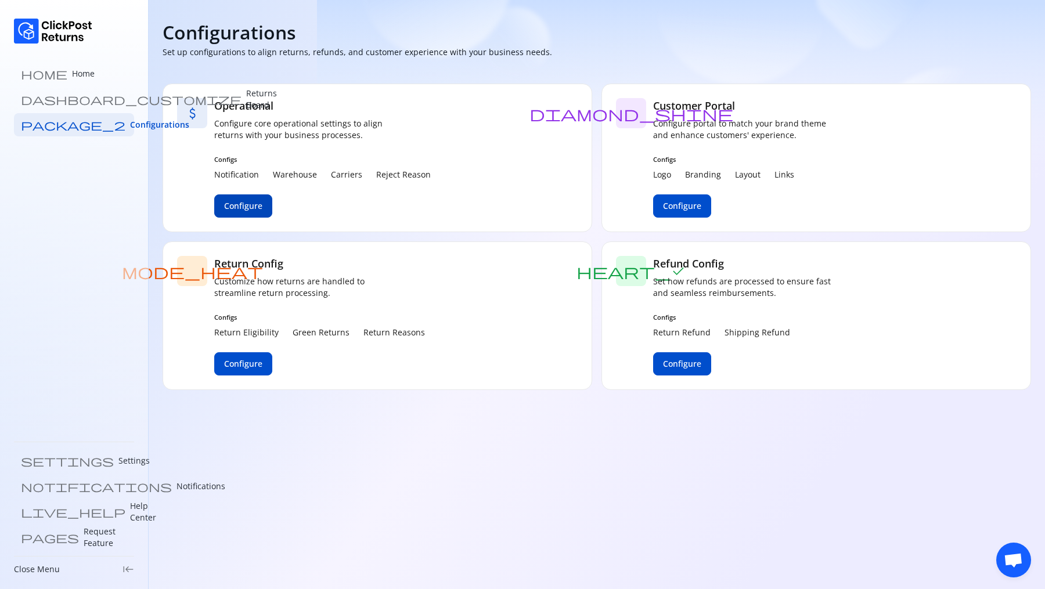
click at [252, 196] on button "Configure" at bounding box center [243, 205] width 58 height 23
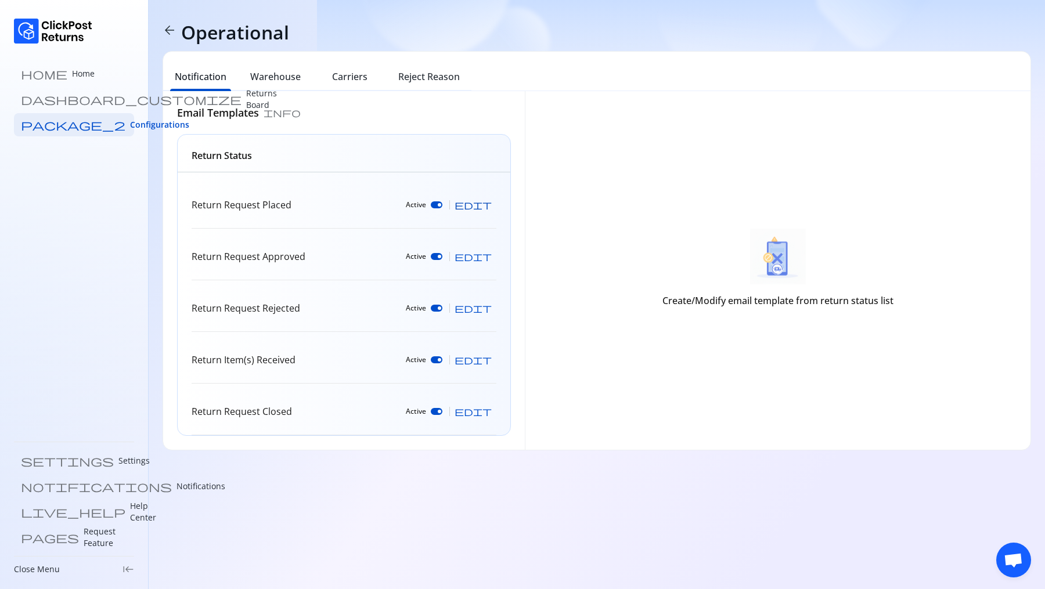
click at [486, 201] on span "edit" at bounding box center [473, 204] width 37 height 9
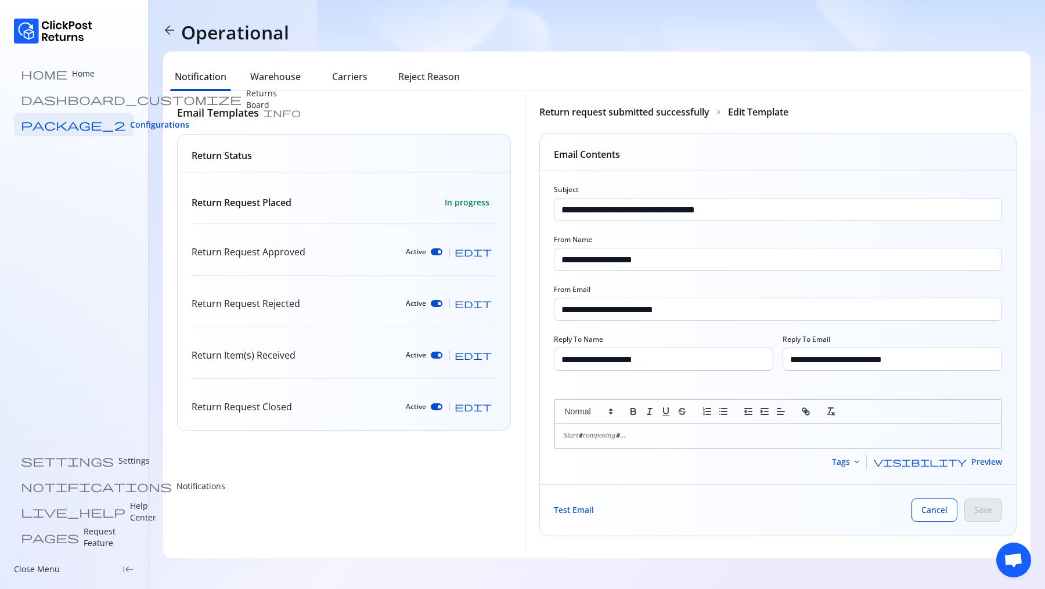
click at [565, 435] on p at bounding box center [778, 436] width 429 height 10
click at [487, 251] on span "edit" at bounding box center [473, 251] width 37 height 9
click at [492, 308] on button "edit" at bounding box center [473, 303] width 46 height 19
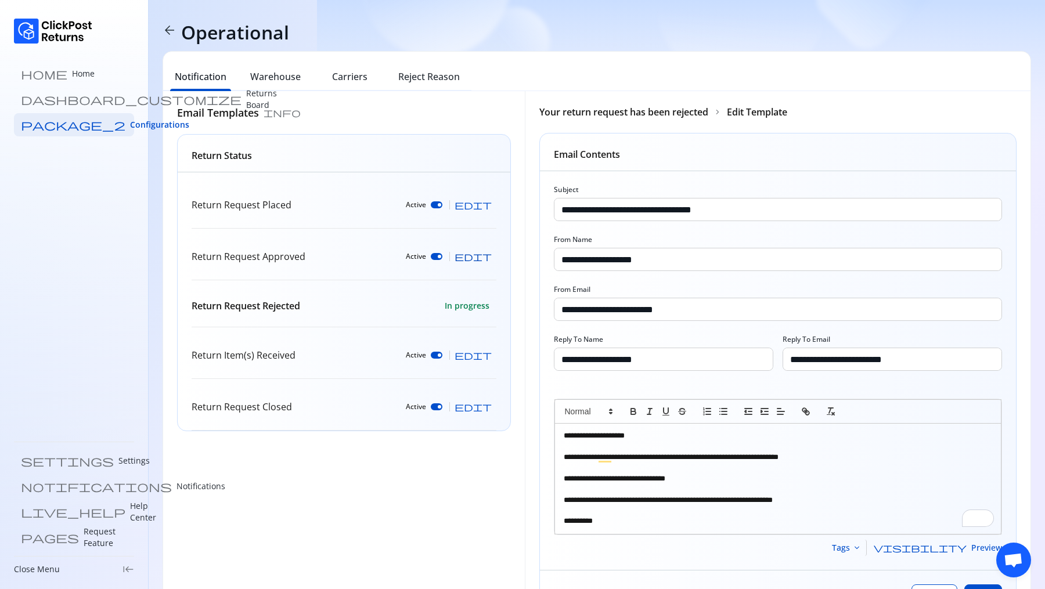
click at [489, 259] on span "edit" at bounding box center [473, 256] width 37 height 9
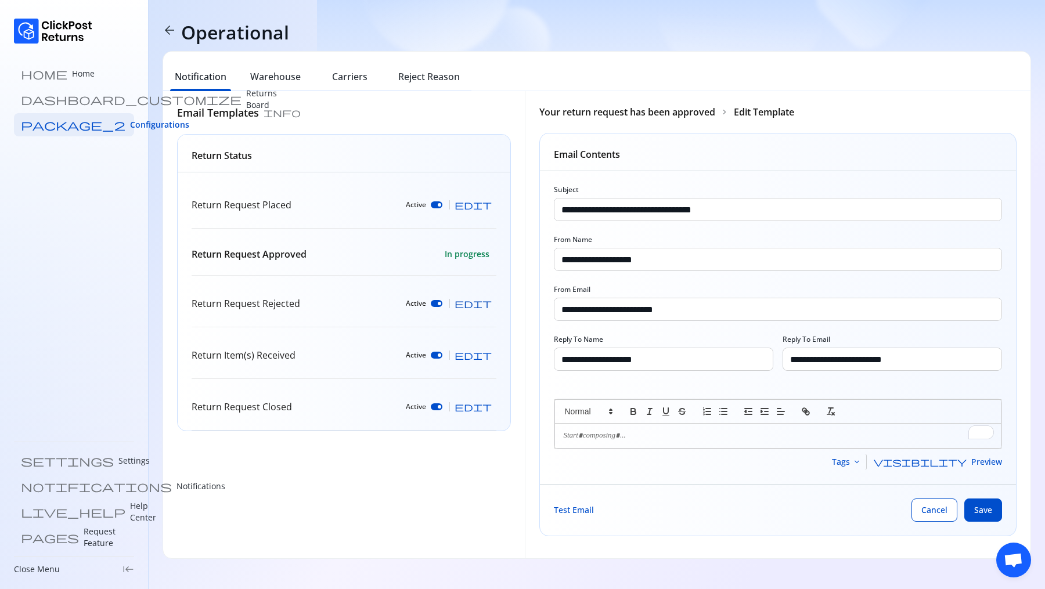
click at [492, 305] on button "edit" at bounding box center [473, 303] width 46 height 19
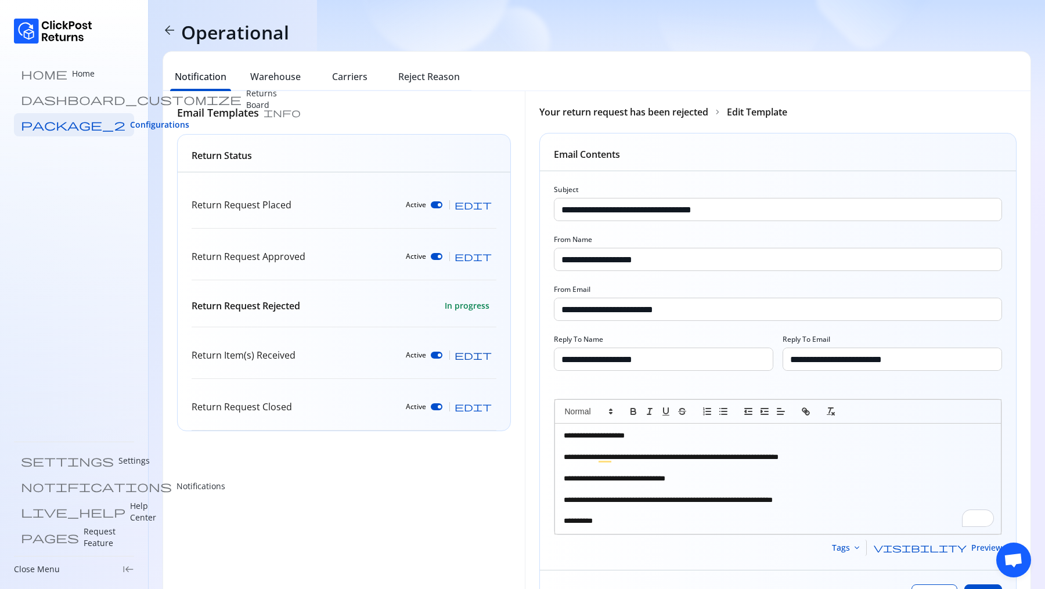
click at [492, 358] on button "edit" at bounding box center [473, 355] width 46 height 19
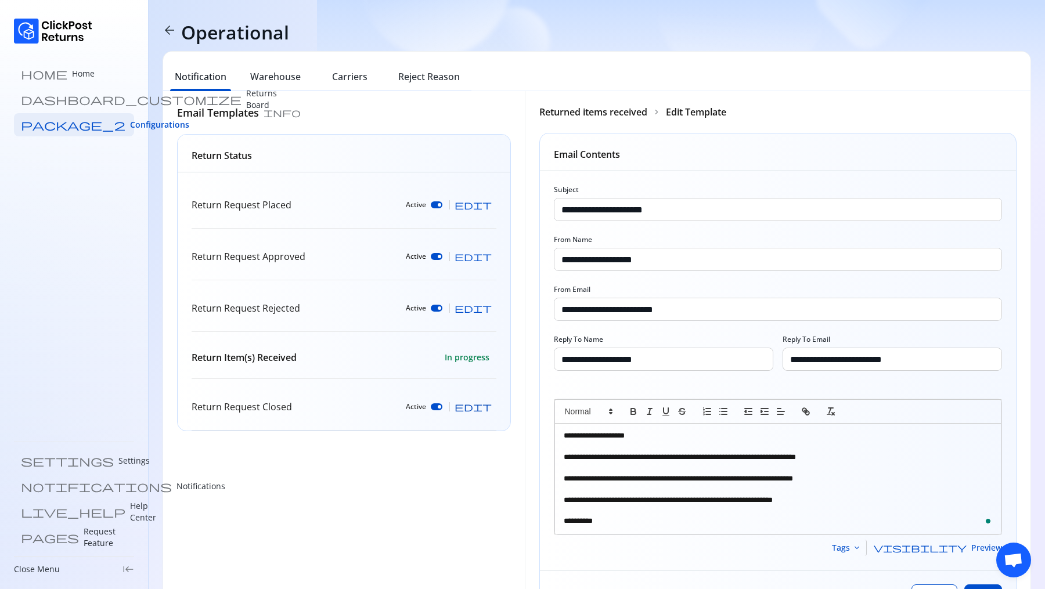
click at [492, 401] on button "edit" at bounding box center [473, 407] width 46 height 19
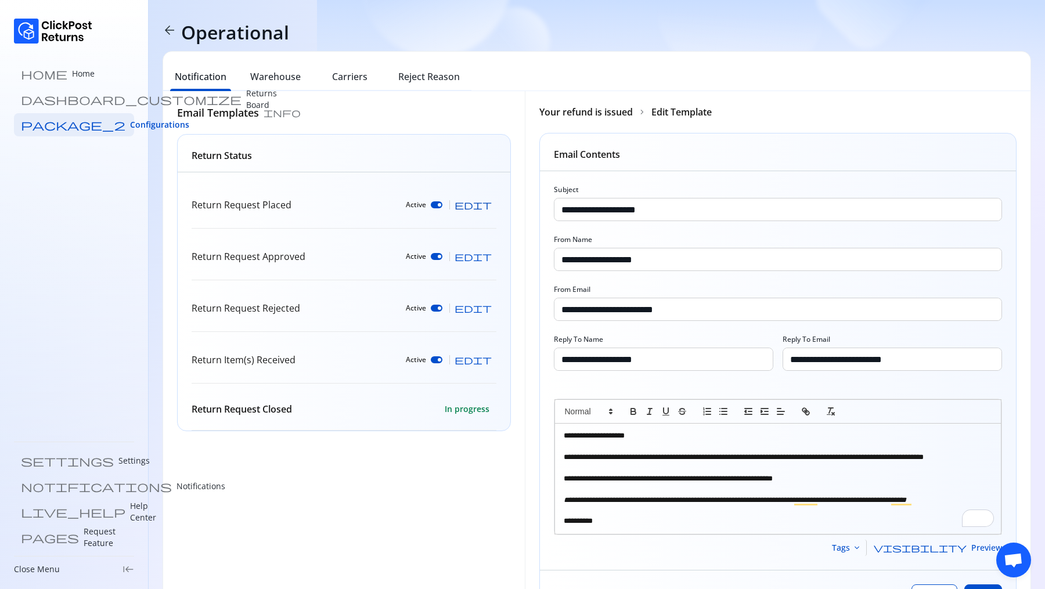
click at [489, 206] on span "edit" at bounding box center [473, 204] width 37 height 9
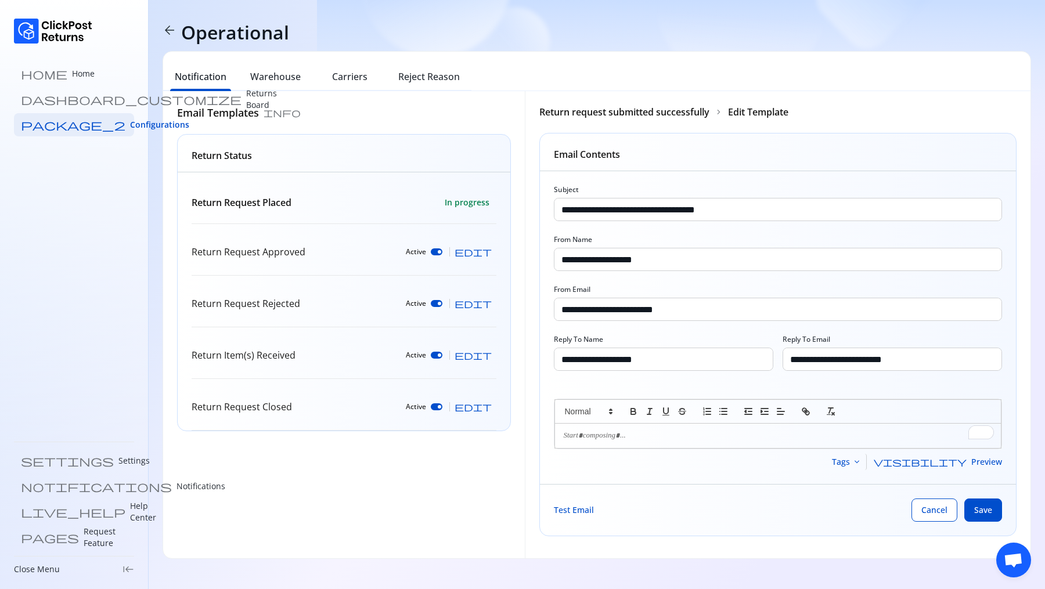
click at [608, 431] on p "To enrich screen reader interactions, please activate Accessibility in Grammarl…" at bounding box center [778, 436] width 429 height 10
click at [489, 351] on span "edit" at bounding box center [473, 355] width 37 height 9
type input "**********"
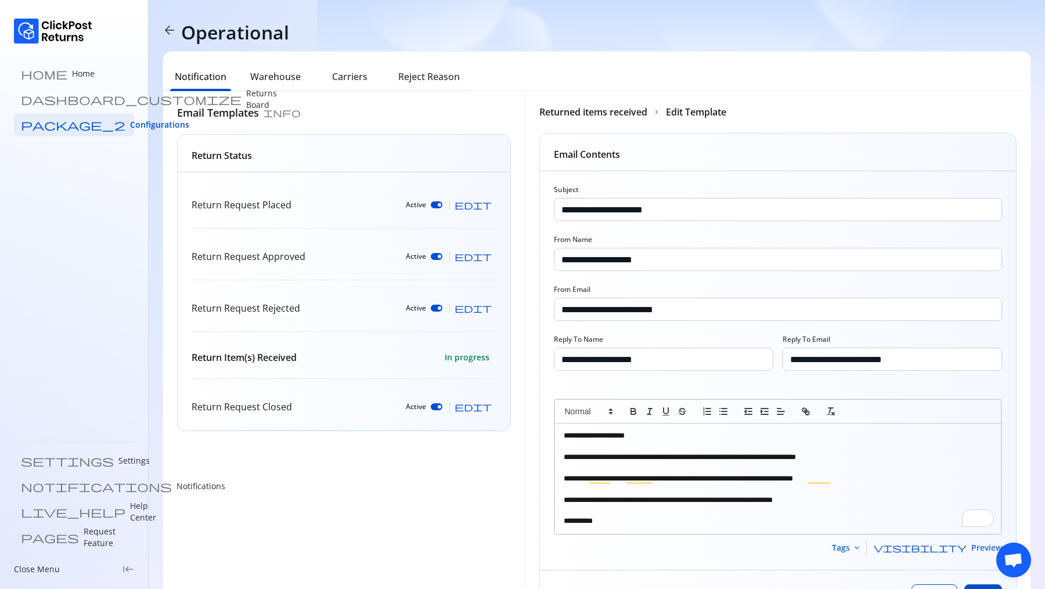
scroll to position [67, 0]
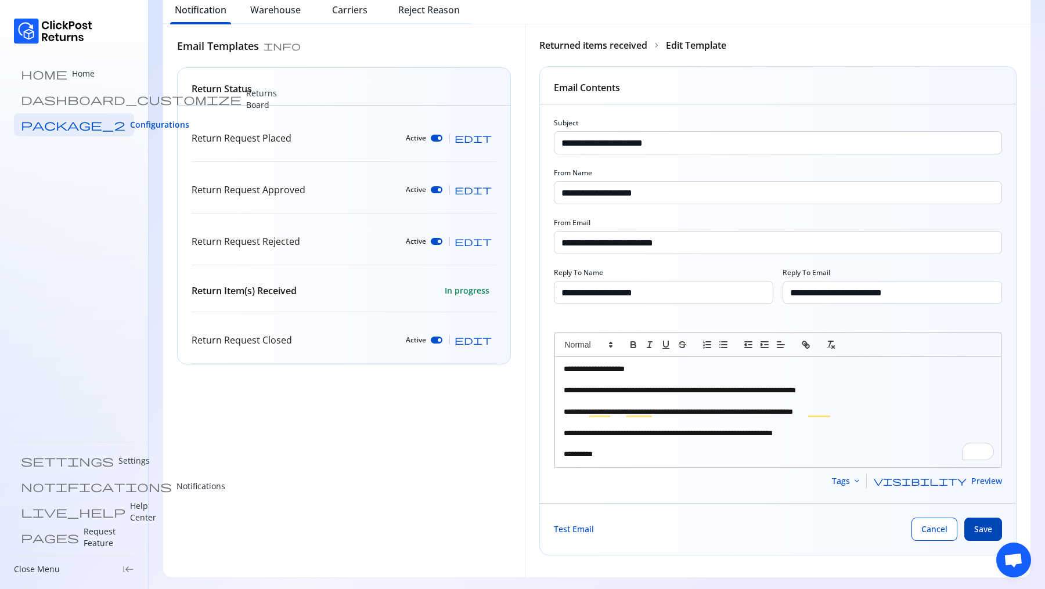
click at [982, 527] on span "Save" at bounding box center [983, 530] width 18 height 12
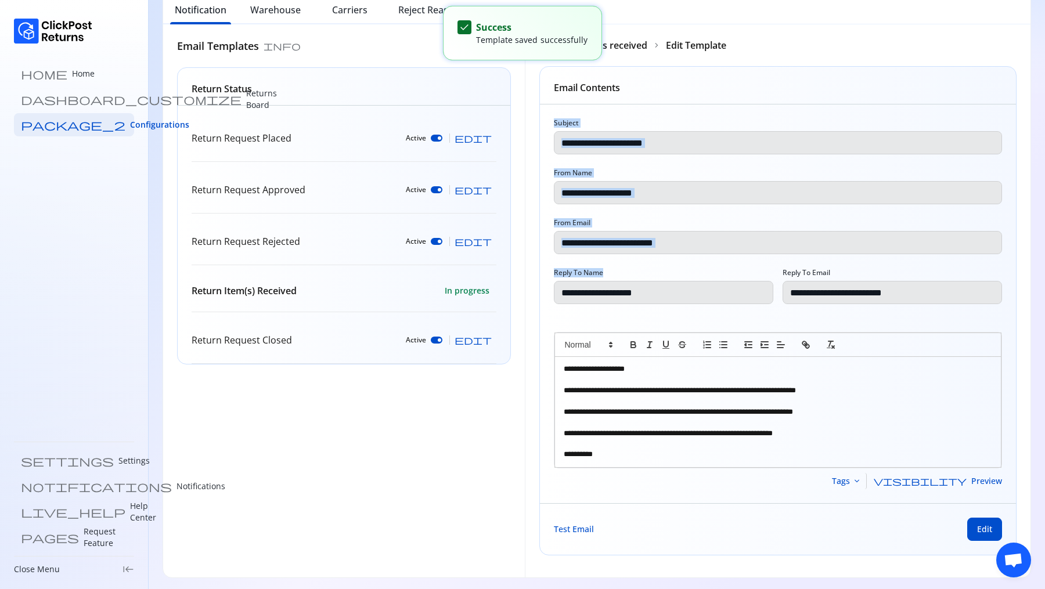
drag, startPoint x: 544, startPoint y: 123, endPoint x: 743, endPoint y: 312, distance: 274.3
click at [743, 312] on div "**********" at bounding box center [778, 303] width 477 height 399
click at [700, 383] on p "To enrich screen reader interactions, please activate Accessibility in Grammarl…" at bounding box center [778, 379] width 429 height 10
click at [698, 397] on p "To enrich screen reader interactions, please activate Accessibility in Grammarl…" at bounding box center [778, 401] width 429 height 10
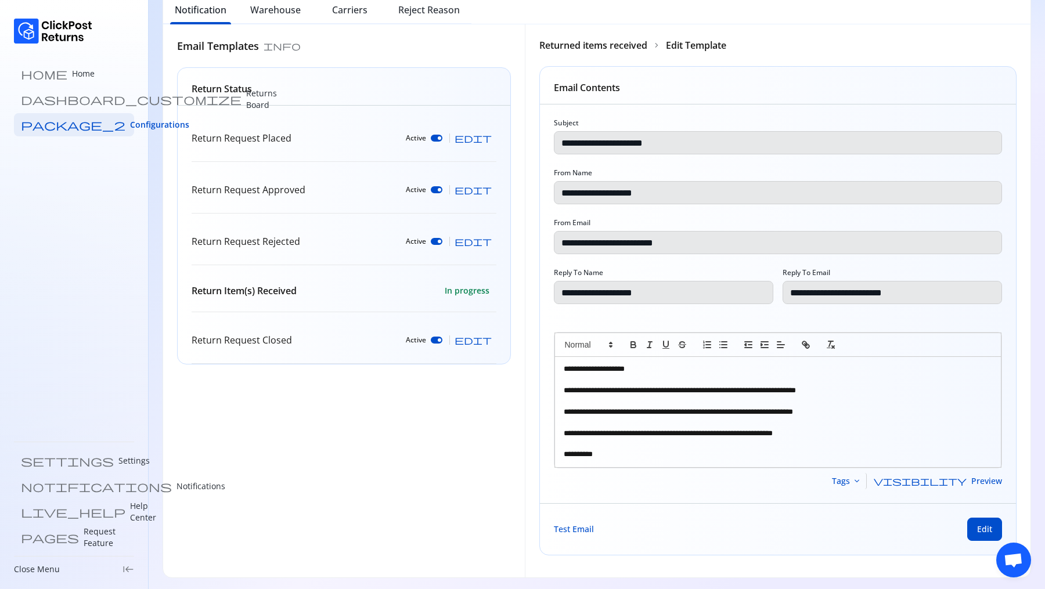
click at [698, 419] on p "To enrich screen reader interactions, please activate Accessibility in Grammarl…" at bounding box center [778, 422] width 429 height 10
click at [643, 390] on p "**********" at bounding box center [779, 390] width 431 height 10
click at [574, 366] on p "**********" at bounding box center [779, 369] width 431 height 10
click at [853, 392] on p "**********" at bounding box center [779, 390] width 431 height 10
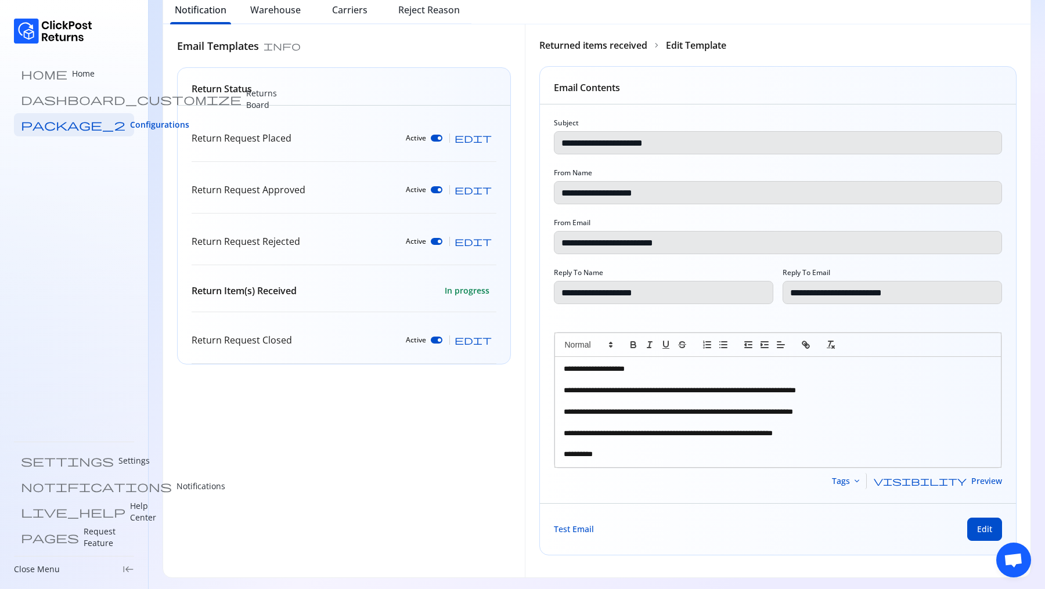
click at [639, 380] on p "To enrich screen reader interactions, please activate Accessibility in Grammarl…" at bounding box center [778, 379] width 429 height 10
click at [966, 478] on span "visibility" at bounding box center [920, 481] width 93 height 9
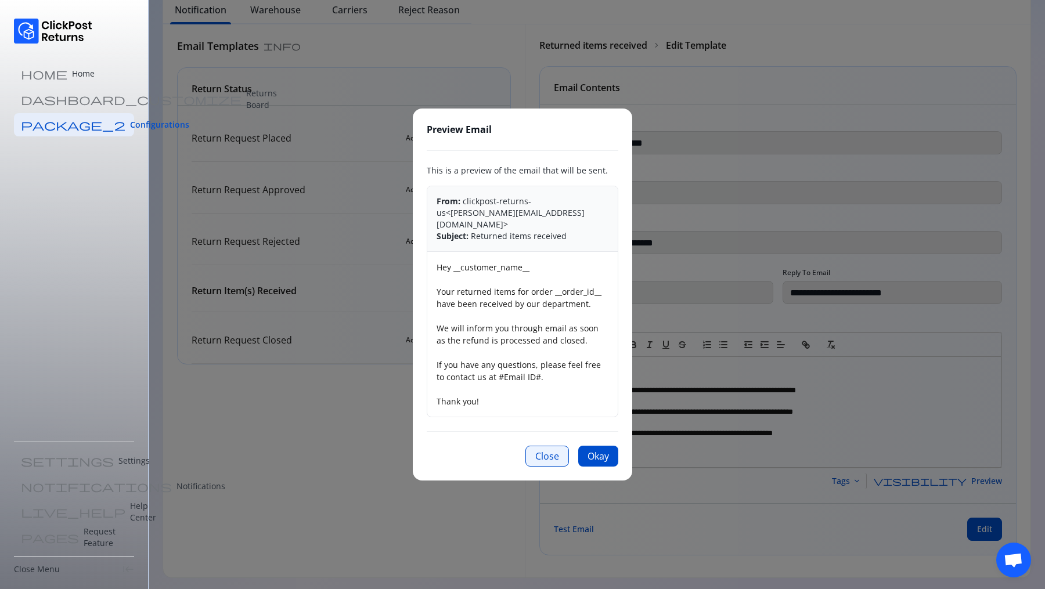
click at [547, 446] on button "Close" at bounding box center [547, 456] width 44 height 21
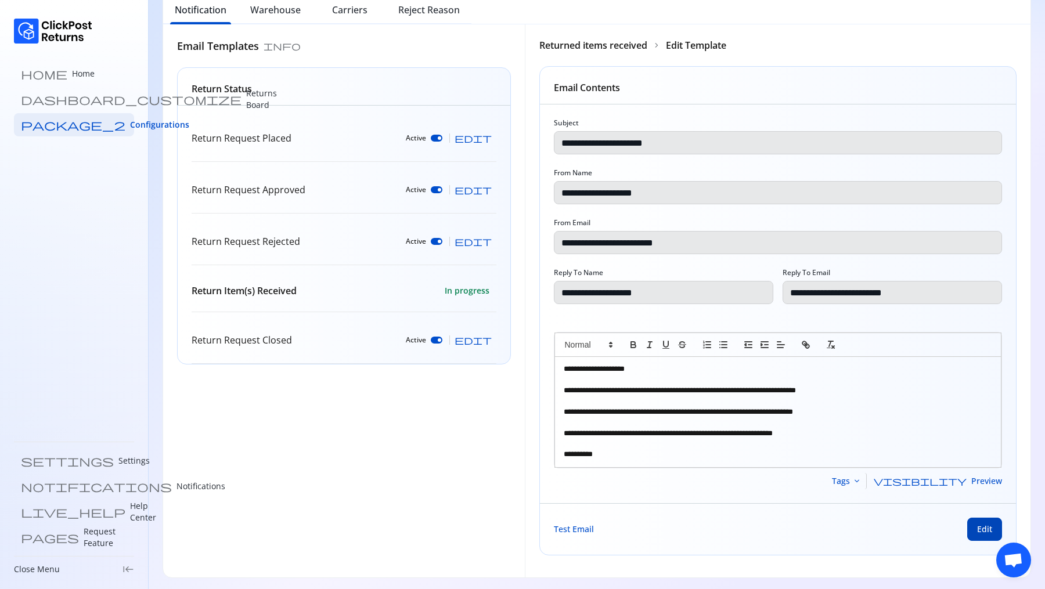
click at [983, 525] on span "Edit" at bounding box center [984, 530] width 15 height 12
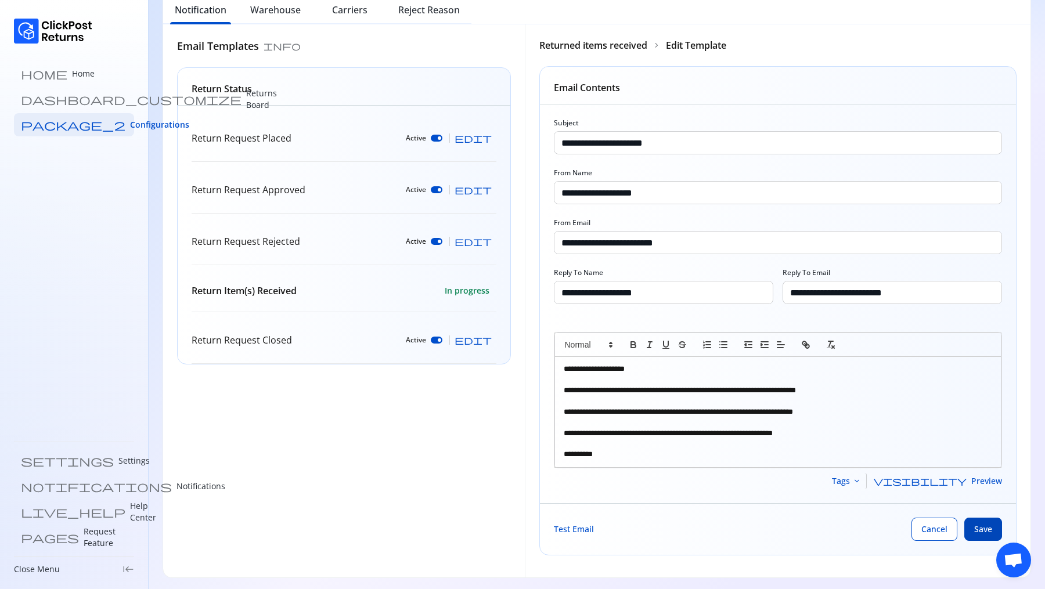
click at [980, 524] on span "Save" at bounding box center [983, 530] width 18 height 12
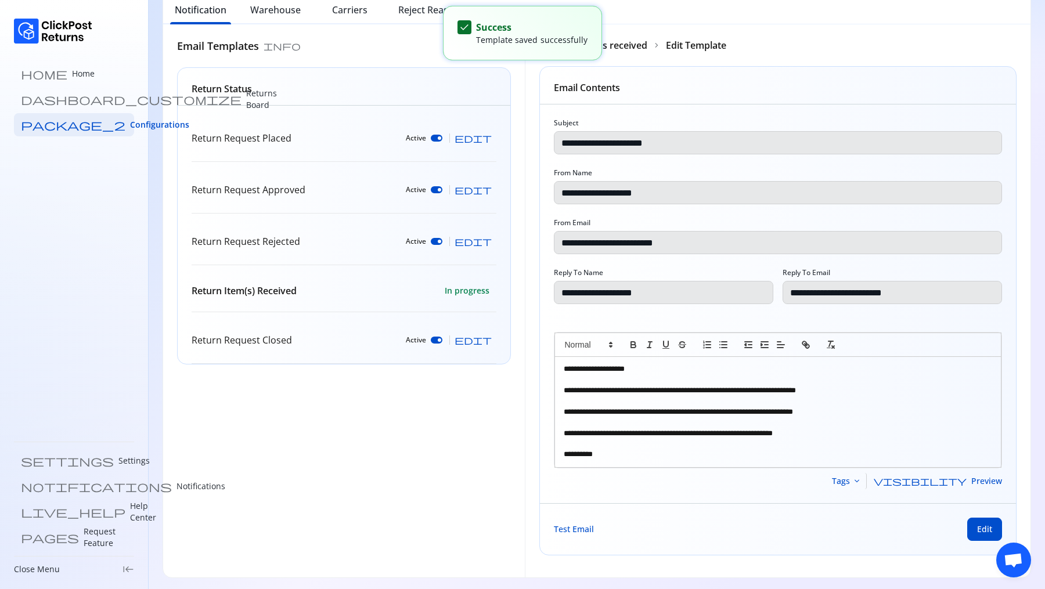
scroll to position [12, 0]
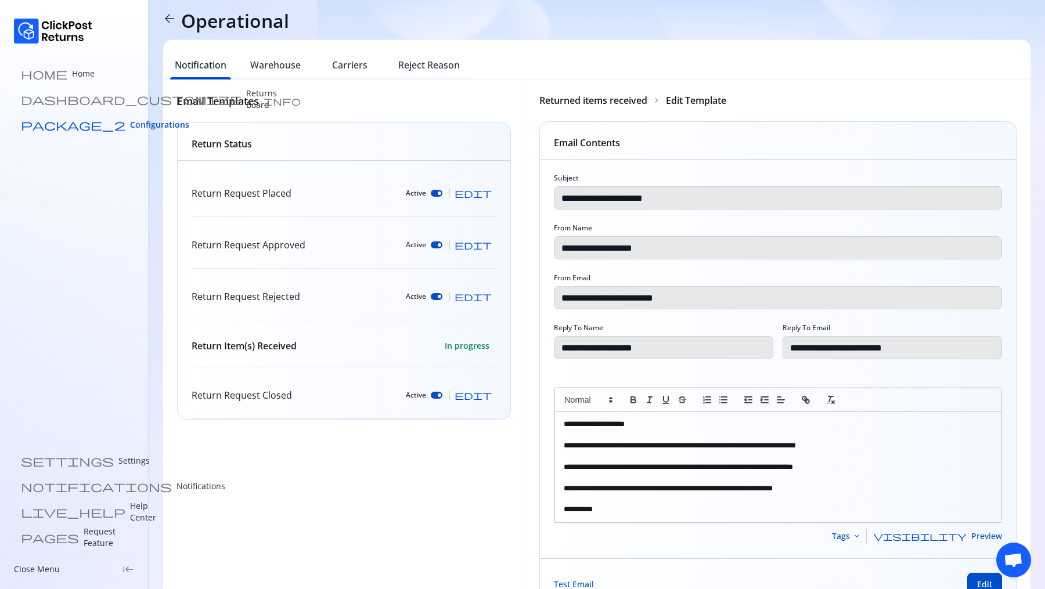
click at [130, 126] on span "Configurations" at bounding box center [159, 125] width 59 height 12
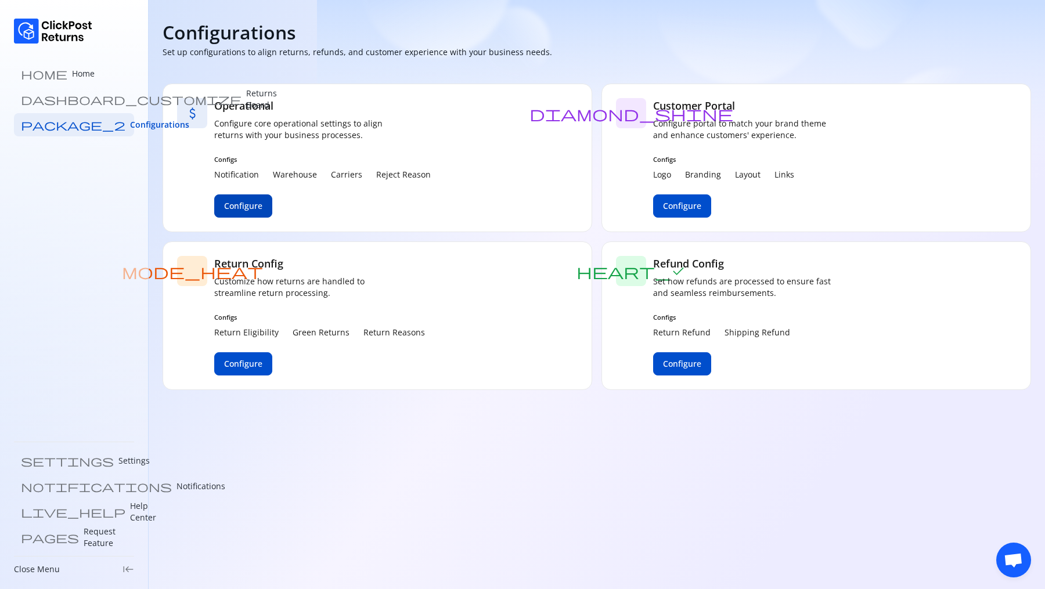
click at [243, 199] on button "Configure" at bounding box center [243, 205] width 58 height 23
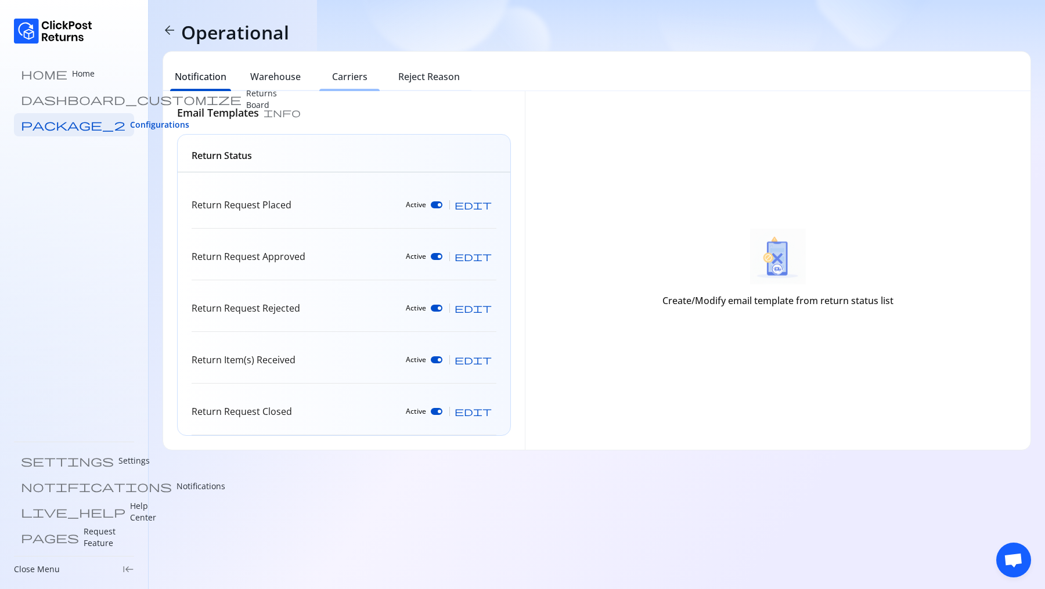
click at [365, 80] on h6 "Carriers" at bounding box center [349, 77] width 35 height 14
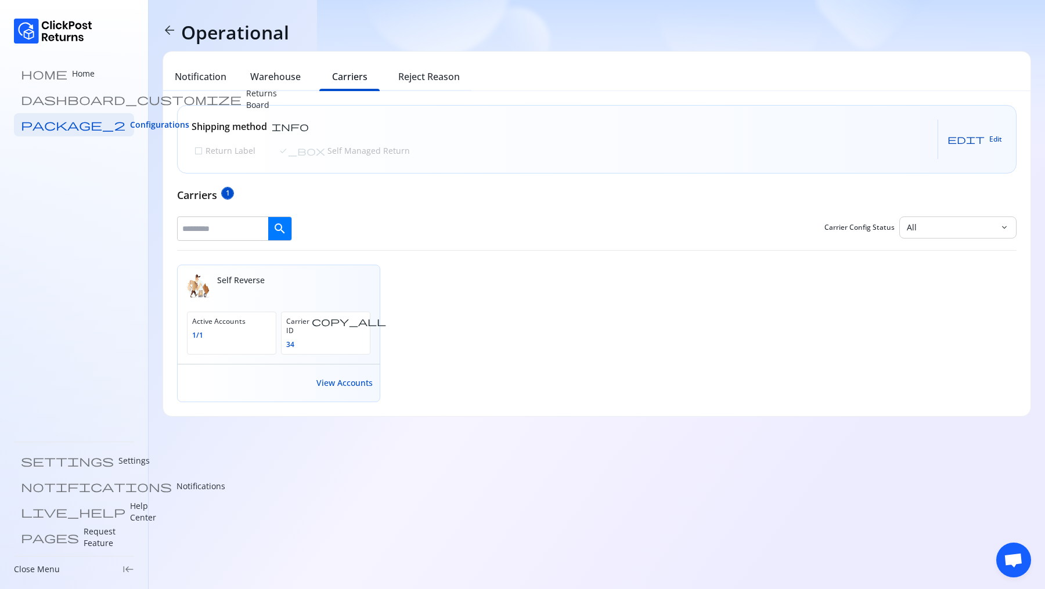
click at [994, 141] on span "Edit" at bounding box center [995, 139] width 13 height 9
click at [211, 149] on p "Return Label" at bounding box center [229, 151] width 52 height 12
click at [992, 139] on span "Save" at bounding box center [984, 139] width 16 height 9
click at [992, 142] on span "Edit" at bounding box center [995, 139] width 13 height 9
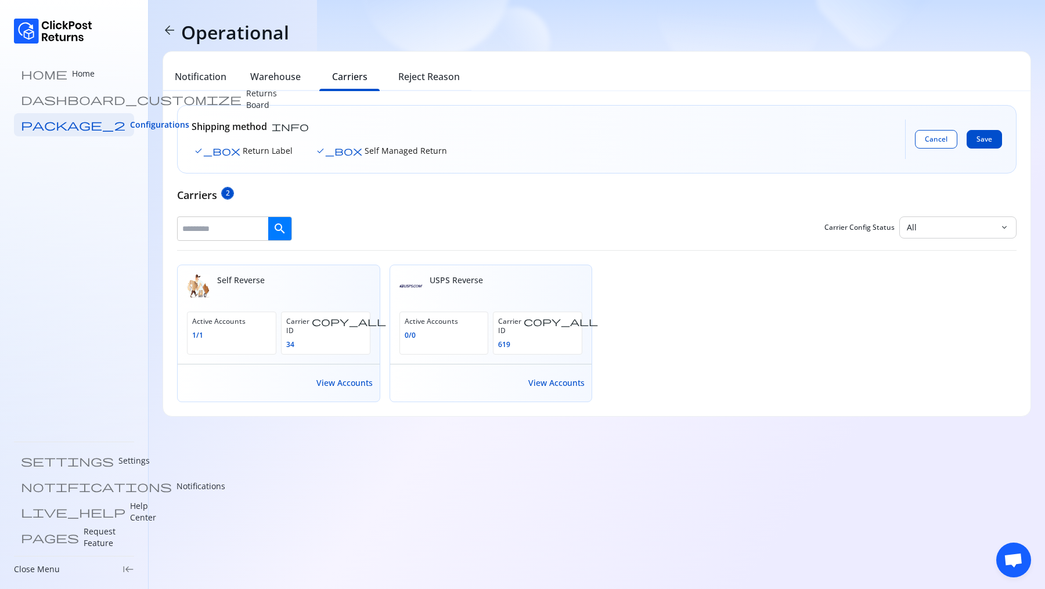
click at [362, 146] on p "Self Managed Return" at bounding box center [404, 151] width 85 height 12
click at [982, 139] on span "Save" at bounding box center [984, 139] width 16 height 9
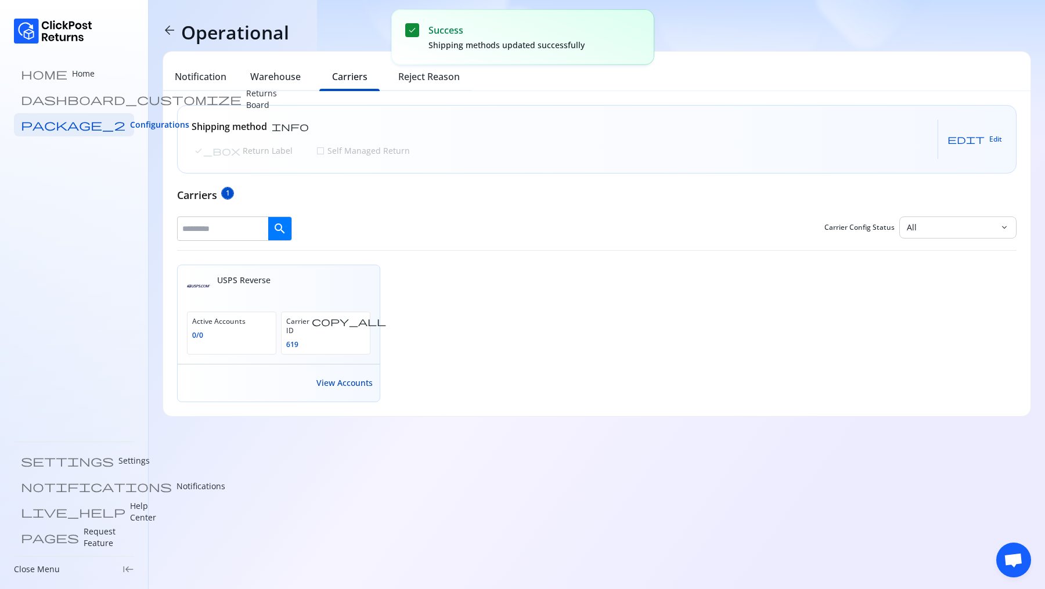
click at [341, 377] on span "View Accounts" at bounding box center [344, 383] width 56 height 12
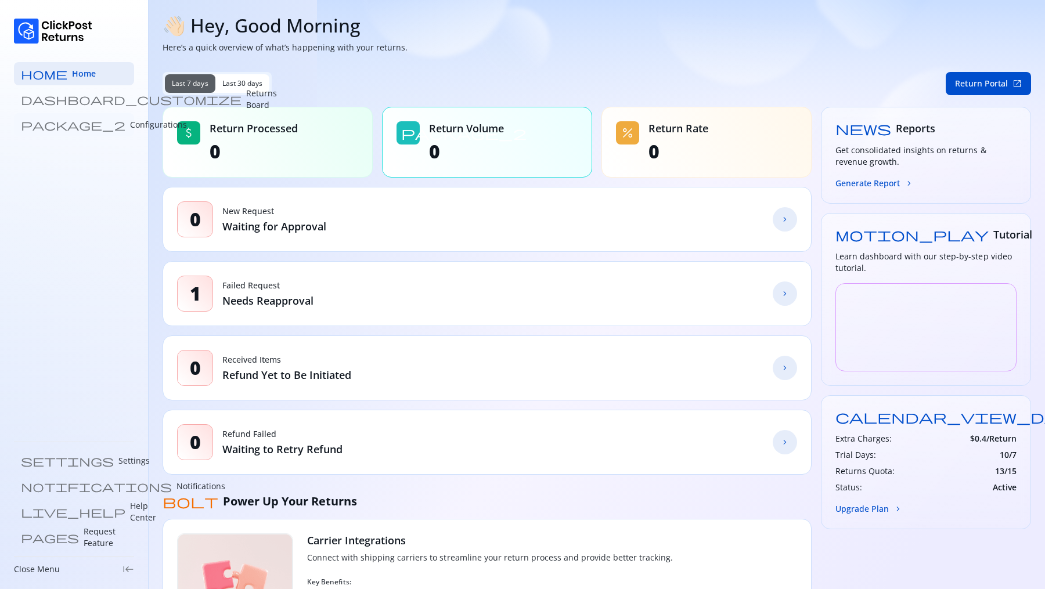
click at [130, 121] on p "Configurations" at bounding box center [158, 125] width 57 height 12
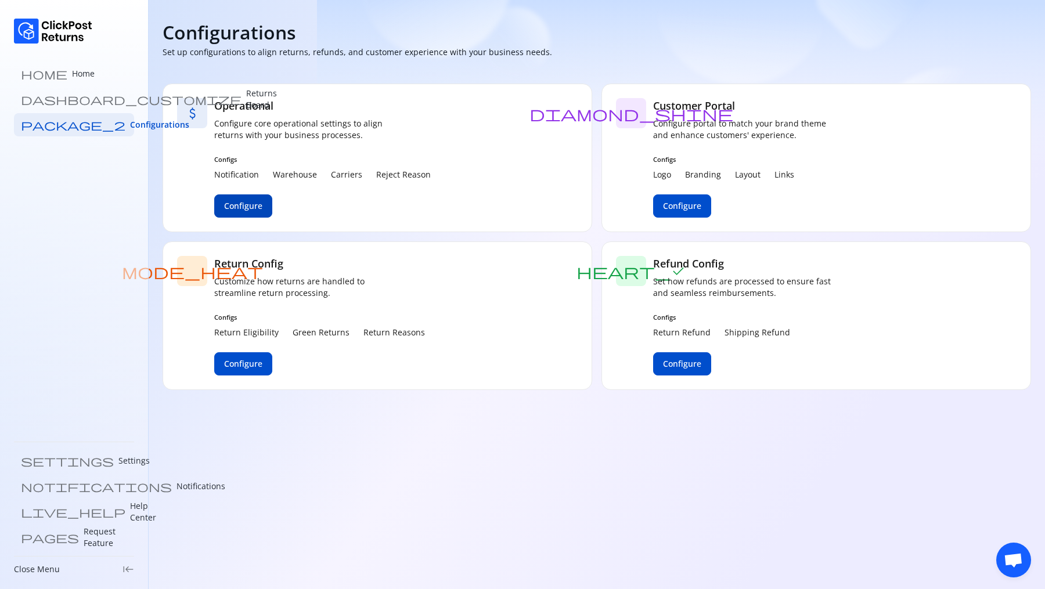
click at [253, 201] on span "Configure" at bounding box center [243, 206] width 38 height 12
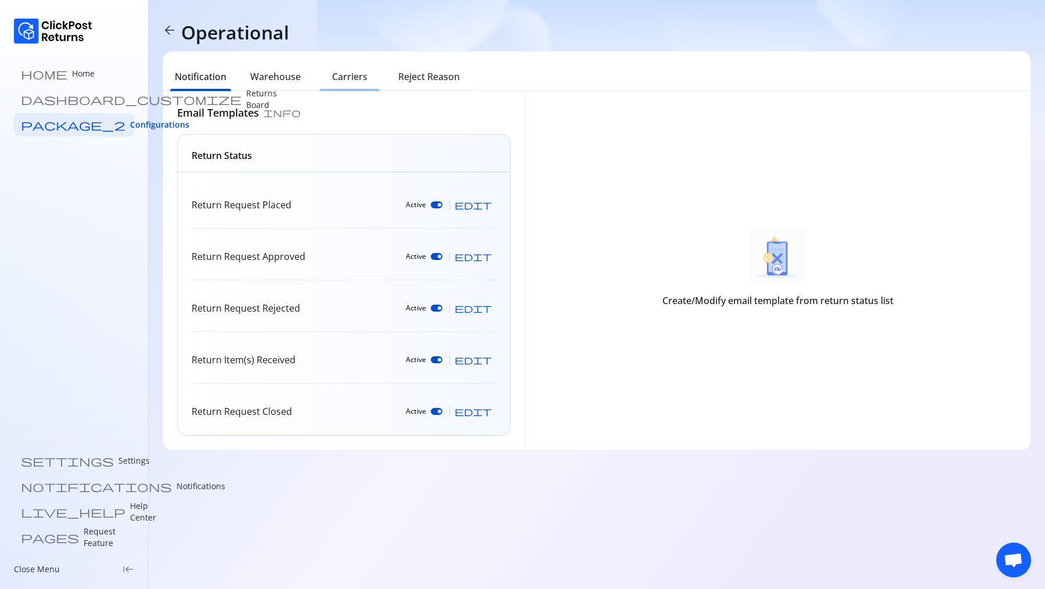
click at [339, 81] on h6 "Carriers" at bounding box center [349, 77] width 35 height 14
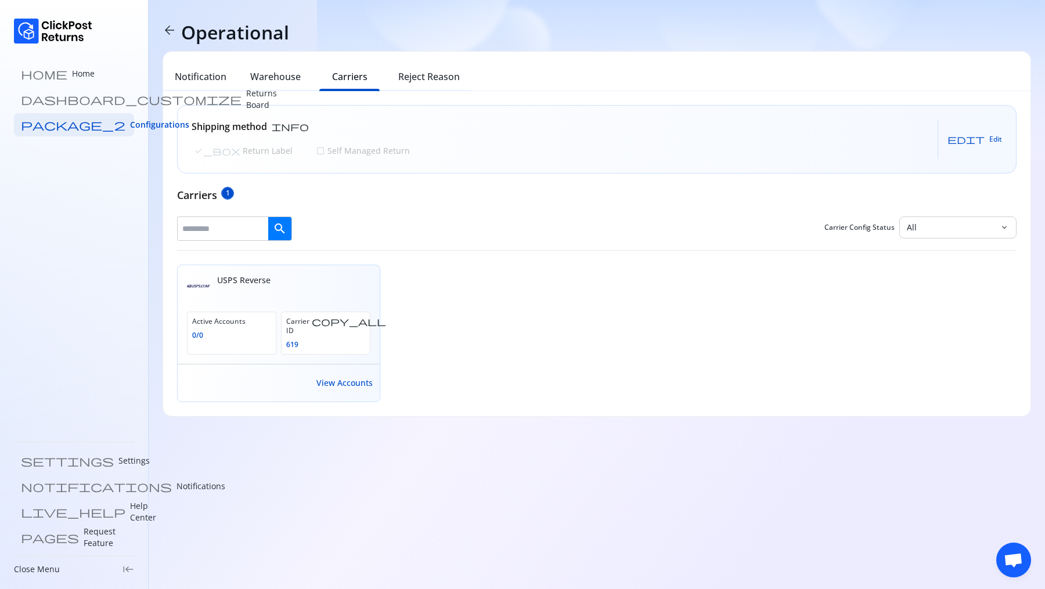
click at [219, 229] on input "text" at bounding box center [223, 228] width 91 height 21
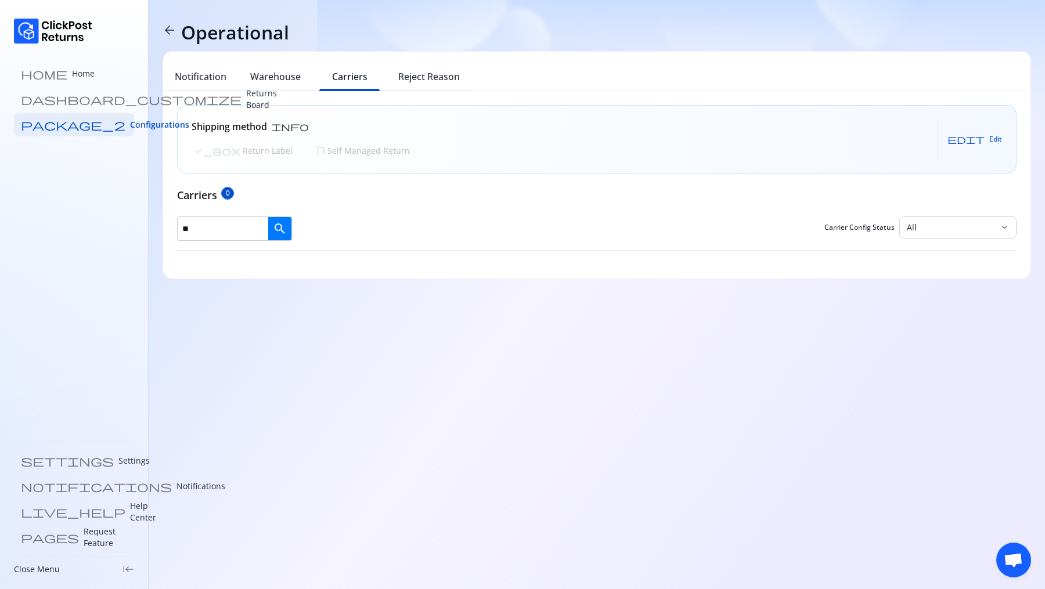
type input "*"
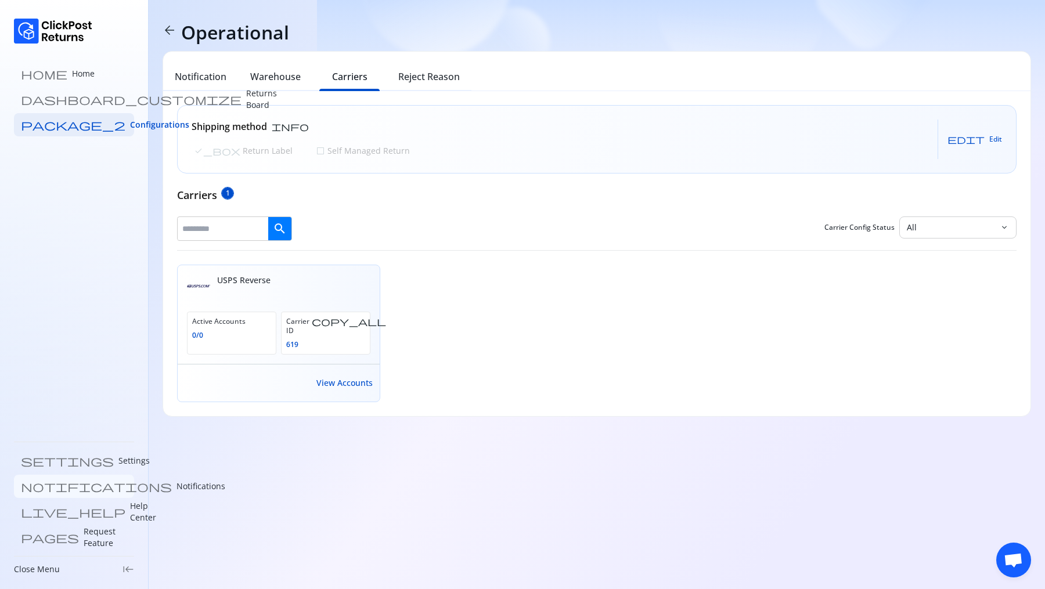
click at [49, 496] on link "notifications Notifications" at bounding box center [74, 486] width 120 height 23
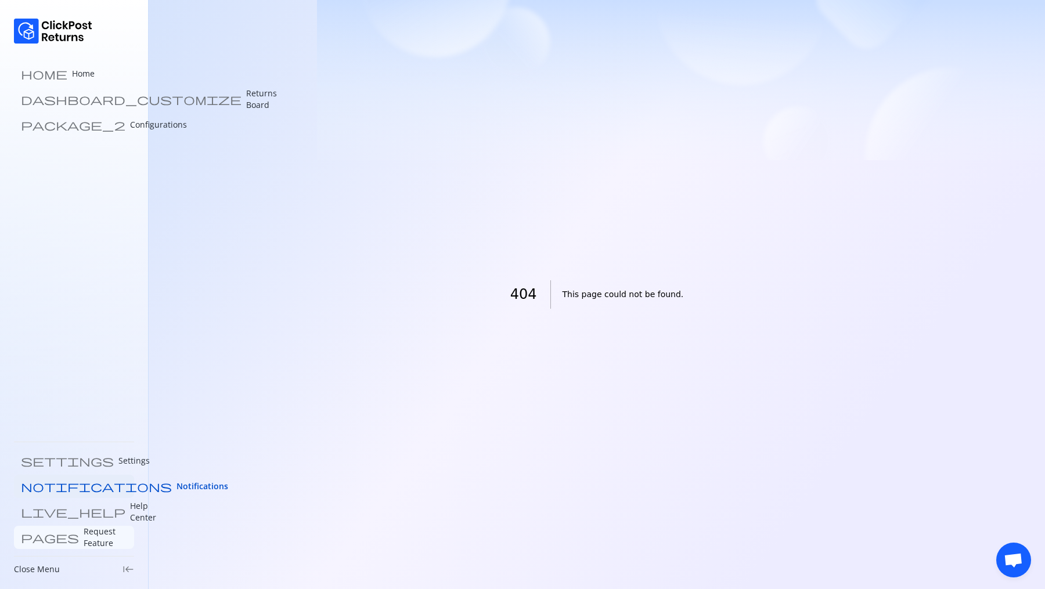
click at [74, 545] on link "pages Request Feature" at bounding box center [74, 537] width 120 height 23
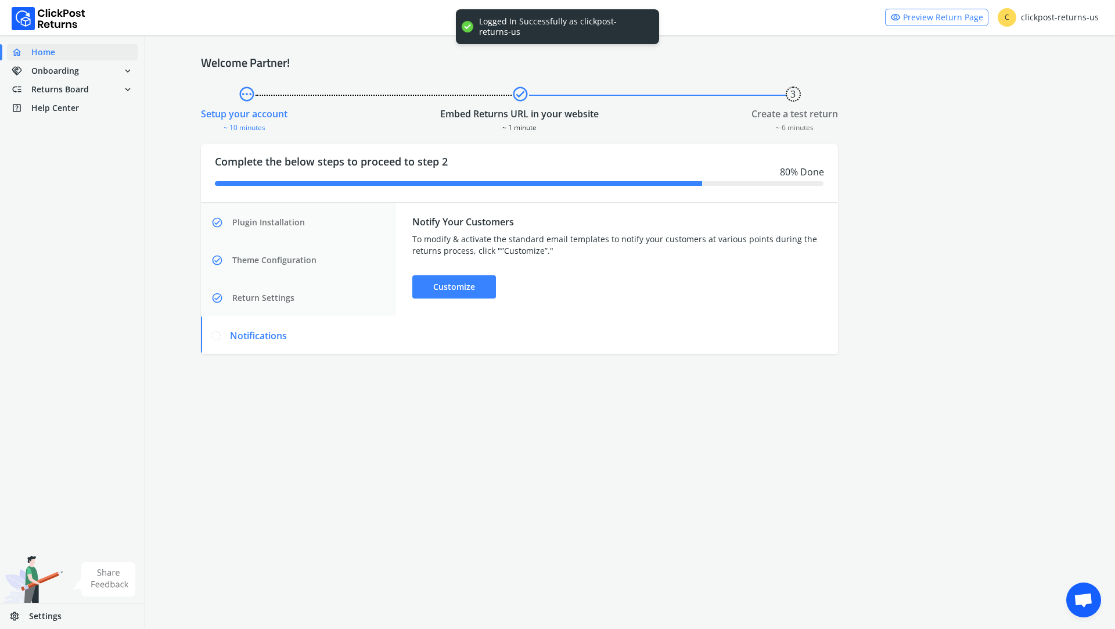
click at [25, 583] on img at bounding box center [31, 591] width 63 height 70
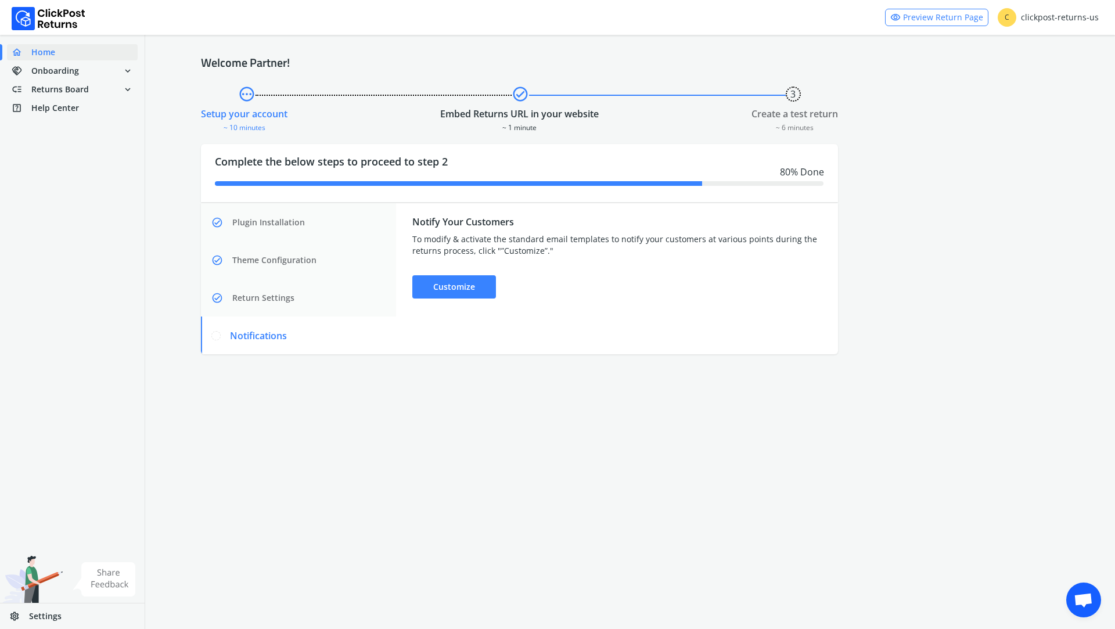
click at [46, 572] on img at bounding box center [31, 591] width 63 height 70
click at [103, 572] on img at bounding box center [104, 579] width 63 height 34
click at [109, 582] on img at bounding box center [104, 579] width 63 height 34
click at [39, 581] on img at bounding box center [31, 591] width 63 height 70
click at [95, 574] on img at bounding box center [104, 579] width 63 height 34
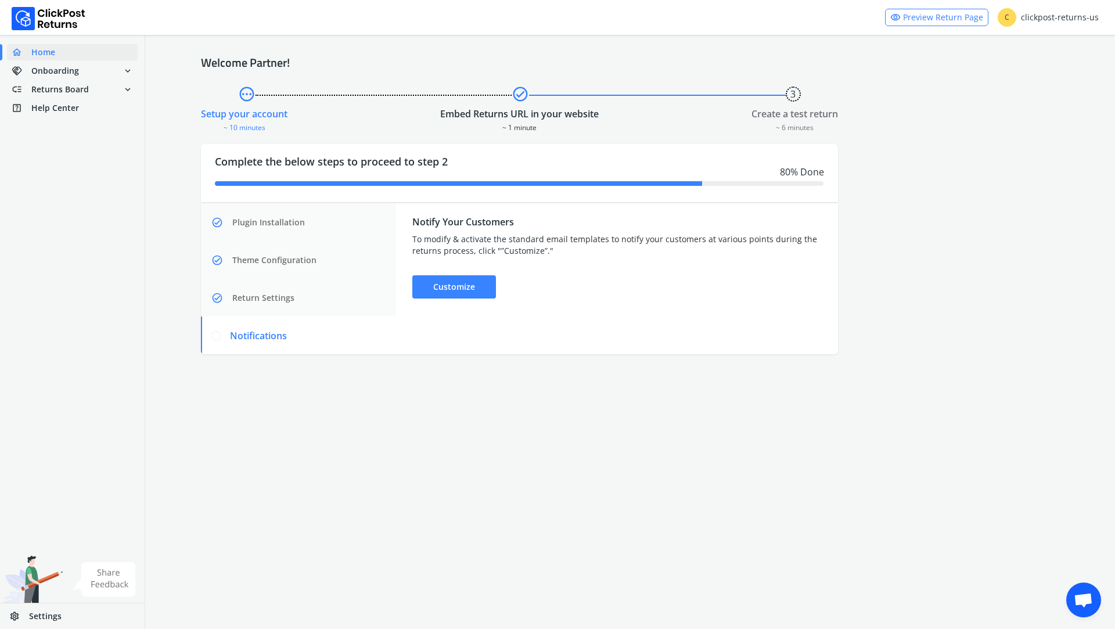
click at [34, 584] on img at bounding box center [31, 591] width 63 height 70
click at [118, 580] on img at bounding box center [104, 579] width 63 height 34
click at [48, 576] on img at bounding box center [31, 591] width 63 height 70
